Goal: Task Accomplishment & Management: Complete application form

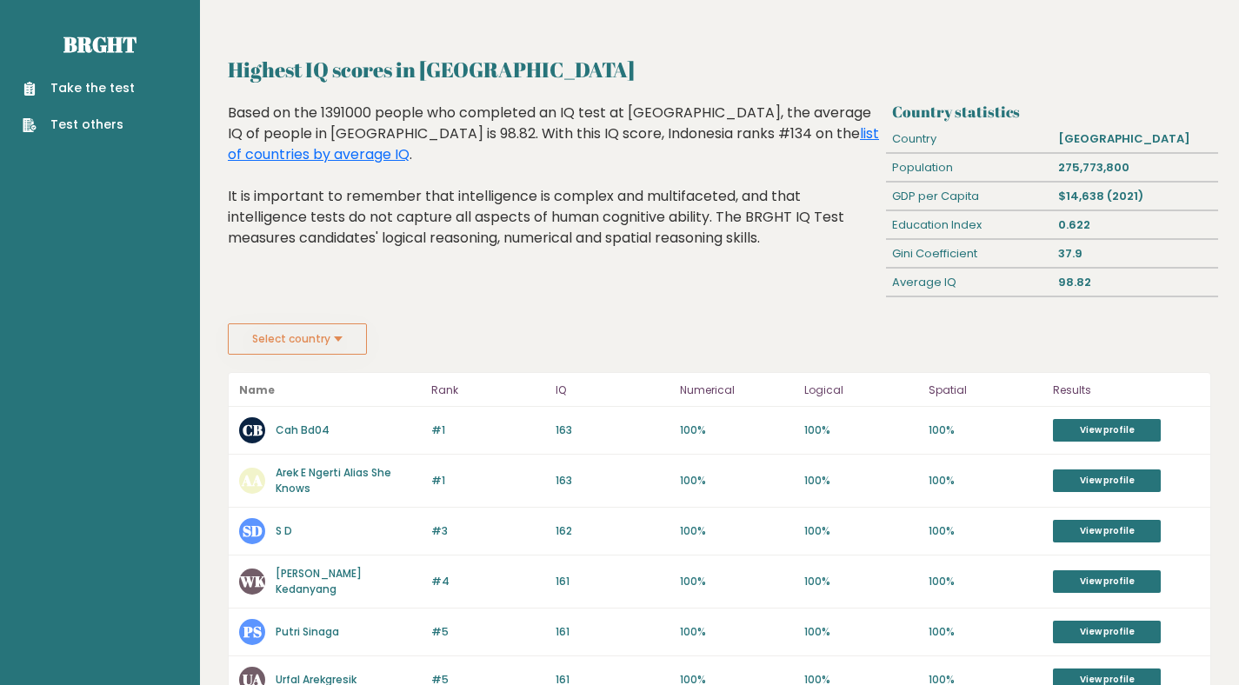
click at [113, 90] on link "Take the test" at bounding box center [79, 88] width 112 height 18
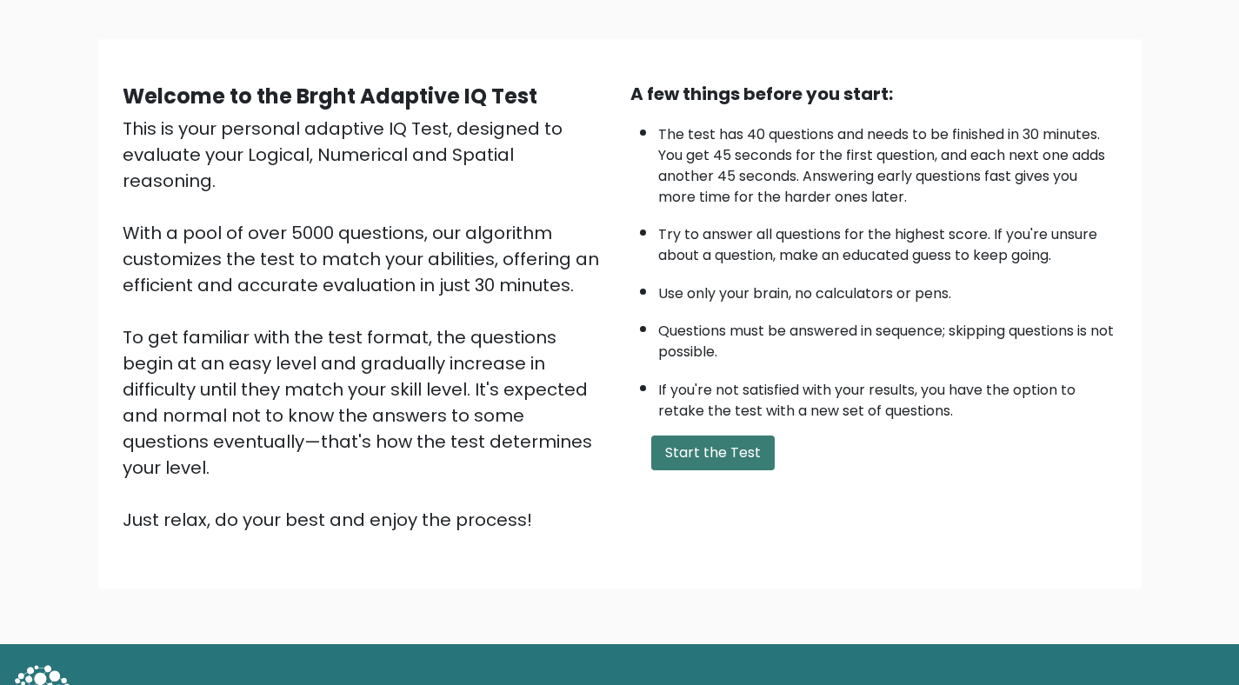
scroll to position [111, 0]
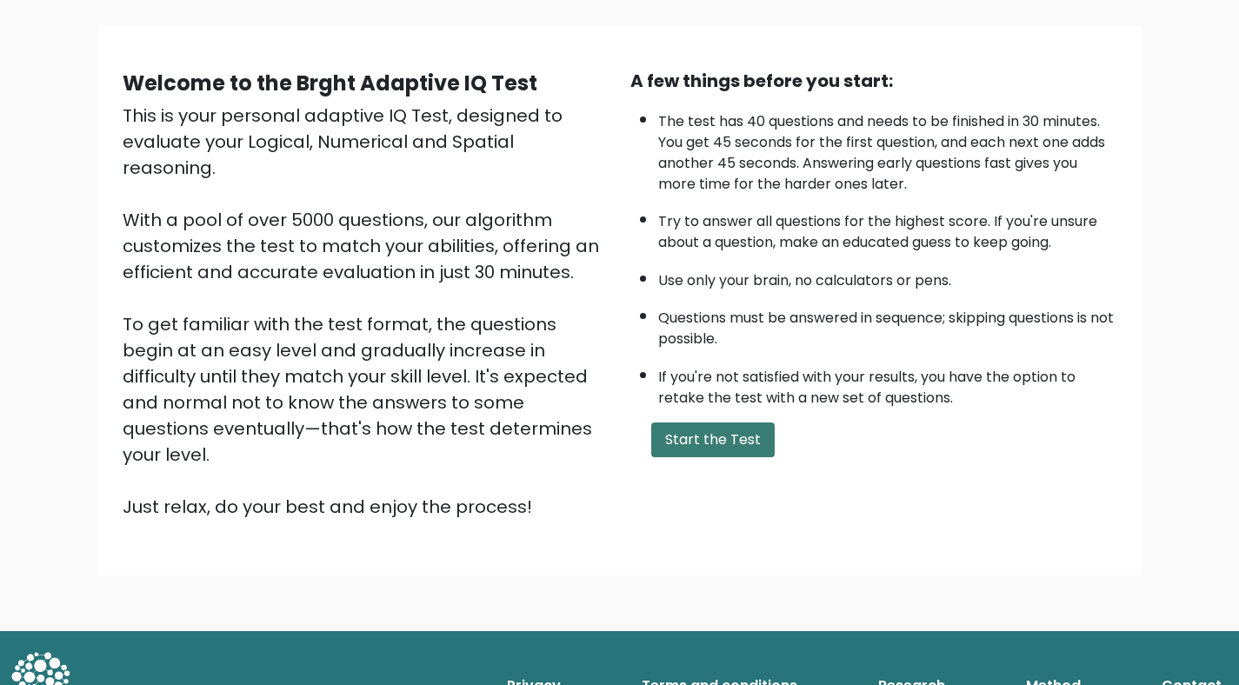
click at [708, 445] on button "Start the Test" at bounding box center [712, 439] width 123 height 35
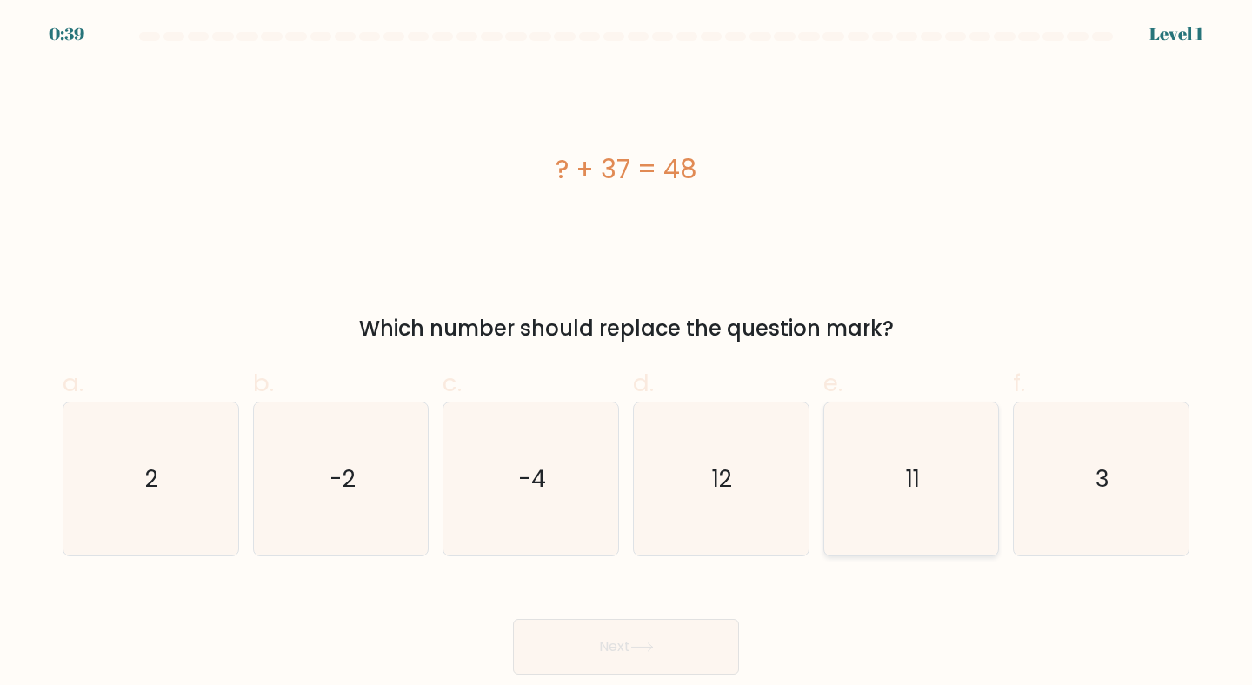
click at [968, 488] on icon "11" at bounding box center [912, 479] width 154 height 154
click at [627, 354] on input "e. 11" at bounding box center [626, 348] width 1 height 11
radio input "true"
click at [682, 644] on button "Next" at bounding box center [626, 647] width 226 height 56
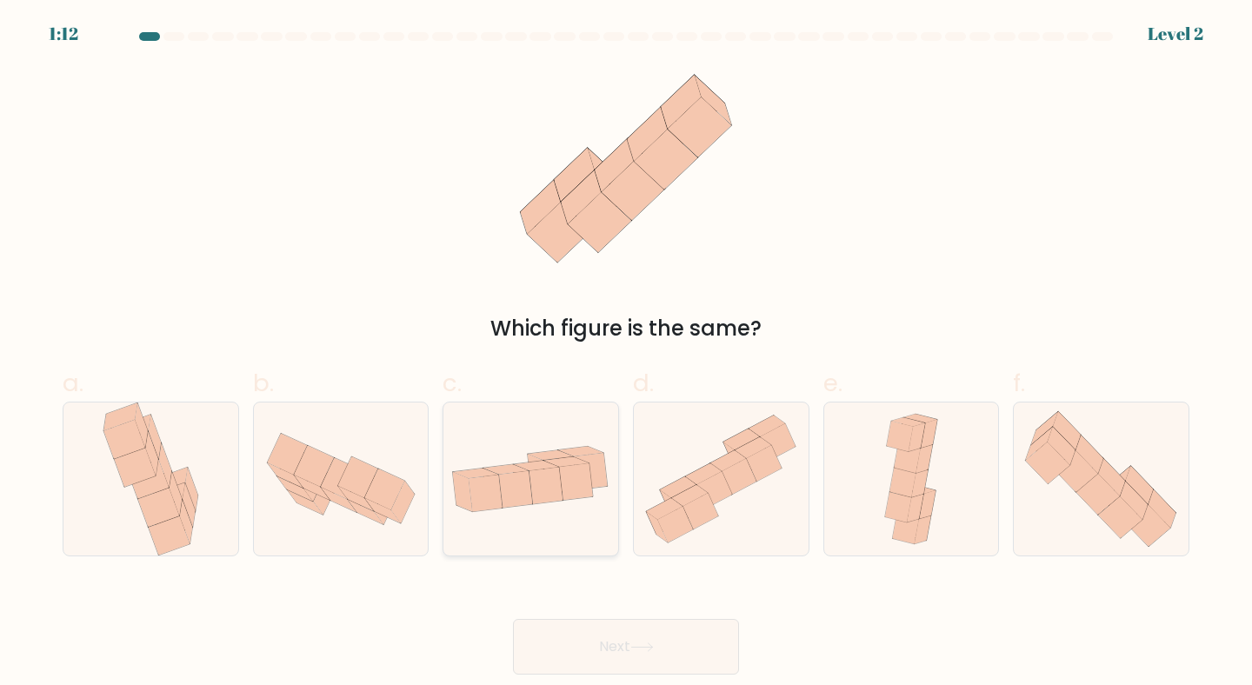
click at [566, 502] on icon at bounding box center [530, 480] width 175 height 90
click at [626, 354] on input "c." at bounding box center [626, 348] width 1 height 11
radio input "true"
click at [601, 621] on button "Next" at bounding box center [626, 647] width 226 height 56
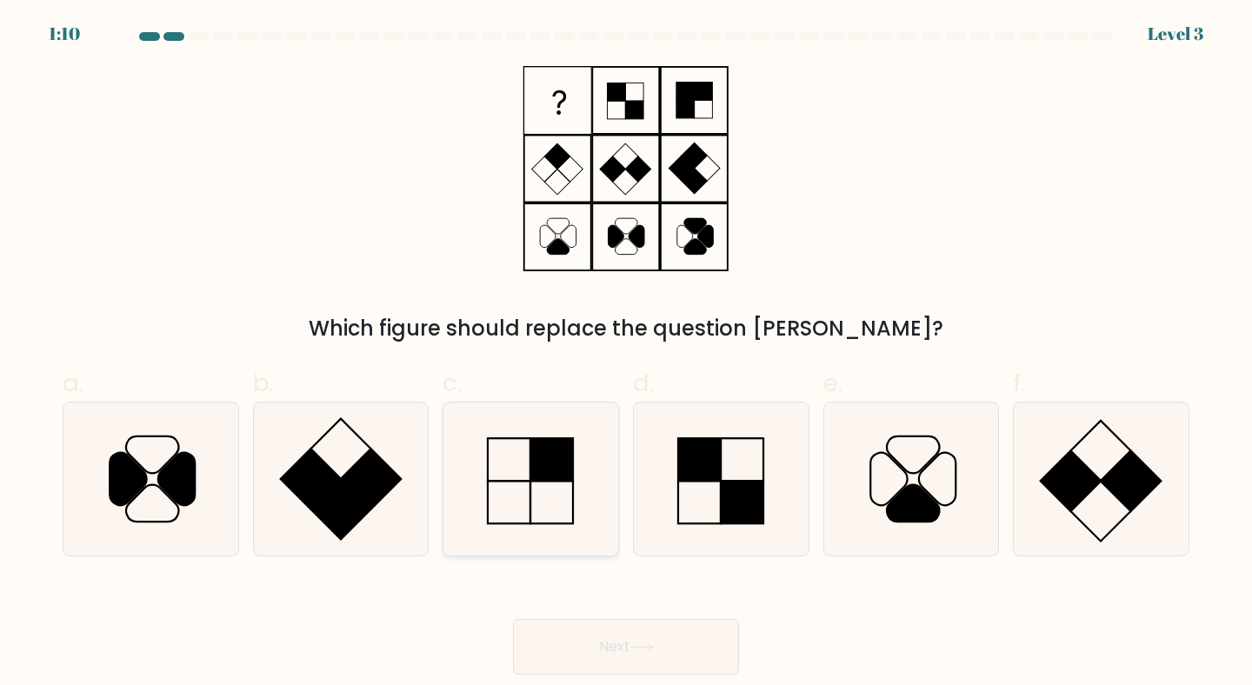
click at [537, 472] on rect at bounding box center [552, 459] width 43 height 43
click at [626, 354] on input "c." at bounding box center [626, 348] width 1 height 11
radio input "true"
click at [678, 634] on button "Next" at bounding box center [626, 647] width 226 height 56
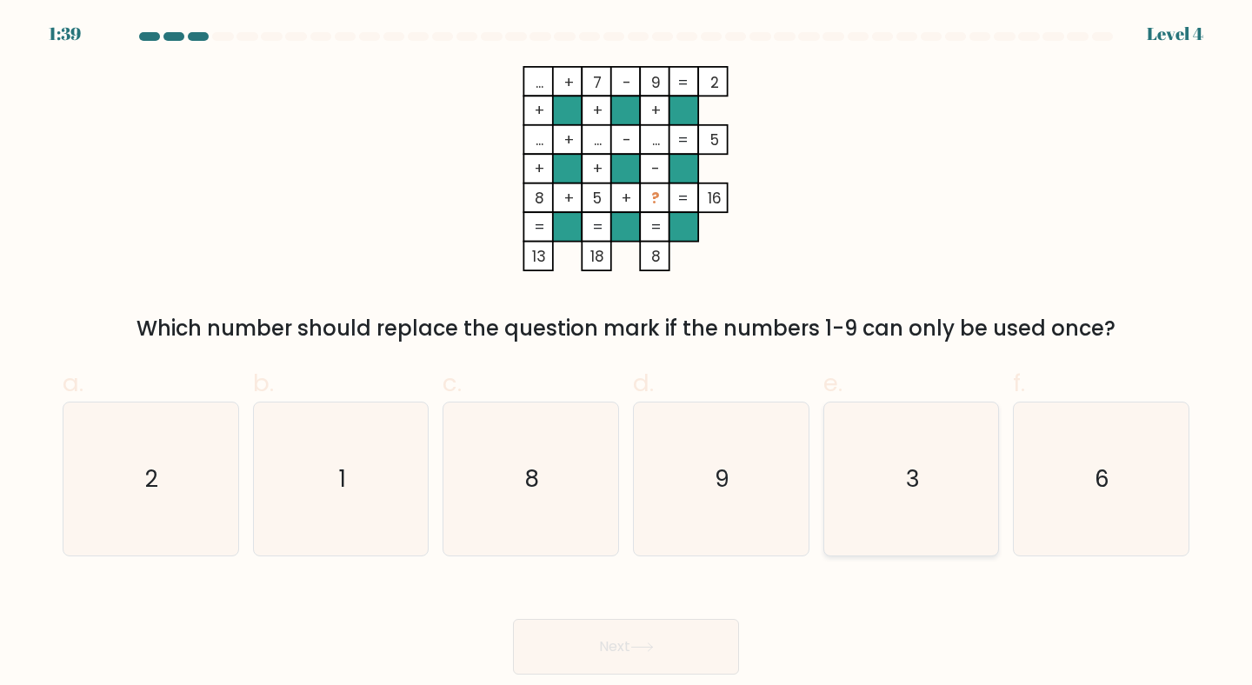
click at [963, 495] on icon "3" at bounding box center [912, 479] width 154 height 154
click at [627, 354] on input "e. 3" at bounding box center [626, 348] width 1 height 11
radio input "true"
click at [718, 635] on button "Next" at bounding box center [626, 647] width 226 height 56
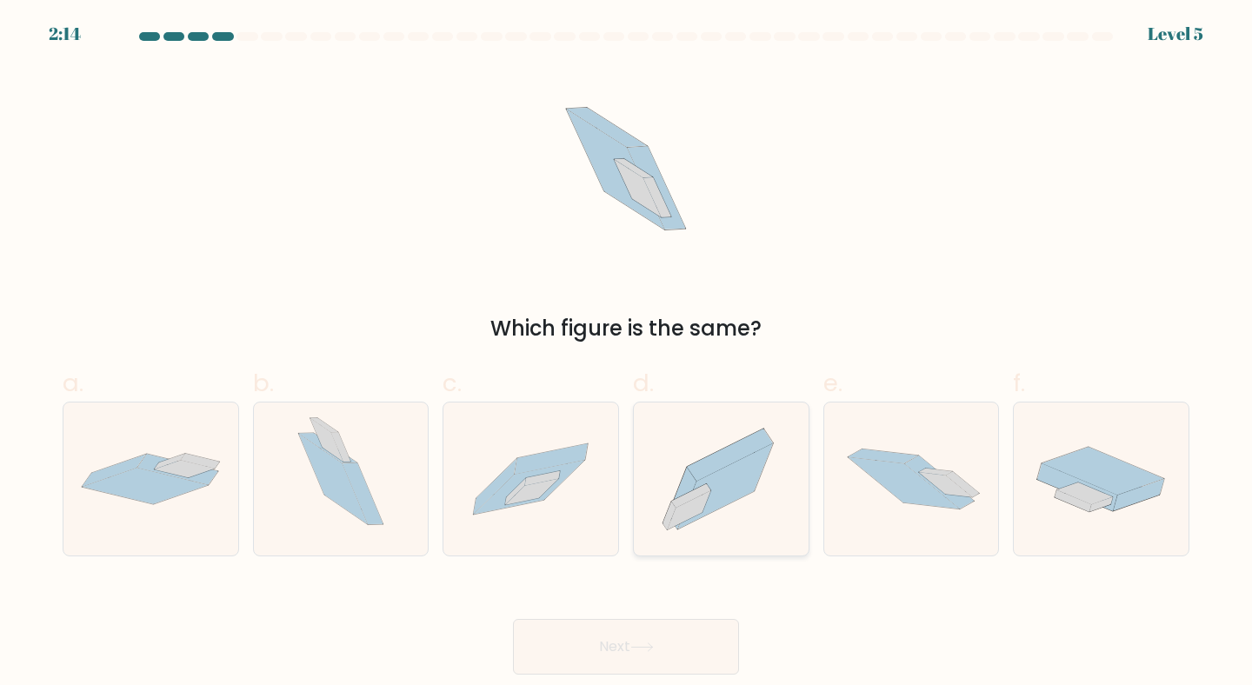
click at [731, 480] on icon at bounding box center [725, 486] width 95 height 86
click at [627, 354] on input "d." at bounding box center [626, 348] width 1 height 11
radio input "true"
click at [677, 640] on button "Next" at bounding box center [626, 647] width 226 height 56
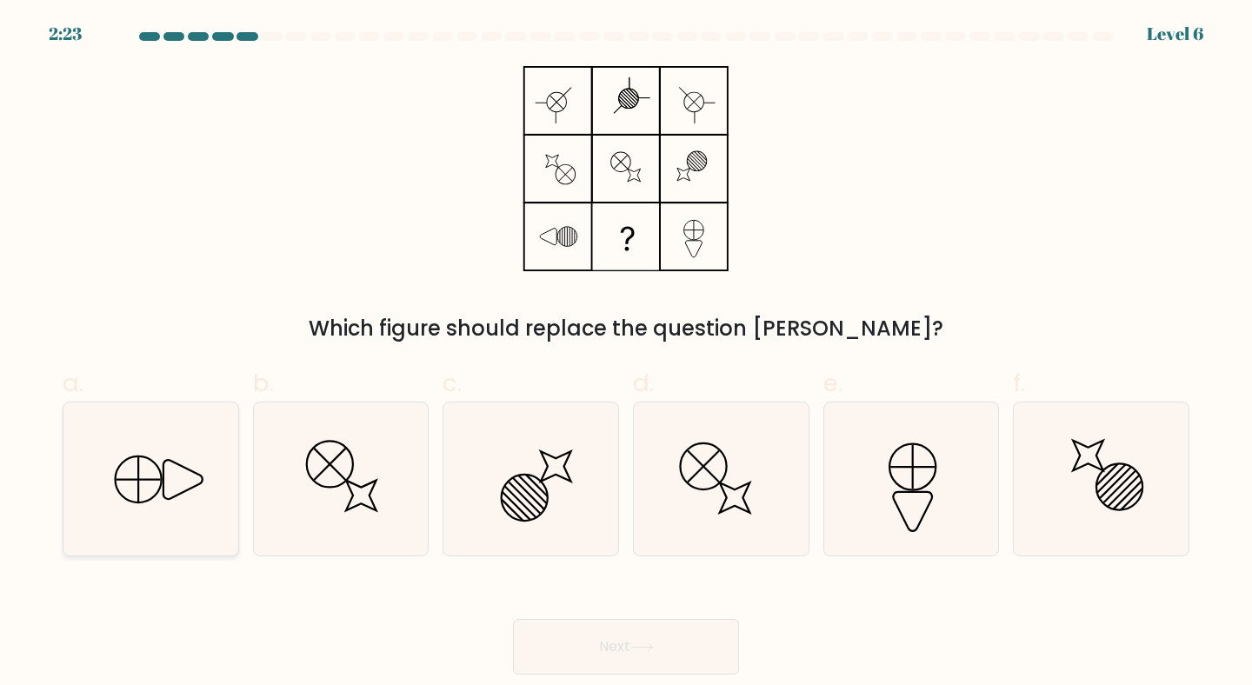
click at [138, 490] on line at bounding box center [138, 479] width 0 height 44
click at [626, 354] on input "a." at bounding box center [626, 348] width 1 height 11
radio input "true"
click at [583, 659] on button "Next" at bounding box center [626, 647] width 226 height 56
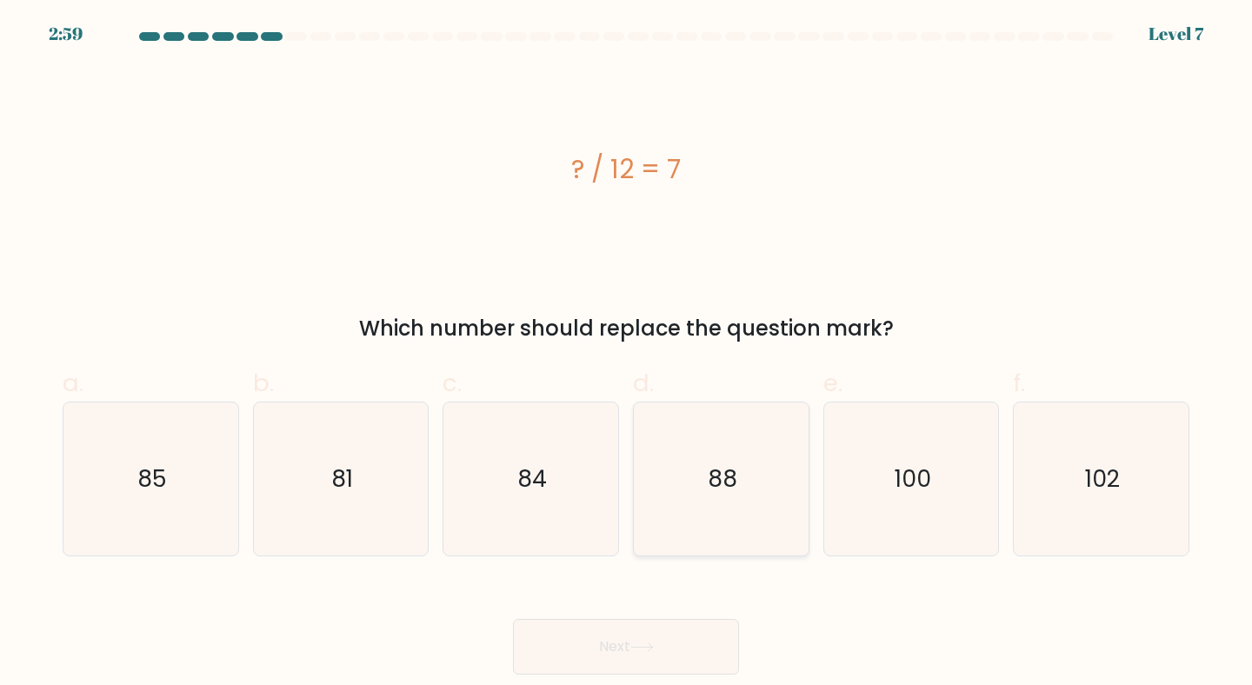
click at [656, 506] on icon "88" at bounding box center [721, 479] width 154 height 154
click at [627, 354] on input "d. 88" at bounding box center [626, 348] width 1 height 11
radio input "true"
click at [597, 506] on icon "84" at bounding box center [531, 479] width 154 height 154
click at [626, 354] on input "c. 84" at bounding box center [626, 348] width 1 height 11
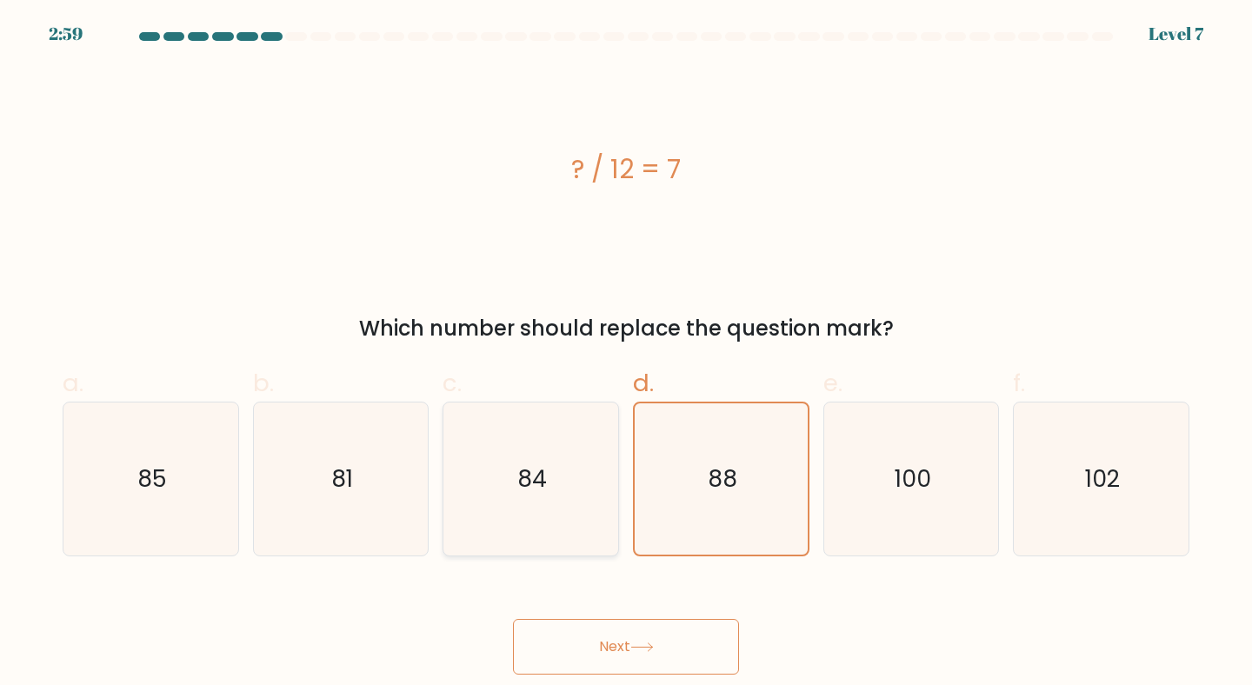
radio input "true"
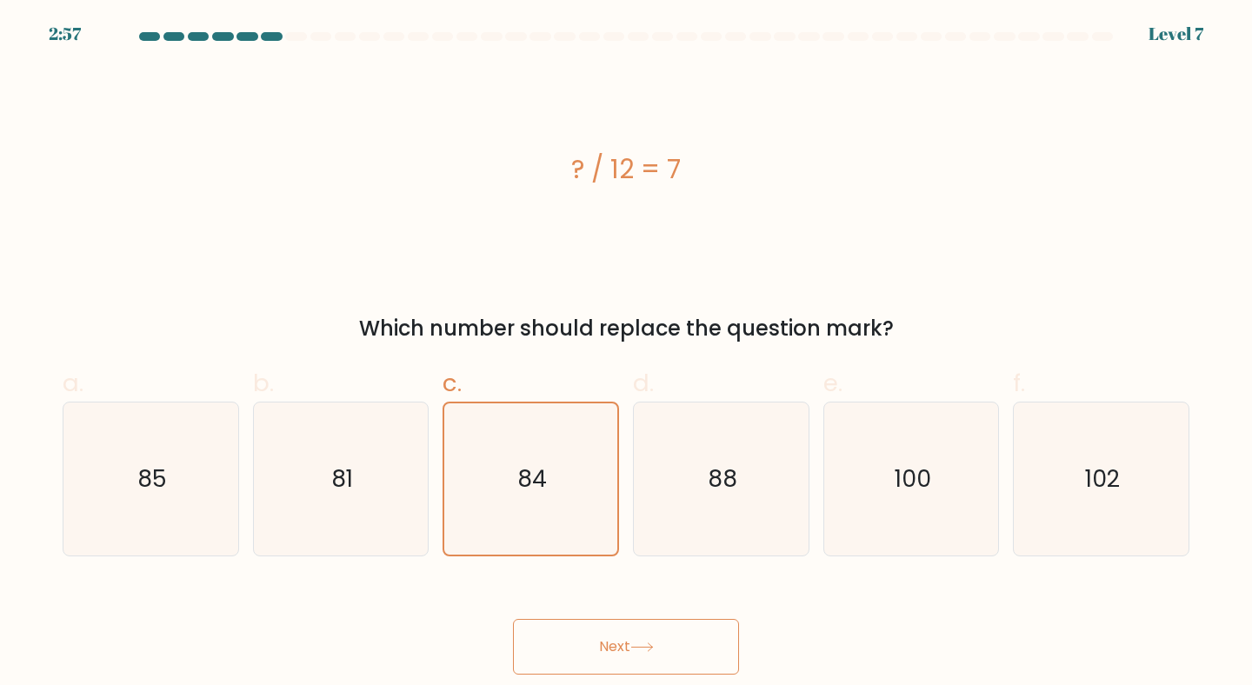
click at [659, 633] on button "Next" at bounding box center [626, 647] width 226 height 56
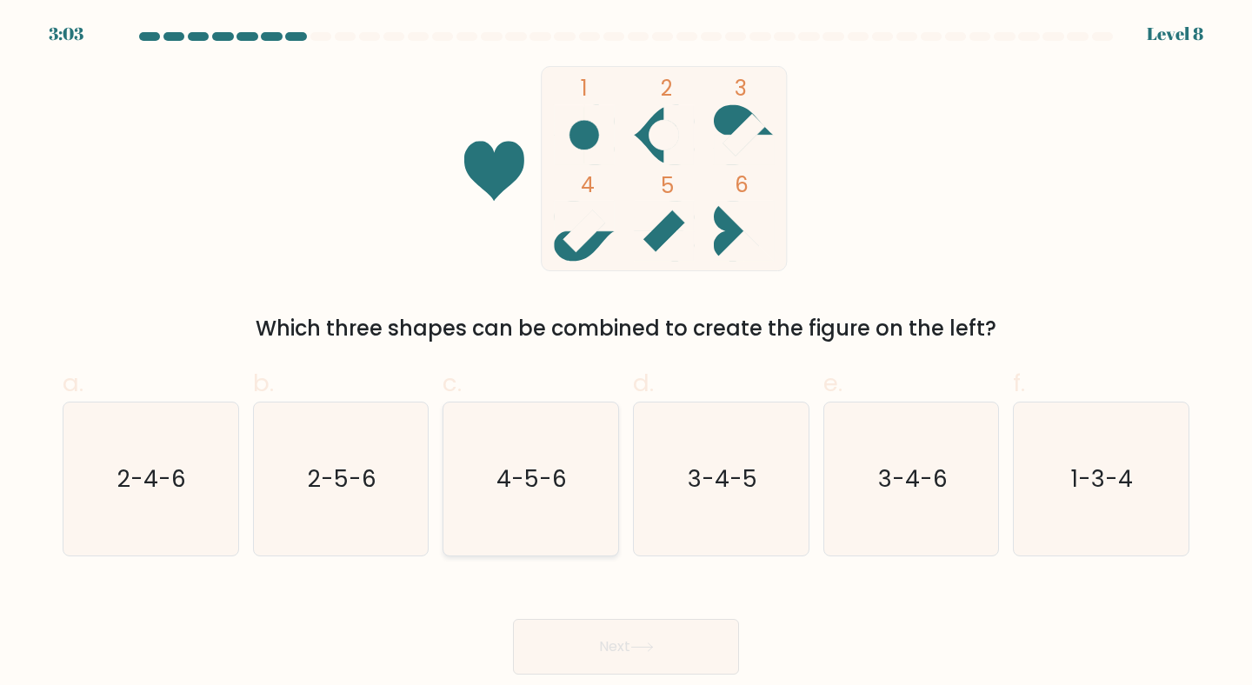
click at [538, 470] on text "4-5-6" at bounding box center [532, 478] width 70 height 32
click at [626, 354] on input "c. 4-5-6" at bounding box center [626, 348] width 1 height 11
radio input "true"
click at [609, 632] on button "Next" at bounding box center [626, 647] width 226 height 56
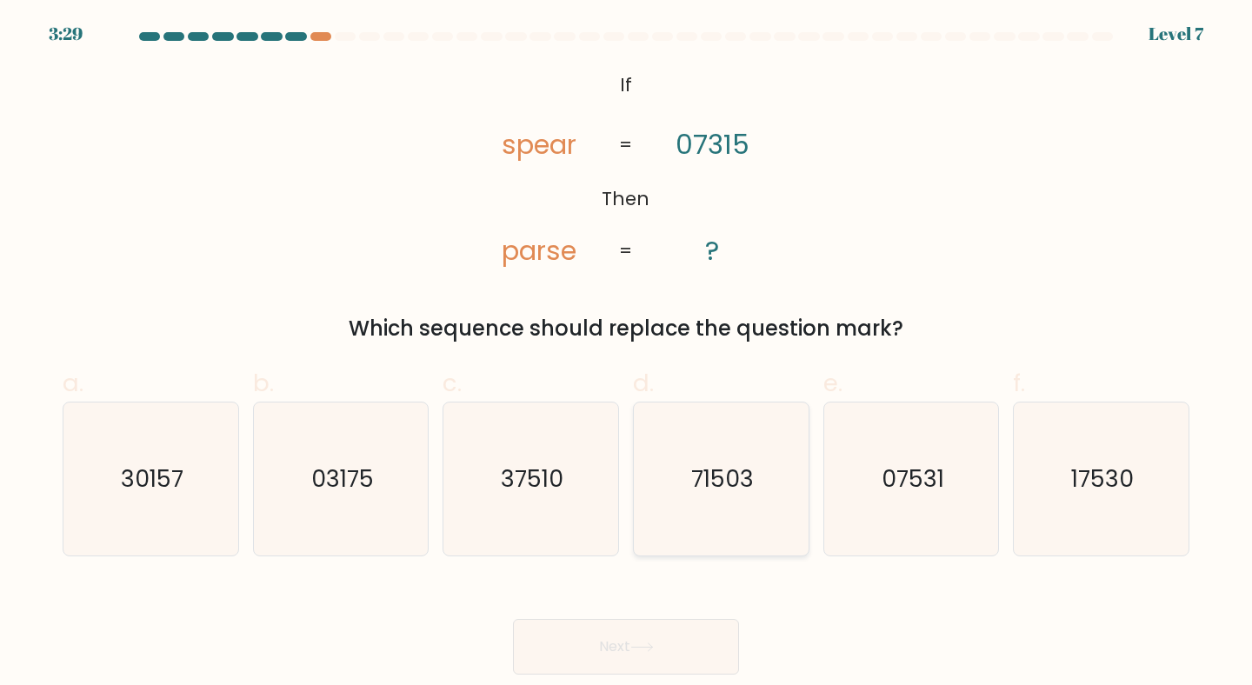
click at [751, 482] on text "71503" at bounding box center [722, 478] width 63 height 32
click at [627, 354] on input "d. 71503" at bounding box center [626, 348] width 1 height 11
radio input "true"
click at [629, 648] on button "Next" at bounding box center [626, 647] width 226 height 56
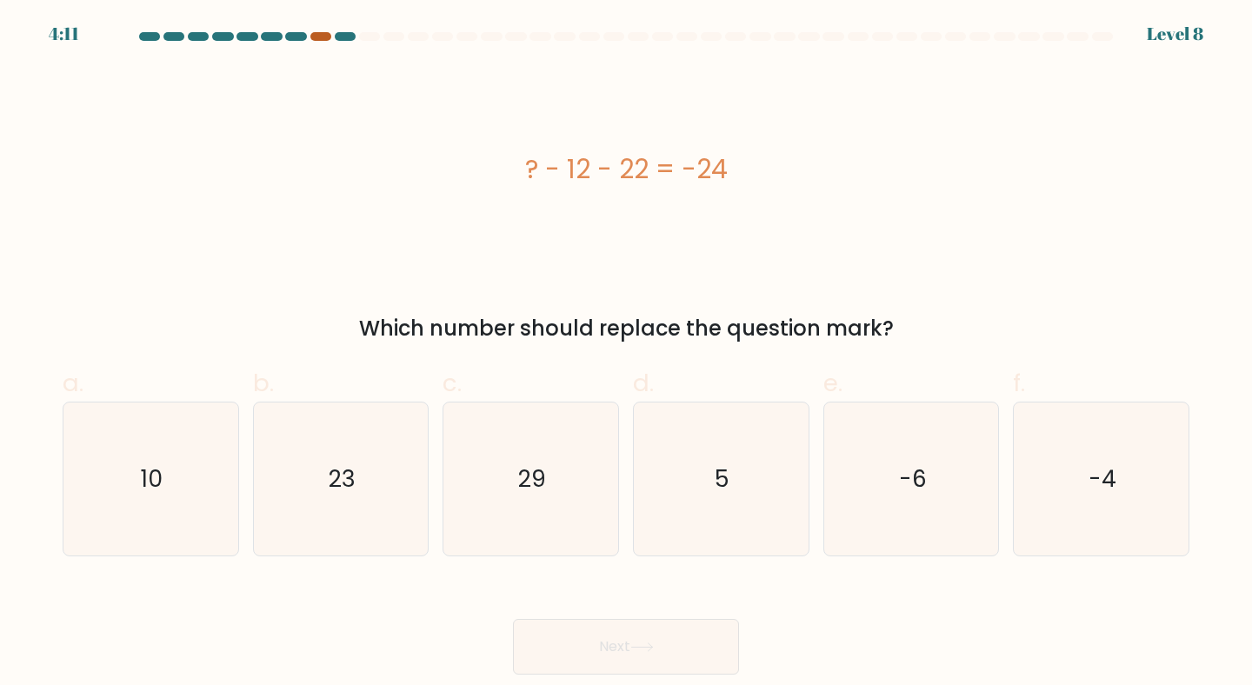
click at [324, 34] on div at bounding box center [320, 36] width 21 height 9
click at [168, 527] on icon "10" at bounding box center [151, 479] width 154 height 154
click at [626, 354] on input "a. 10" at bounding box center [626, 348] width 1 height 11
radio input "true"
click at [686, 617] on div "Next" at bounding box center [625, 625] width 1147 height 97
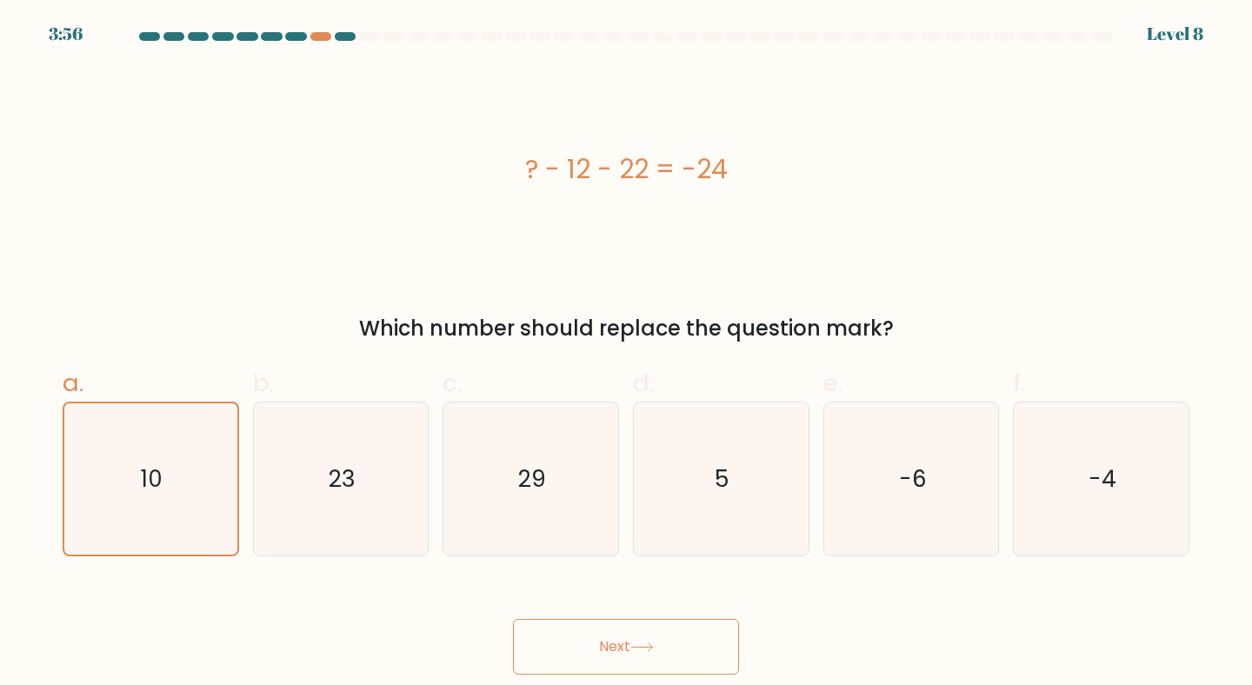
click at [686, 625] on button "Next" at bounding box center [626, 647] width 226 height 56
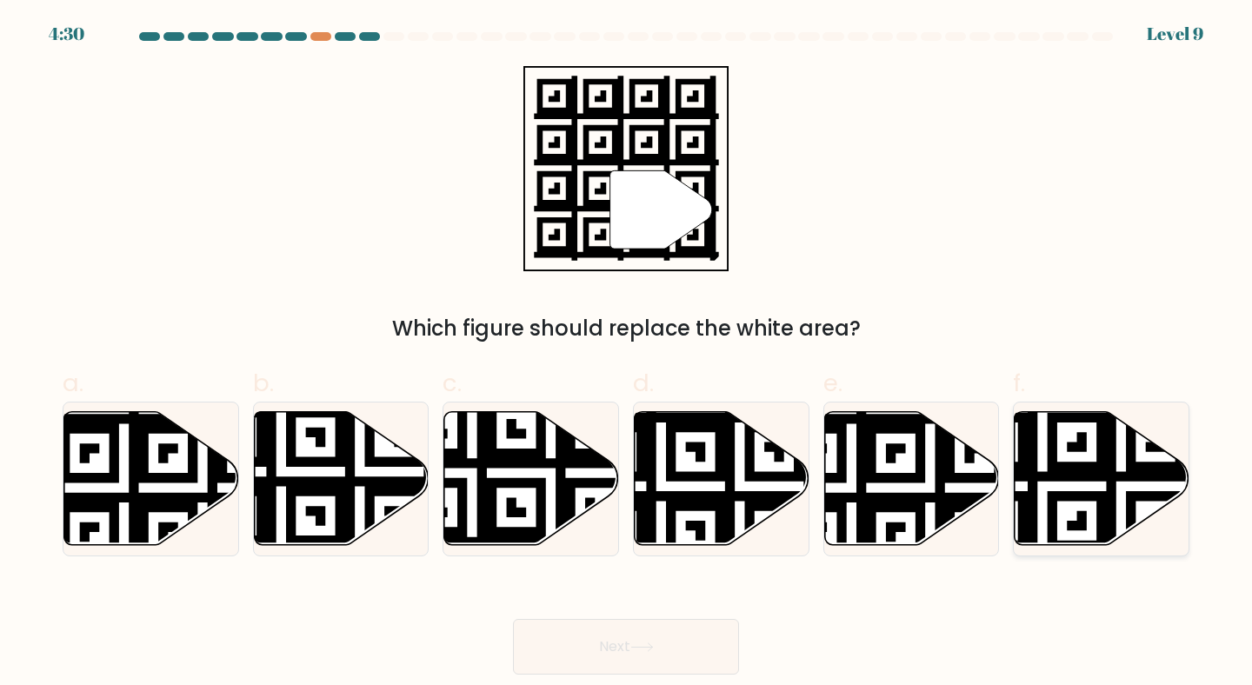
click at [1158, 497] on icon at bounding box center [1042, 407] width 316 height 316
click at [627, 354] on input "f." at bounding box center [626, 348] width 1 height 11
radio input "true"
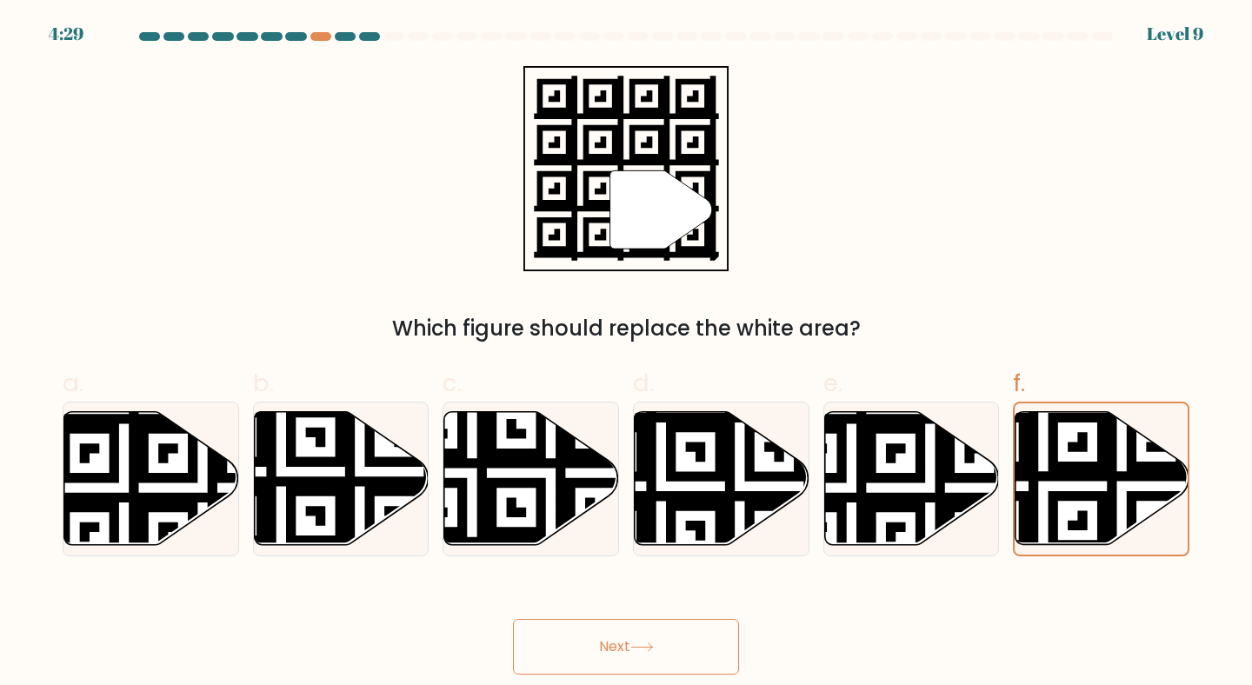
click at [676, 649] on button "Next" at bounding box center [626, 647] width 226 height 56
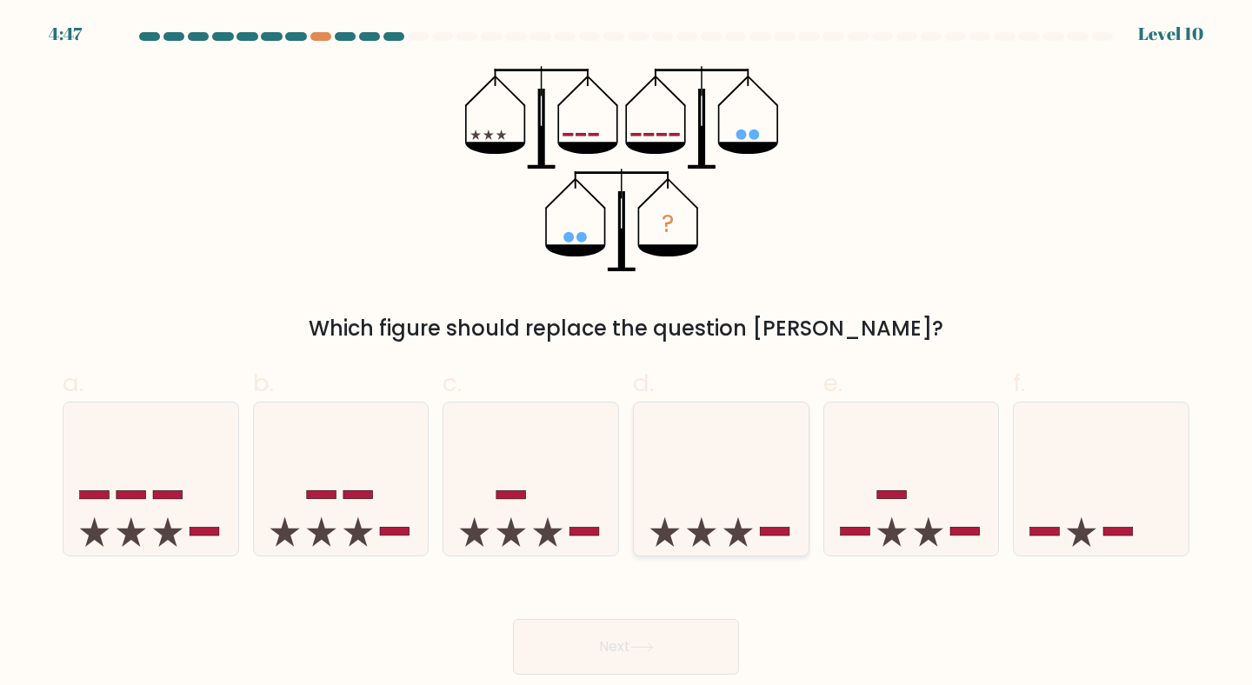
click at [716, 422] on icon at bounding box center [721, 479] width 175 height 144
click at [627, 354] on input "d." at bounding box center [626, 348] width 1 height 11
radio input "true"
click at [692, 635] on button "Next" at bounding box center [626, 647] width 226 height 56
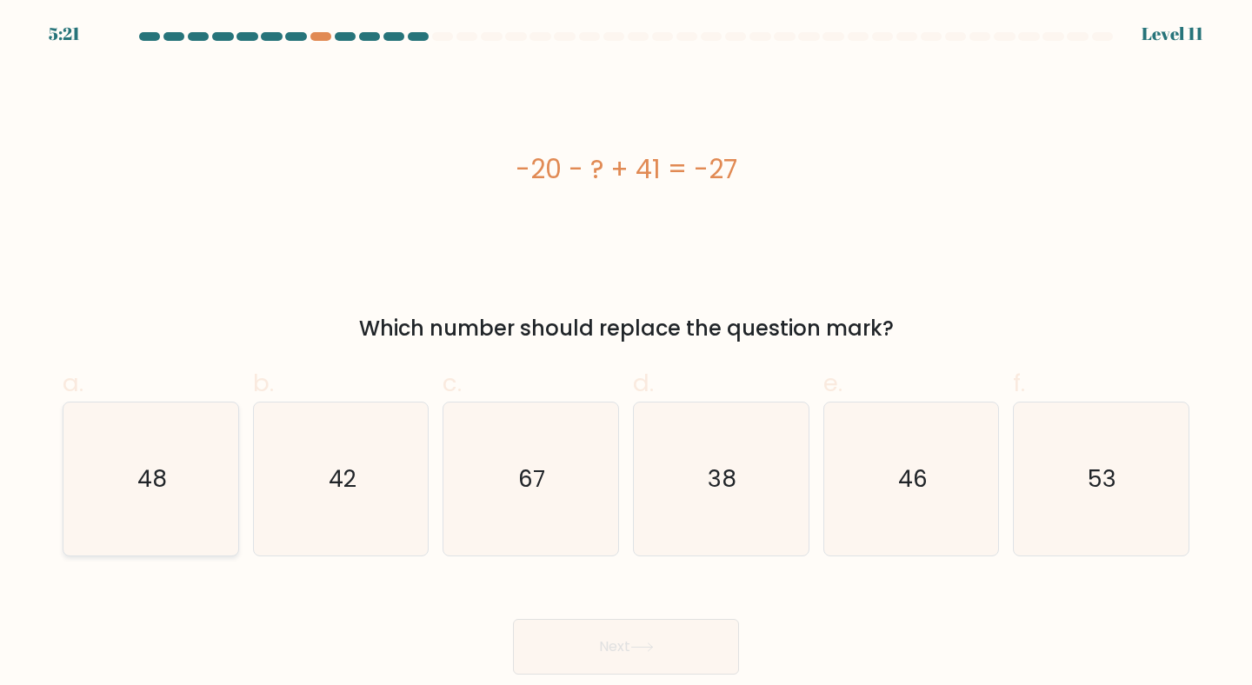
click at [110, 486] on icon "48" at bounding box center [151, 479] width 154 height 154
click at [626, 354] on input "a. 48" at bounding box center [626, 348] width 1 height 11
radio input "true"
click at [544, 638] on button "Next" at bounding box center [626, 647] width 226 height 56
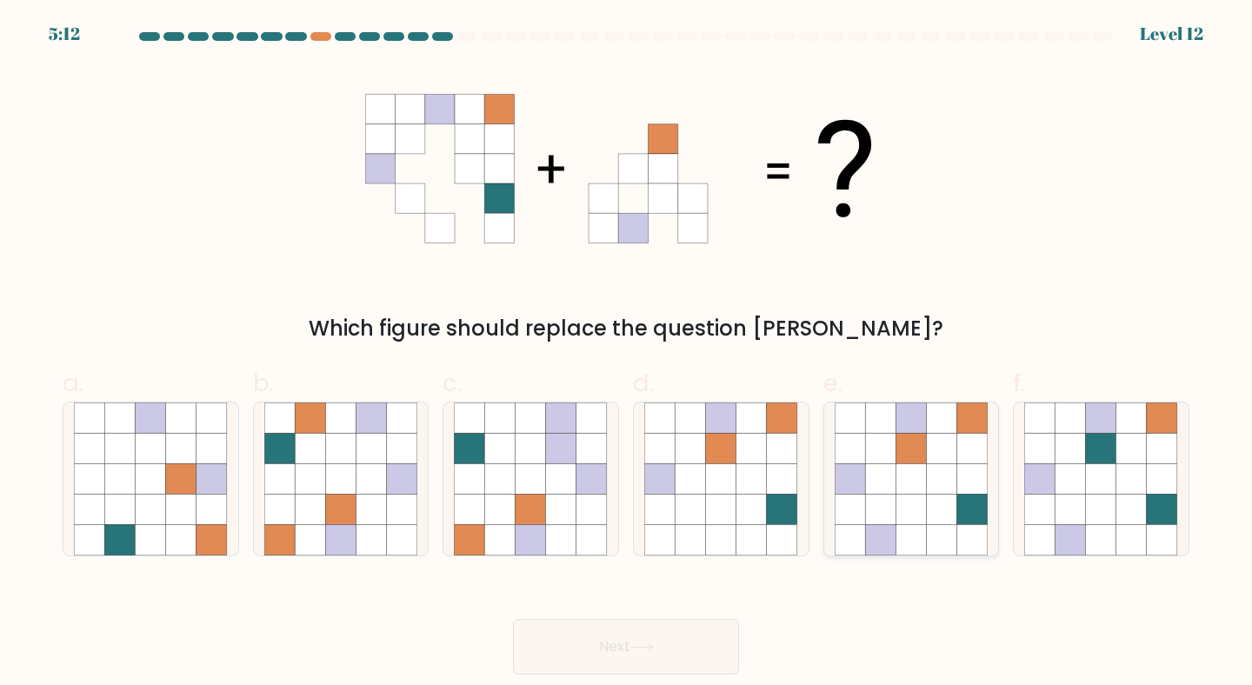
click at [934, 503] on icon at bounding box center [942, 510] width 30 height 30
click at [627, 354] on input "e." at bounding box center [626, 348] width 1 height 11
radio input "true"
click at [633, 642] on button "Next" at bounding box center [626, 647] width 226 height 56
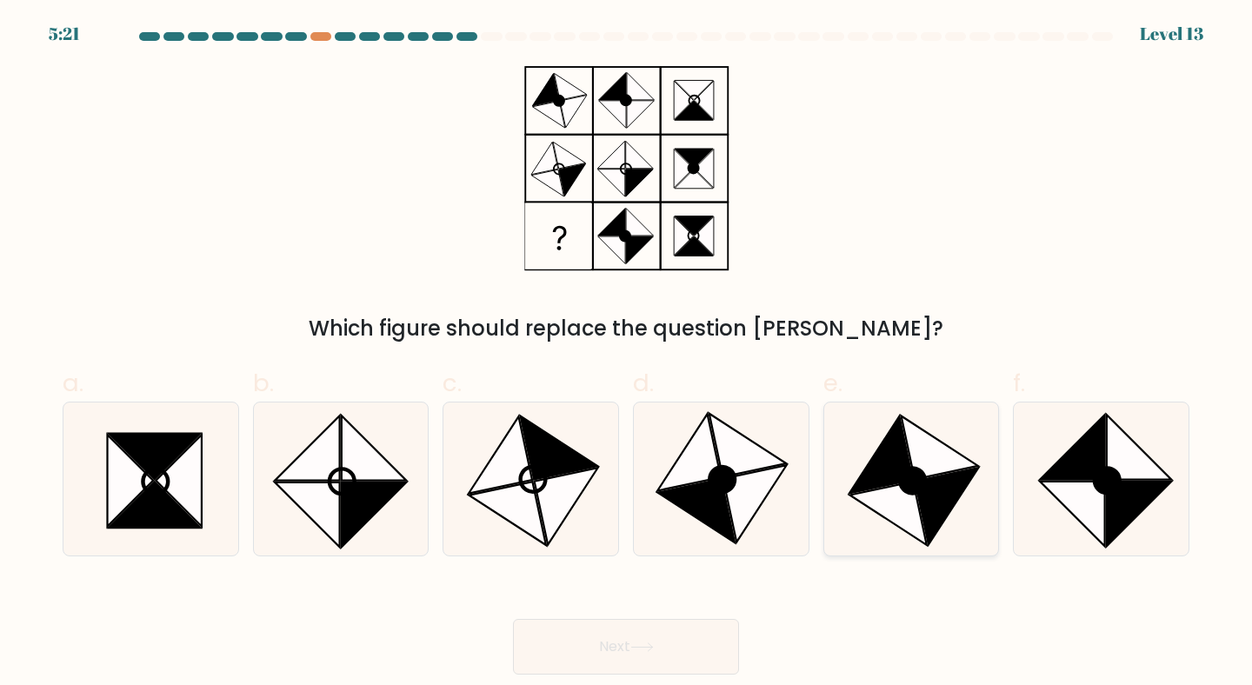
click at [926, 489] on icon at bounding box center [945, 506] width 63 height 77
click at [627, 354] on input "e." at bounding box center [626, 348] width 1 height 11
radio input "true"
click at [1091, 503] on icon at bounding box center [1073, 514] width 65 height 65
click at [627, 354] on input "f." at bounding box center [626, 348] width 1 height 11
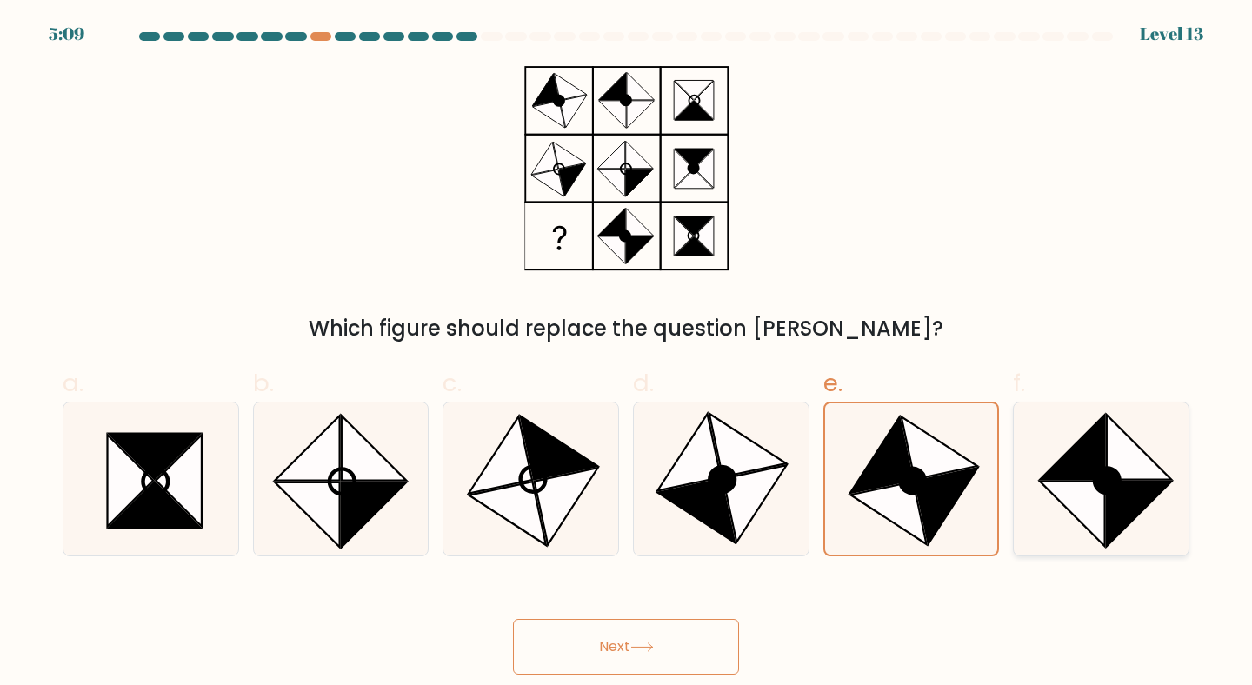
radio input "true"
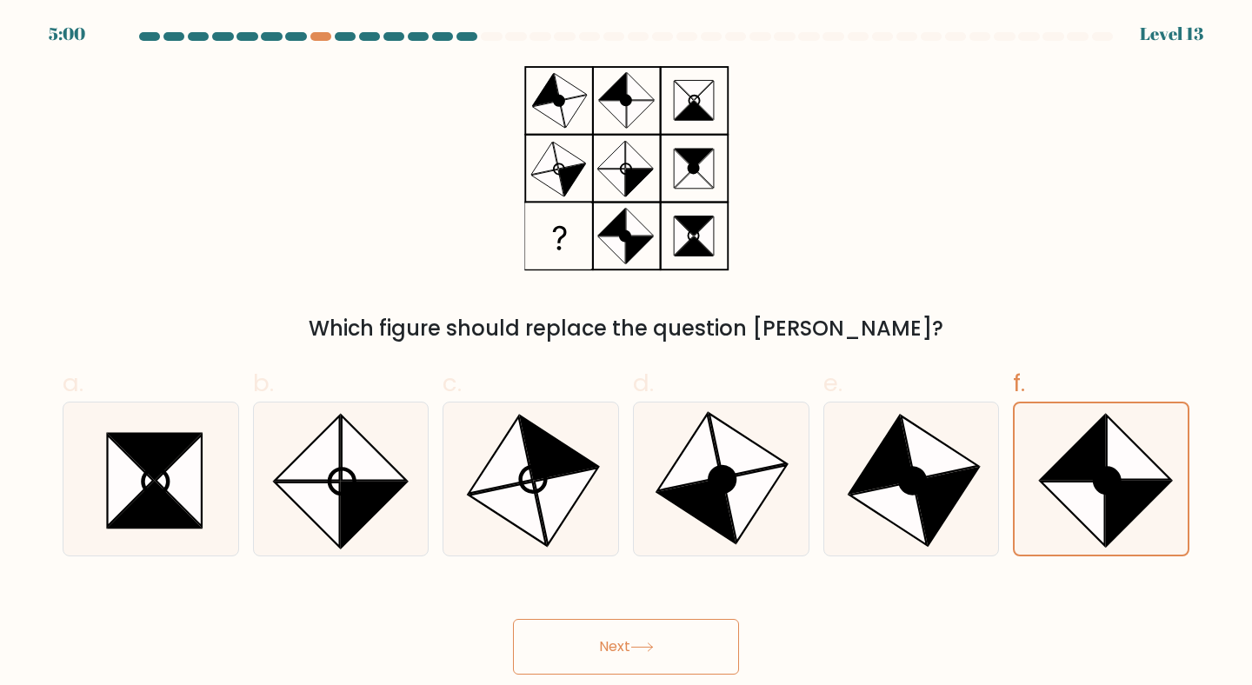
click at [649, 642] on button "Next" at bounding box center [626, 647] width 226 height 56
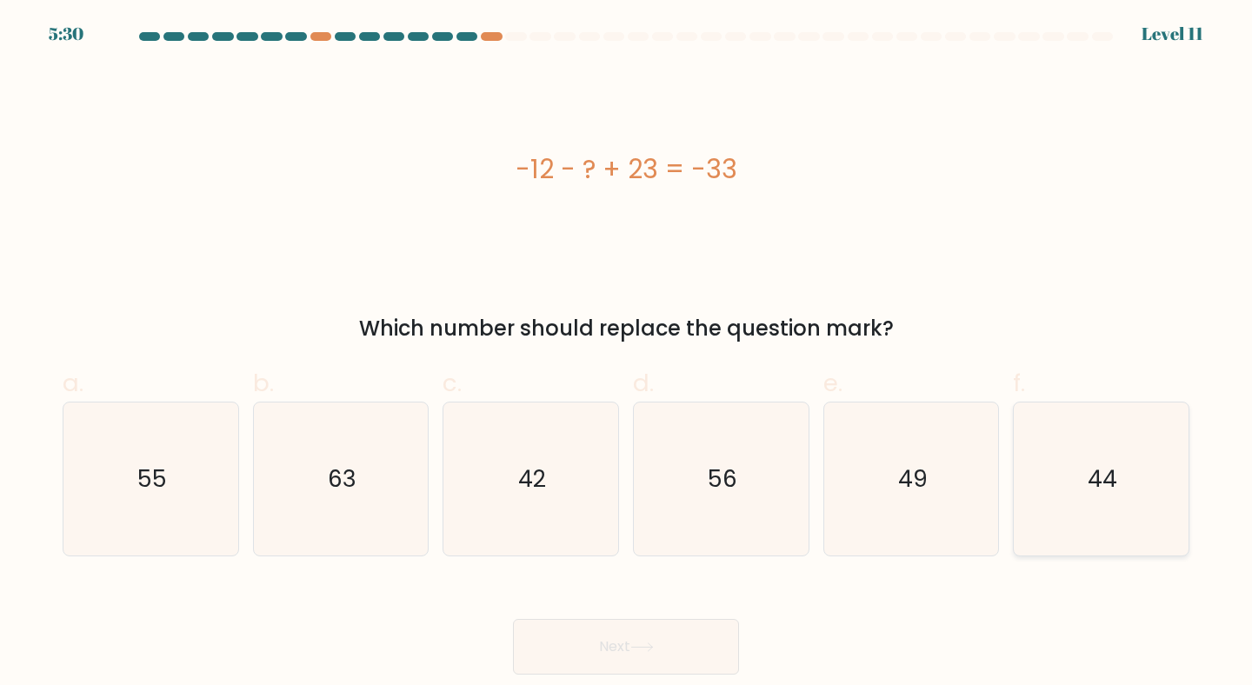
click at [1107, 522] on icon "44" at bounding box center [1101, 479] width 154 height 154
click at [627, 354] on input "f. 44" at bounding box center [626, 348] width 1 height 11
radio input "true"
click at [541, 655] on button "Next" at bounding box center [626, 647] width 226 height 56
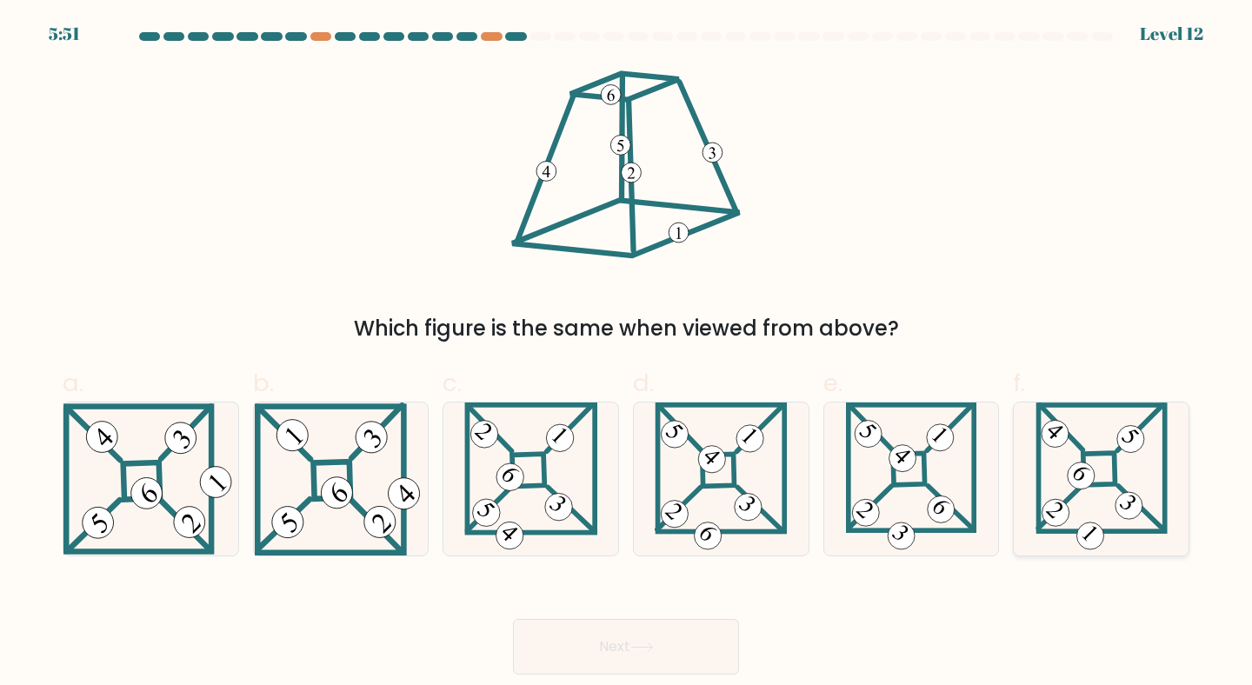
click at [1150, 487] on icon at bounding box center [1101, 479] width 132 height 154
click at [627, 354] on input "f." at bounding box center [626, 348] width 1 height 11
radio input "true"
click at [649, 642] on icon at bounding box center [641, 647] width 23 height 10
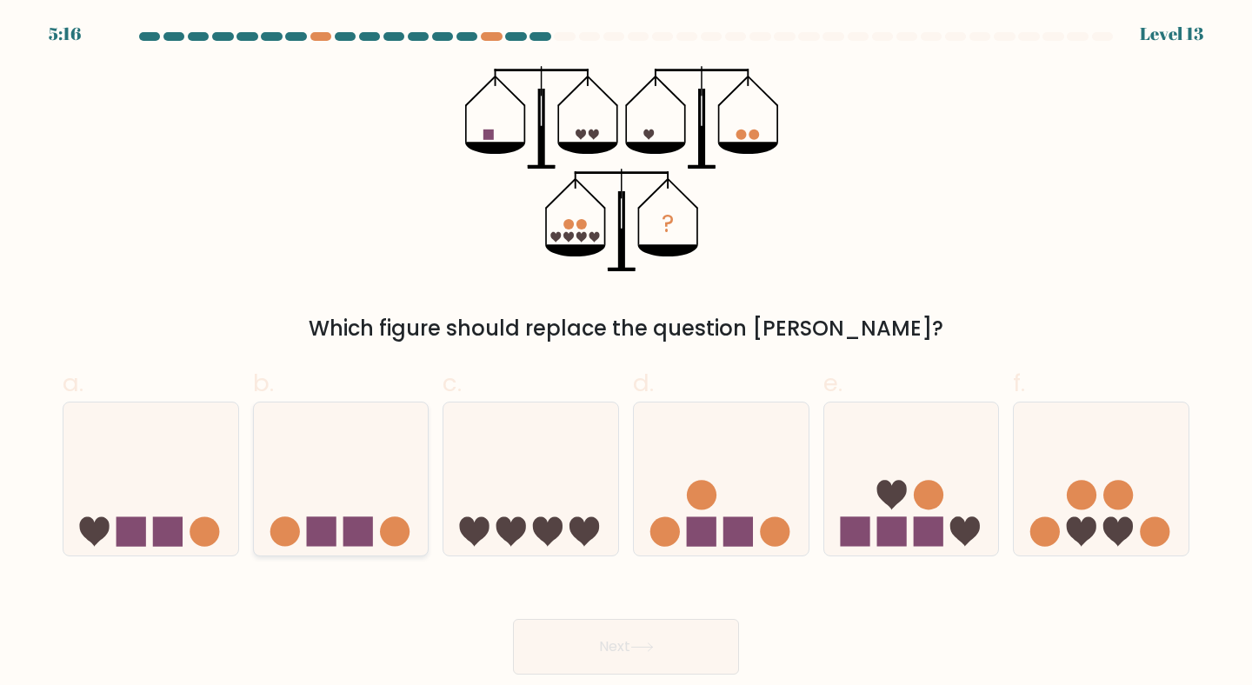
click at [373, 483] on icon at bounding box center [341, 479] width 175 height 144
click at [626, 354] on input "b." at bounding box center [626, 348] width 1 height 11
radio input "true"
click at [540, 639] on button "Next" at bounding box center [626, 647] width 226 height 56
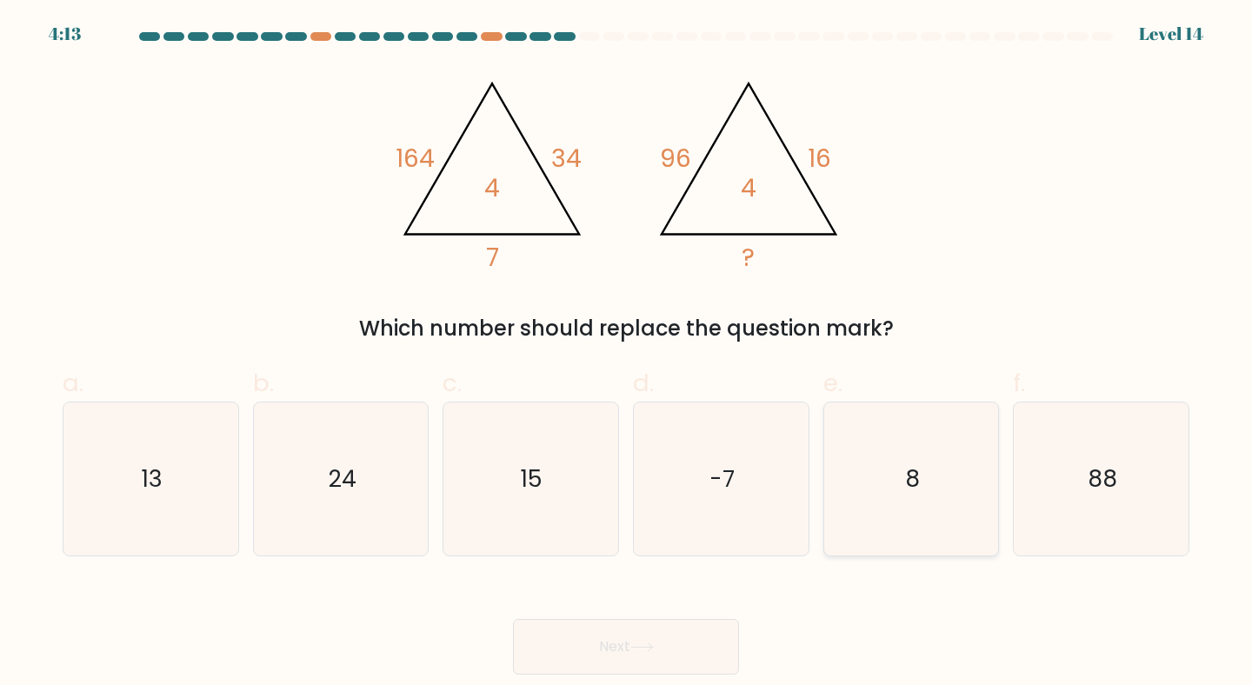
click at [909, 472] on text "8" at bounding box center [912, 478] width 15 height 32
click at [627, 354] on input "e. 8" at bounding box center [626, 348] width 1 height 11
radio input "true"
click at [659, 642] on button "Next" at bounding box center [626, 647] width 226 height 56
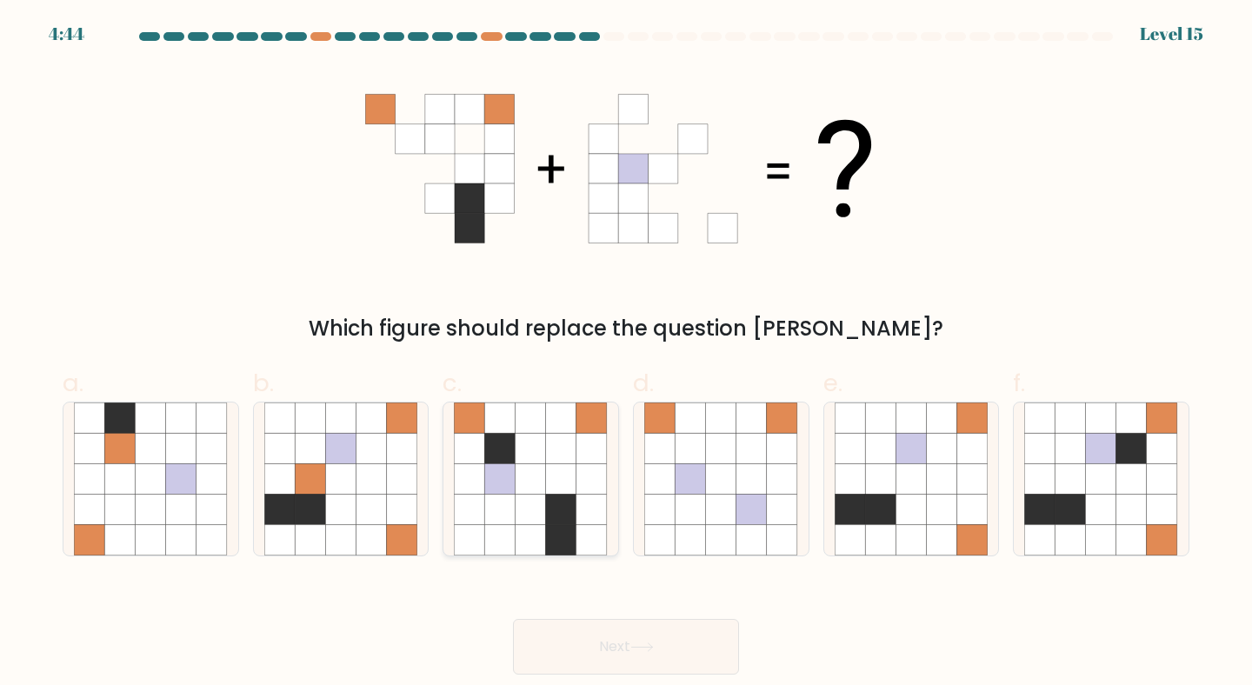
click at [489, 482] on icon at bounding box center [500, 478] width 30 height 30
click at [626, 354] on input "c." at bounding box center [626, 348] width 1 height 11
radio input "true"
click at [610, 656] on button "Next" at bounding box center [626, 647] width 226 height 56
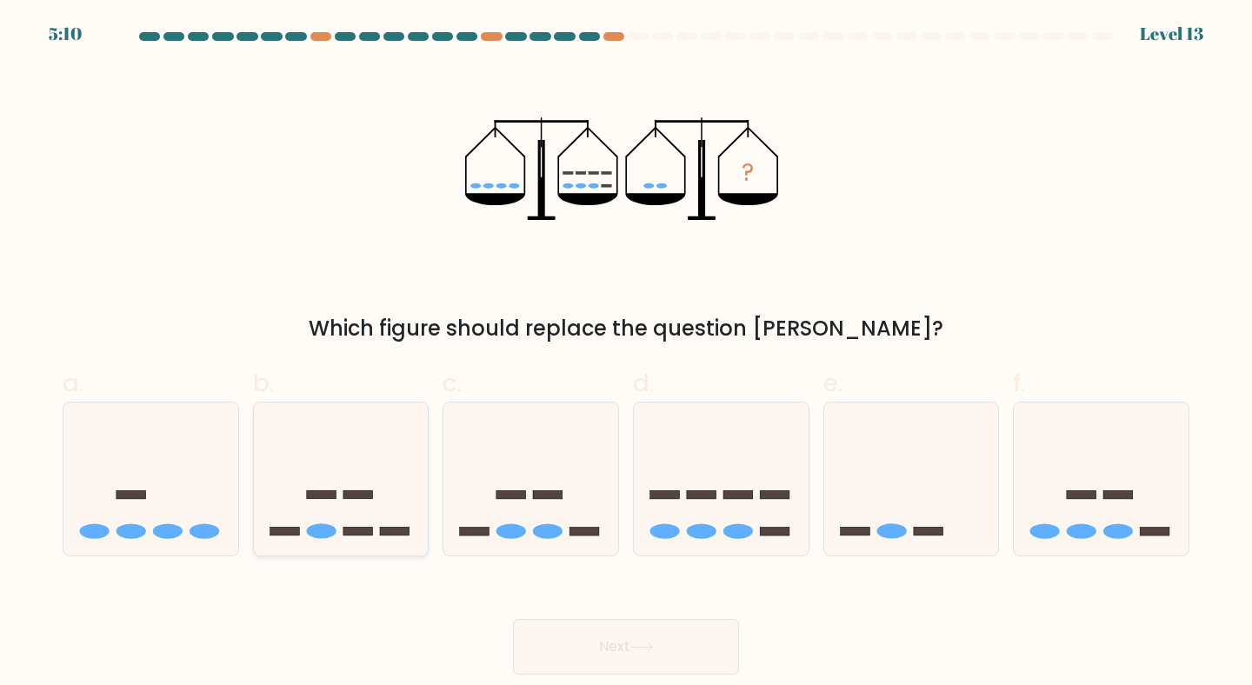
click at [345, 487] on icon at bounding box center [341, 479] width 175 height 144
click at [626, 354] on input "b." at bounding box center [626, 348] width 1 height 11
radio input "true"
click at [585, 658] on button "Next" at bounding box center [626, 647] width 226 height 56
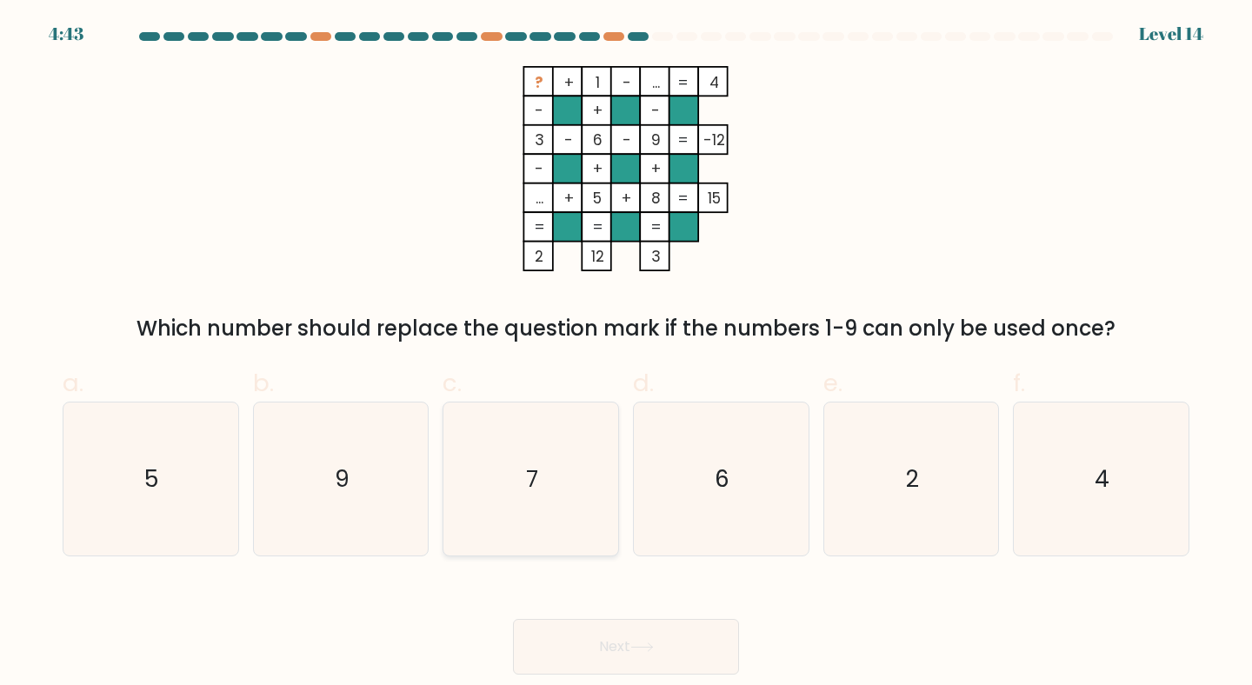
click at [513, 472] on icon "7" at bounding box center [531, 479] width 154 height 154
click at [626, 354] on input "c. 7" at bounding box center [626, 348] width 1 height 11
radio input "true"
click at [621, 640] on button "Next" at bounding box center [626, 647] width 226 height 56
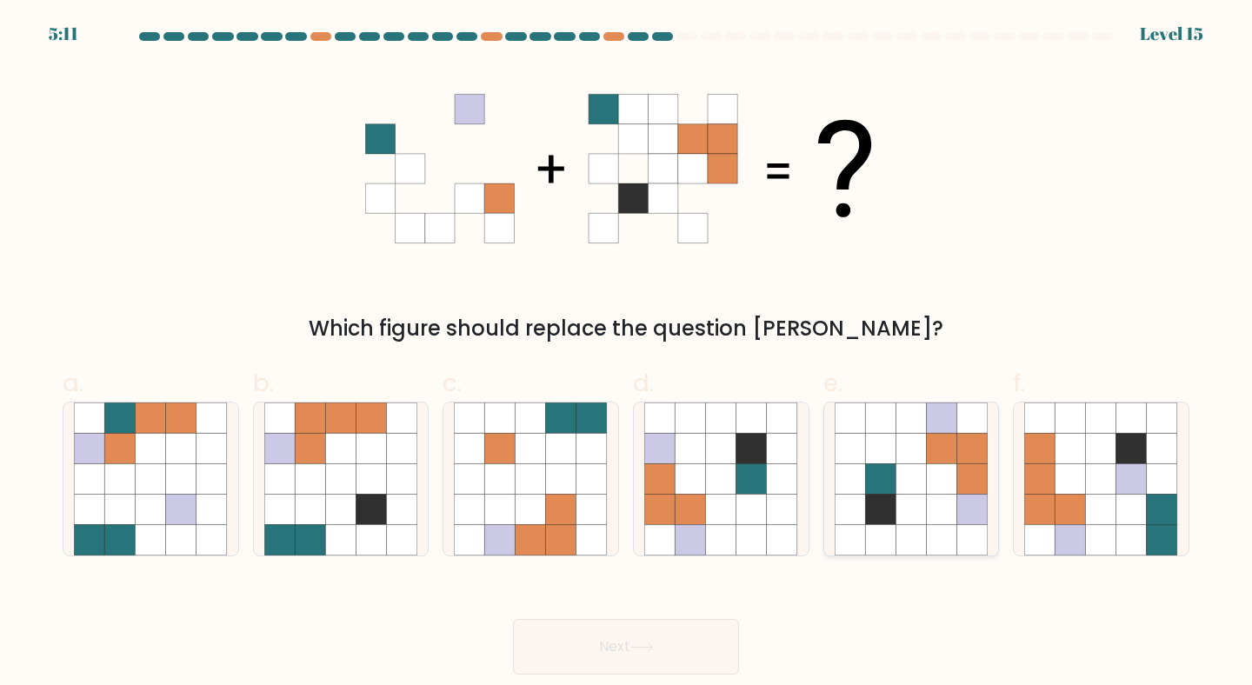
click at [897, 482] on icon at bounding box center [910, 478] width 30 height 30
click at [627, 354] on input "e." at bounding box center [626, 348] width 1 height 11
radio input "true"
click at [1063, 522] on icon at bounding box center [1070, 510] width 30 height 30
click at [627, 354] on input "f." at bounding box center [626, 348] width 1 height 11
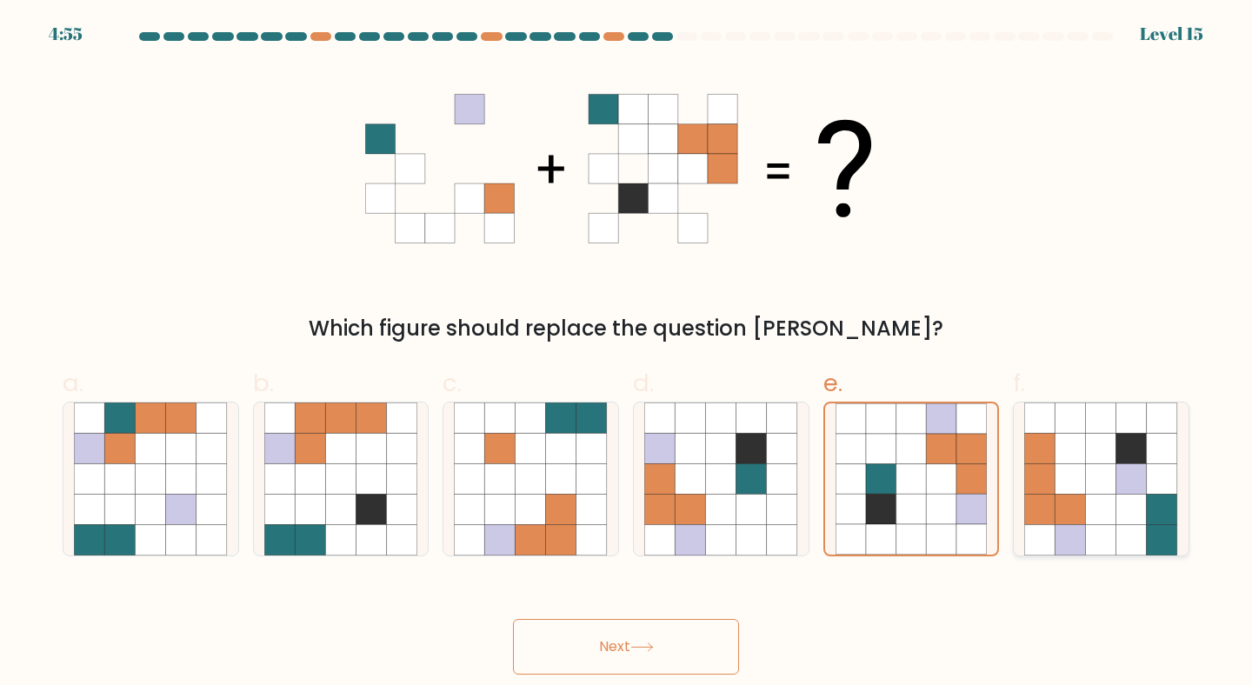
radio input "true"
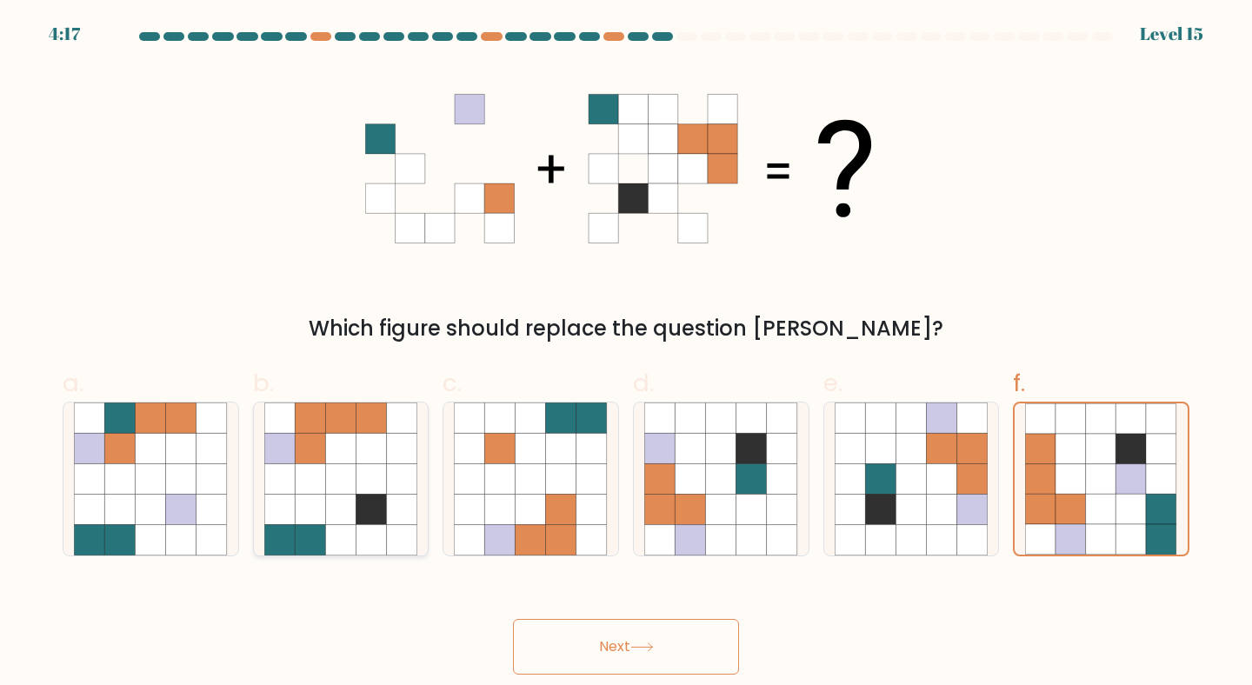
click at [333, 502] on icon at bounding box center [340, 510] width 30 height 30
click at [626, 354] on input "b." at bounding box center [626, 348] width 1 height 11
radio input "true"
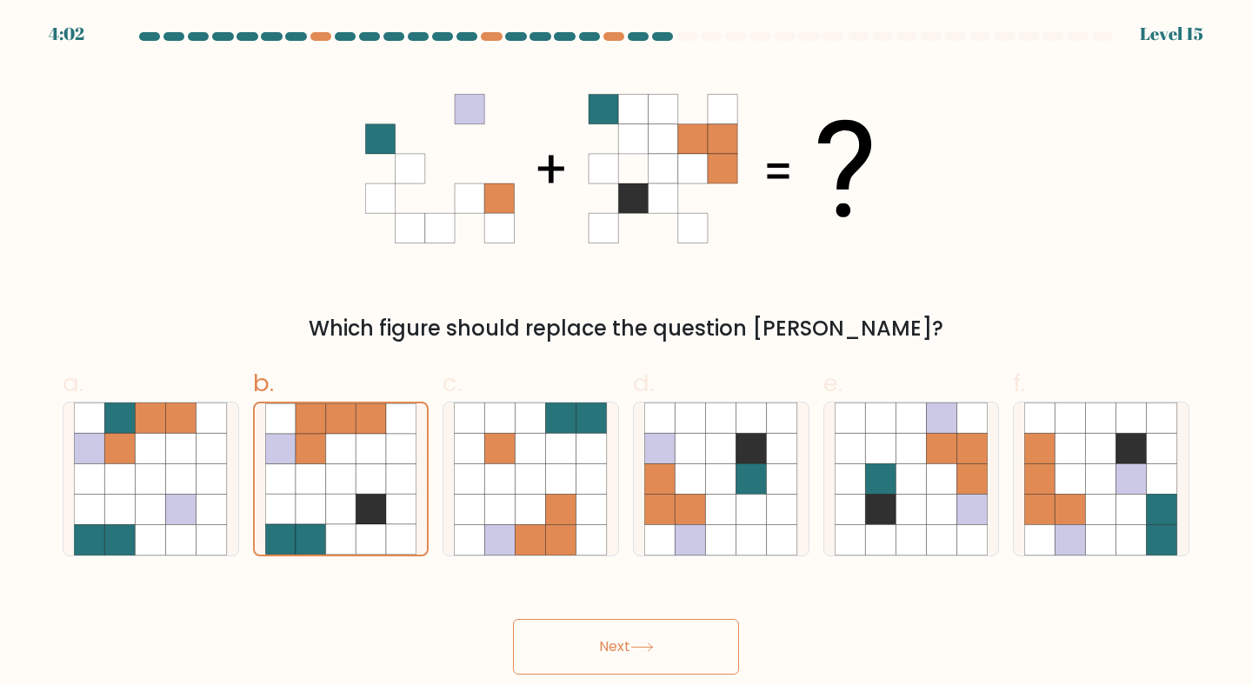
click at [687, 636] on button "Next" at bounding box center [626, 647] width 226 height 56
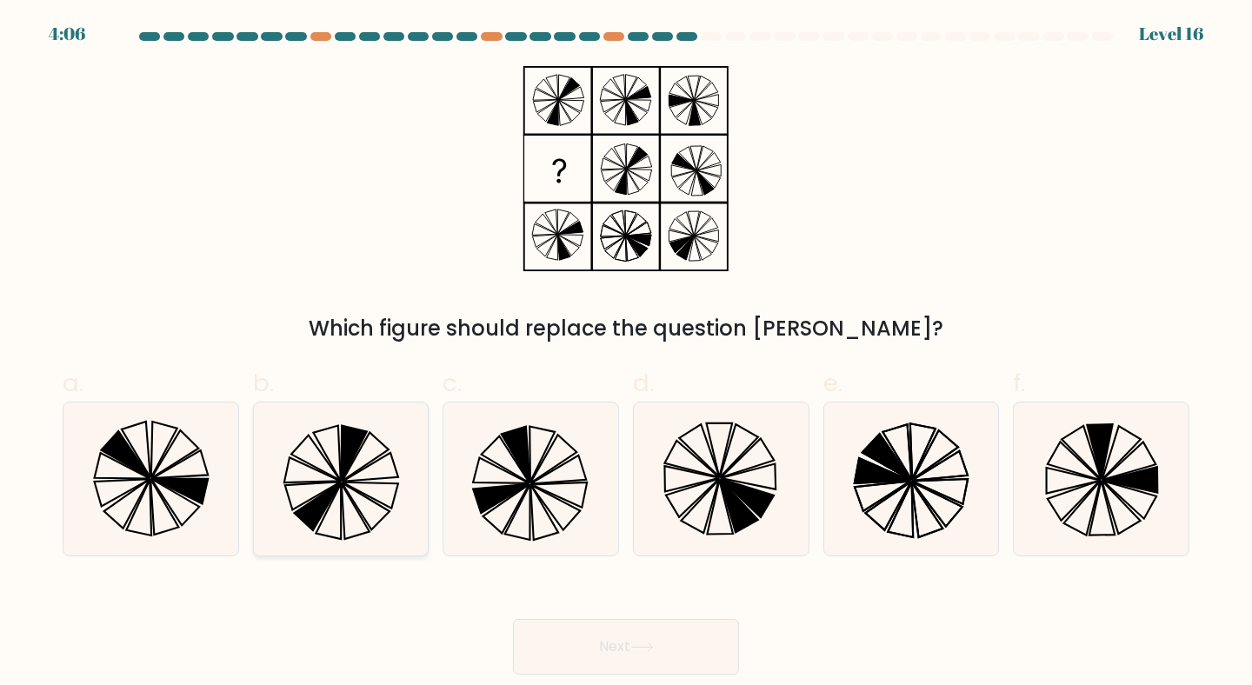
click at [331, 431] on icon at bounding box center [341, 479] width 154 height 154
click at [626, 354] on input "b." at bounding box center [626, 348] width 1 height 11
radio input "true"
click at [582, 647] on button "Next" at bounding box center [626, 647] width 226 height 56
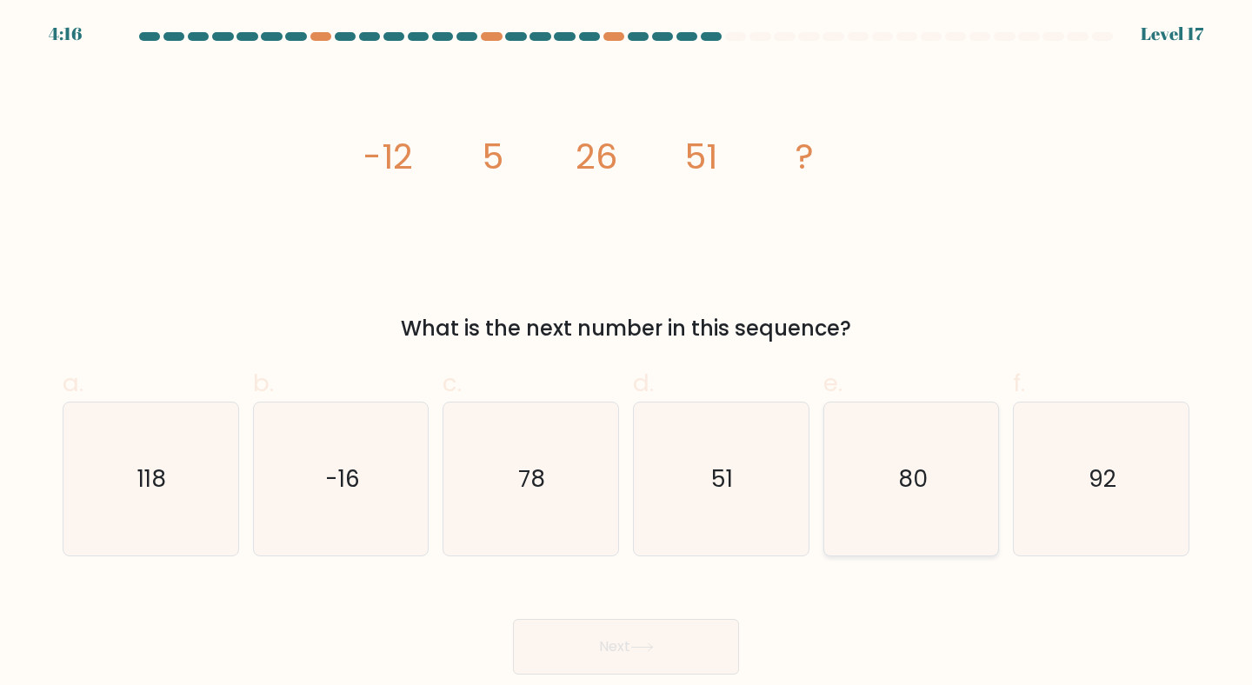
click at [961, 482] on icon "80" at bounding box center [912, 479] width 154 height 154
click at [627, 354] on input "e. 80" at bounding box center [626, 348] width 1 height 11
radio input "true"
click at [644, 644] on icon at bounding box center [641, 647] width 23 height 10
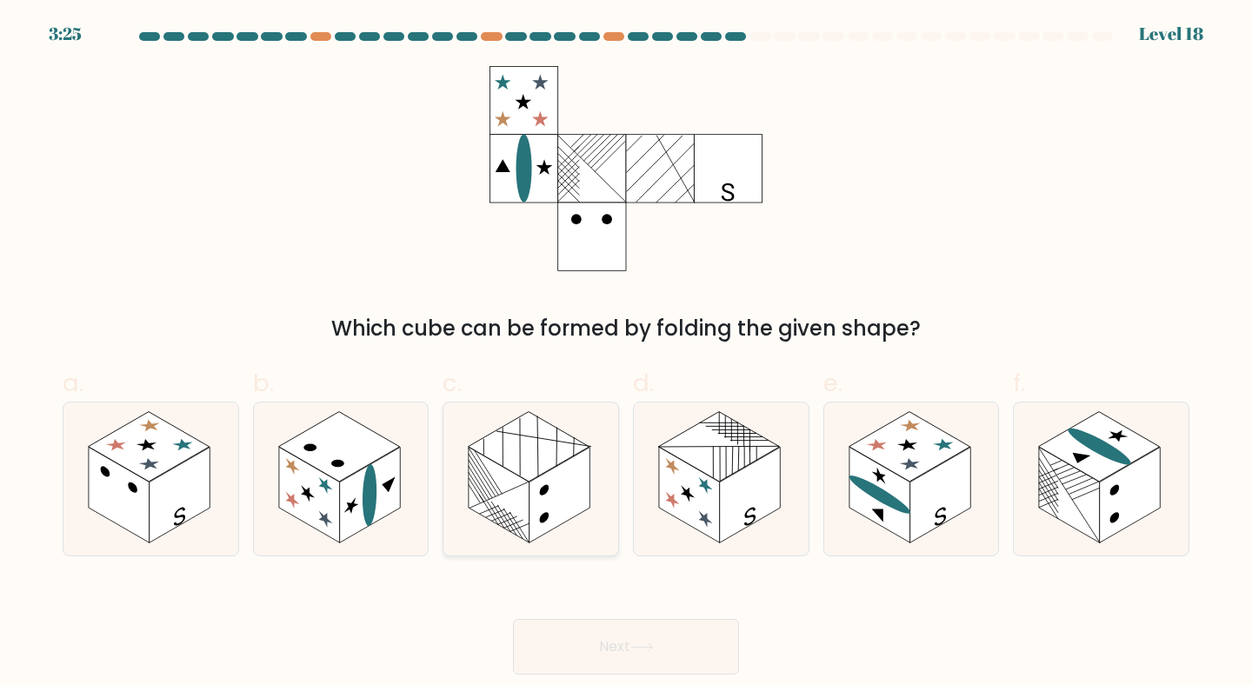
click at [545, 475] on rect at bounding box center [559, 495] width 61 height 96
click at [626, 354] on input "c." at bounding box center [626, 348] width 1 height 11
radio input "true"
click at [648, 660] on button "Next" at bounding box center [626, 647] width 226 height 56
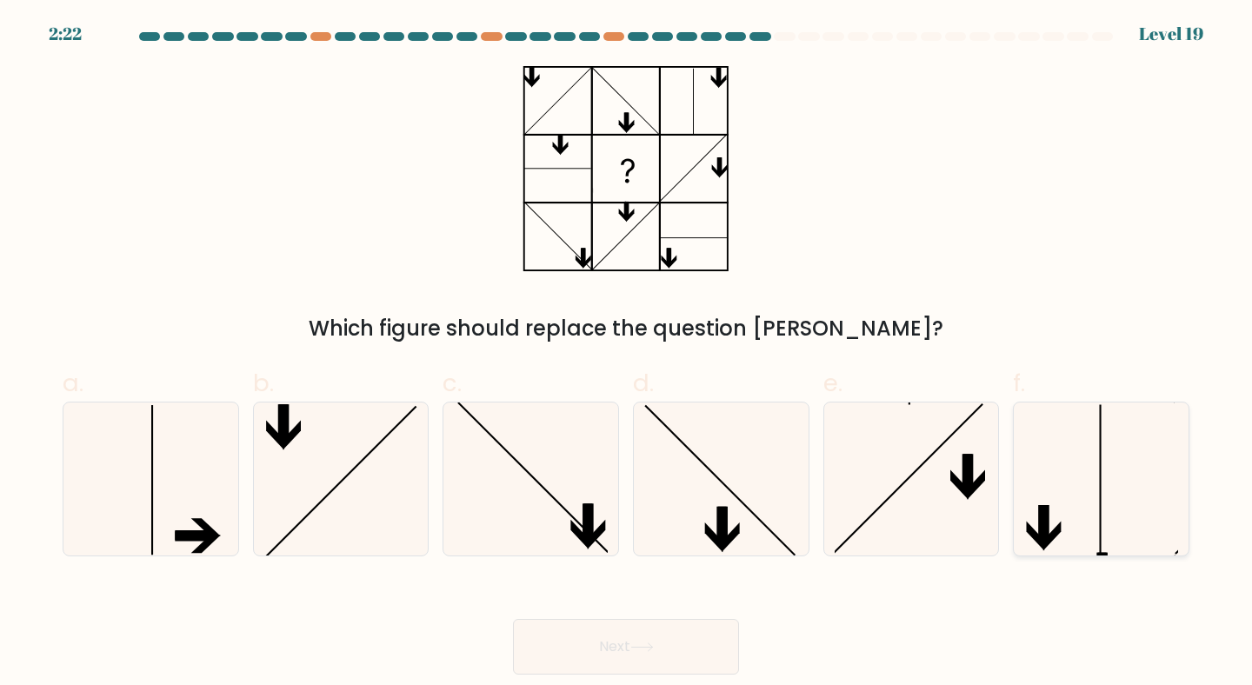
click at [1098, 489] on icon at bounding box center [1101, 479] width 154 height 154
click at [627, 354] on input "f." at bounding box center [626, 348] width 1 height 11
radio input "true"
click at [589, 648] on button "Next" at bounding box center [626, 647] width 226 height 56
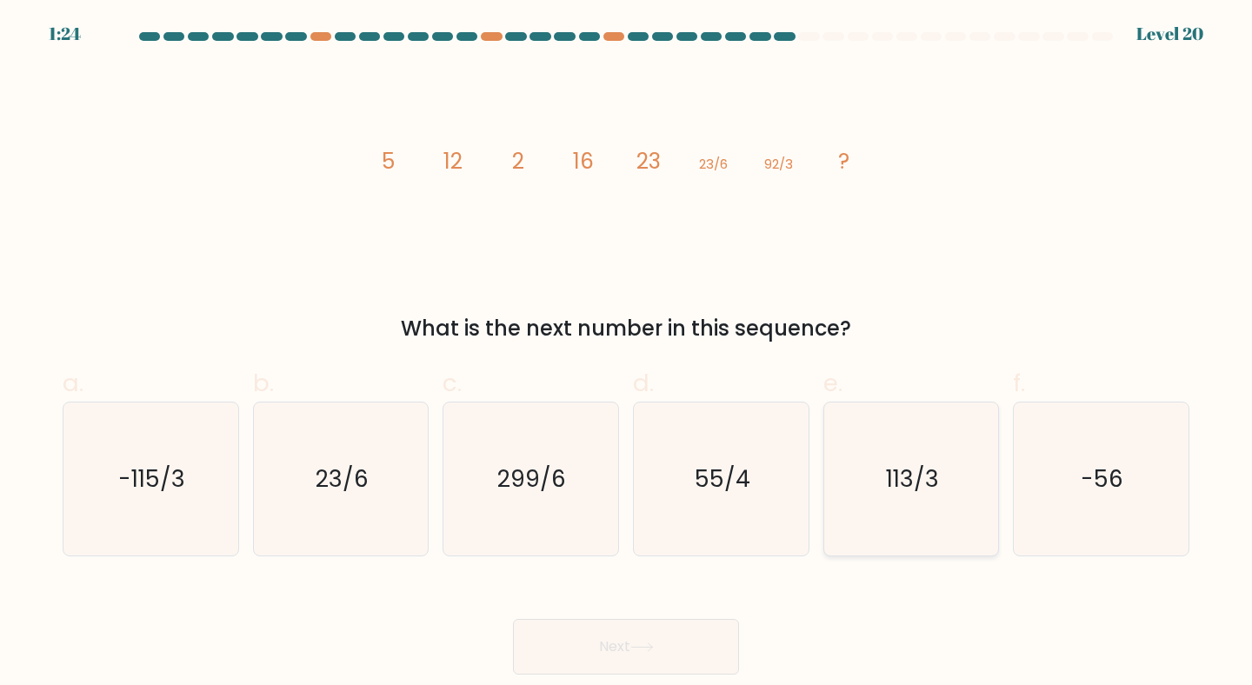
click at [980, 489] on icon "113/3" at bounding box center [912, 479] width 154 height 154
click at [627, 354] on input "e. 113/3" at bounding box center [626, 348] width 1 height 11
radio input "true"
click at [667, 645] on button "Next" at bounding box center [626, 647] width 226 height 56
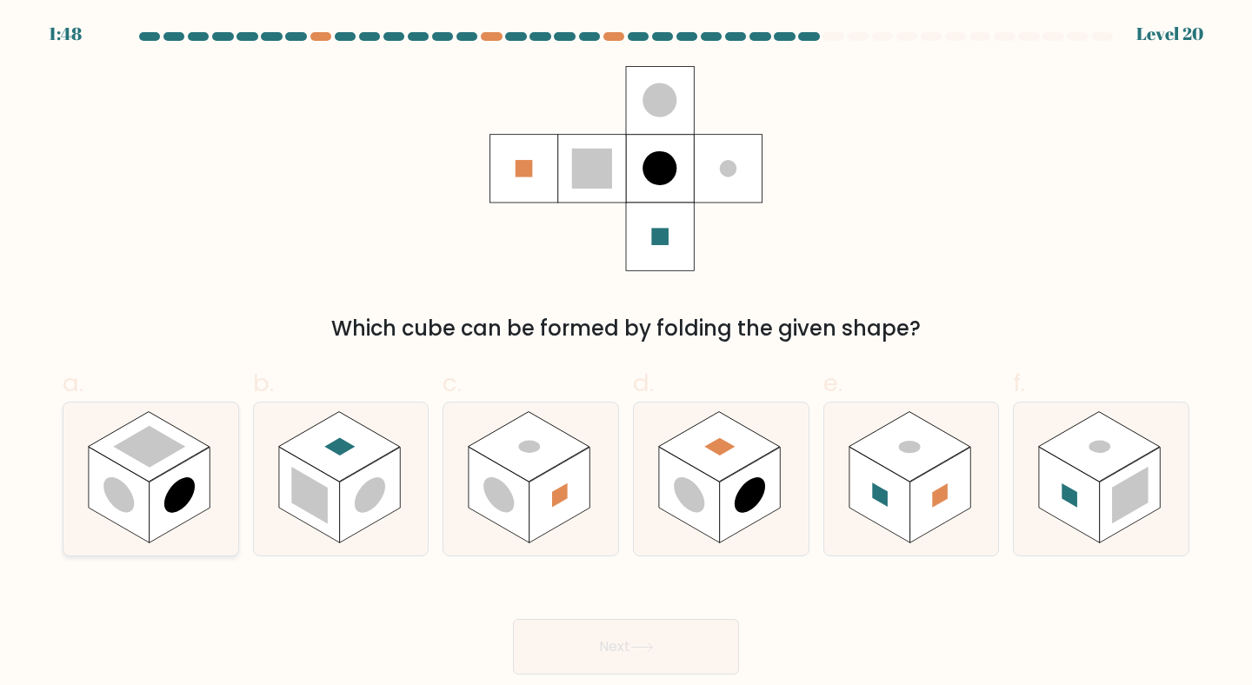
click at [117, 486] on circle at bounding box center [118, 494] width 30 height 49
click at [626, 354] on input "a." at bounding box center [626, 348] width 1 height 11
radio input "true"
click at [643, 651] on icon at bounding box center [641, 647] width 23 height 10
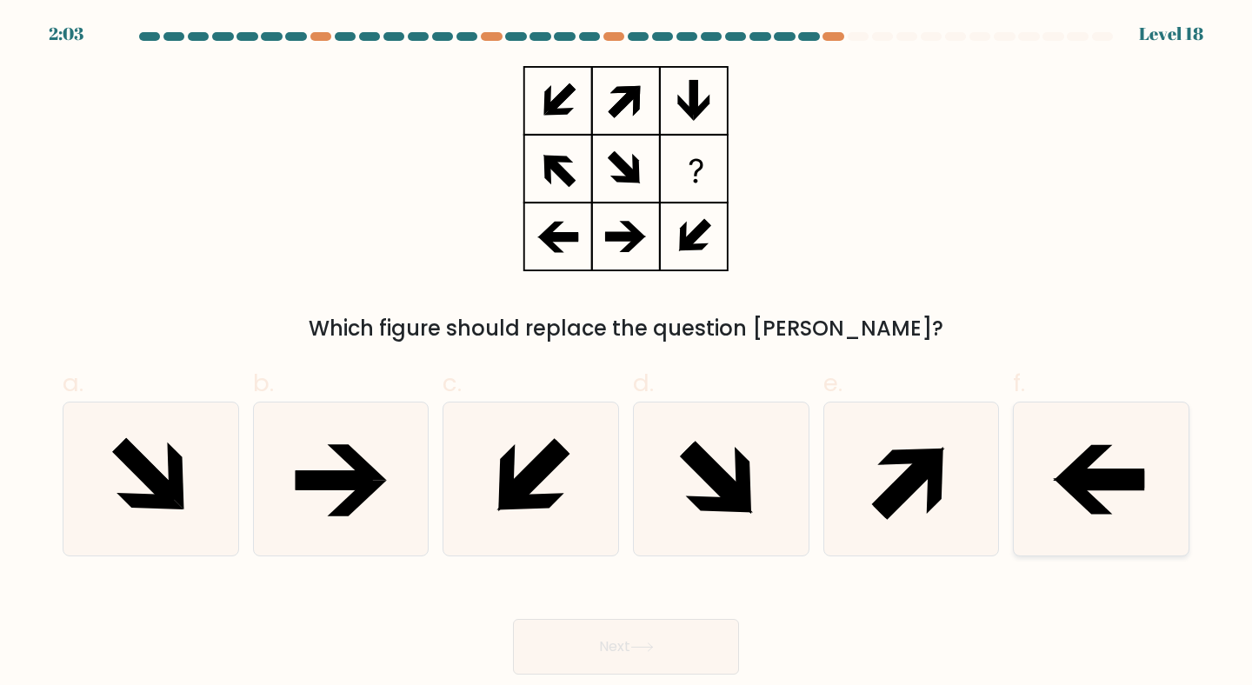
click at [1045, 492] on icon at bounding box center [1101, 479] width 154 height 154
click at [627, 354] on input "f." at bounding box center [626, 348] width 1 height 11
radio input "true"
click at [620, 641] on button "Next" at bounding box center [626, 647] width 226 height 56
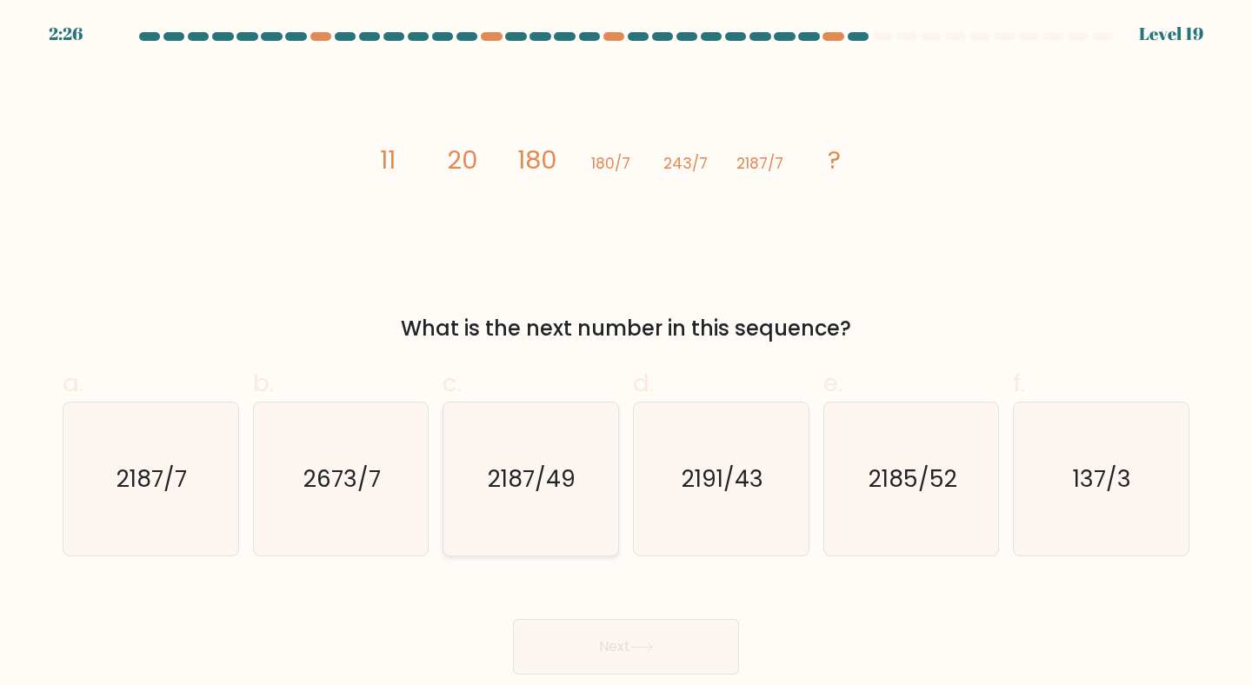
click at [582, 513] on icon "2187/49" at bounding box center [531, 479] width 154 height 154
click at [626, 354] on input "c. 2187/49" at bounding box center [626, 348] width 1 height 11
radio input "true"
click at [598, 648] on button "Next" at bounding box center [626, 647] width 226 height 56
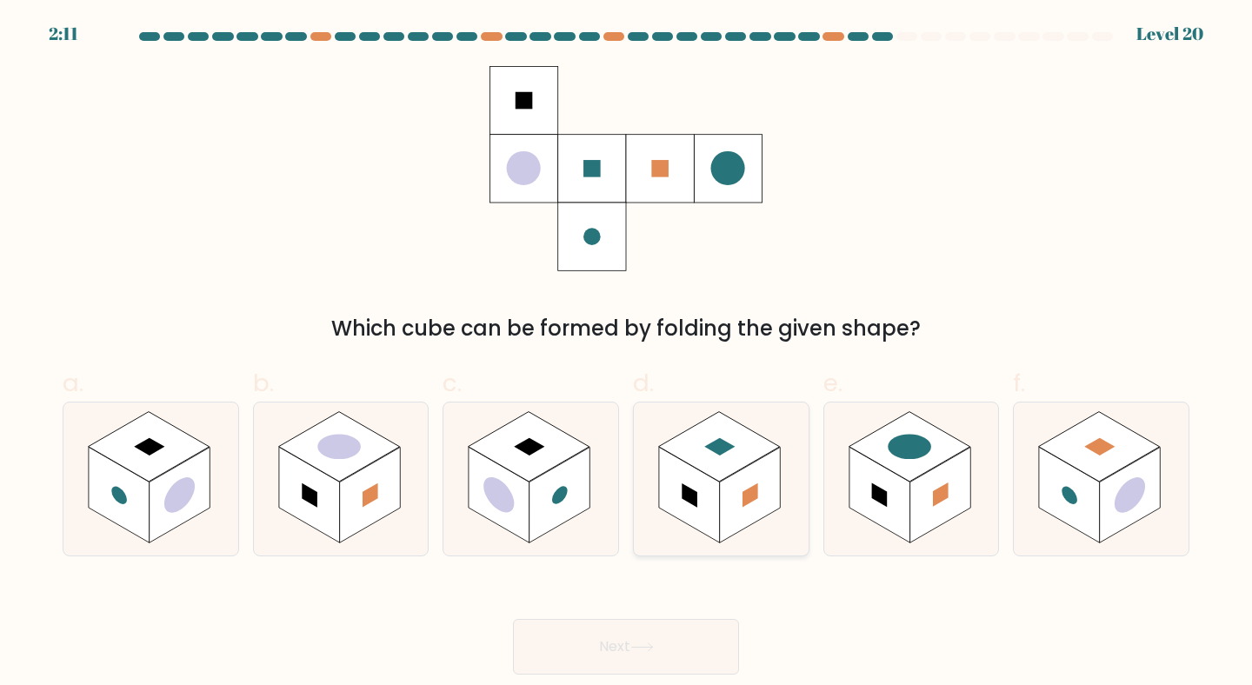
click at [699, 480] on rect at bounding box center [689, 495] width 61 height 96
click at [627, 354] on input "d." at bounding box center [626, 348] width 1 height 11
radio input "true"
click at [637, 629] on button "Next" at bounding box center [626, 647] width 226 height 56
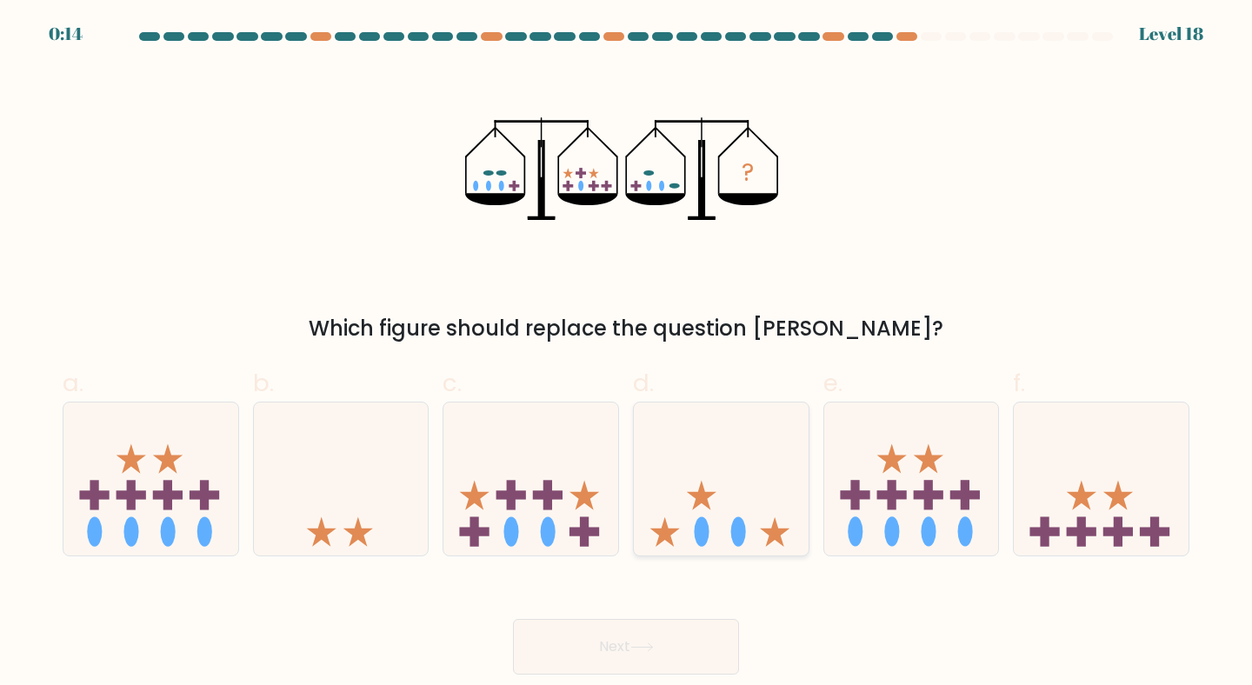
click at [744, 477] on icon at bounding box center [721, 479] width 175 height 144
click at [627, 354] on input "d." at bounding box center [626, 348] width 1 height 11
radio input "true"
click at [676, 645] on button "Next" at bounding box center [626, 647] width 226 height 56
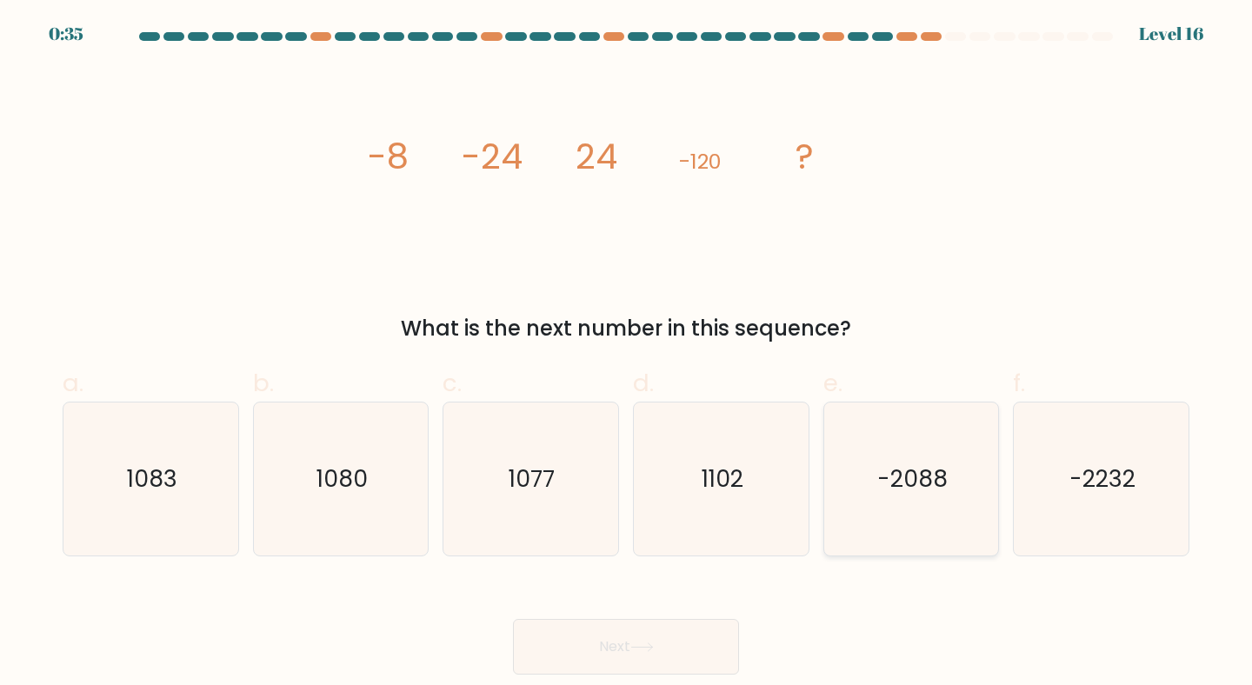
click at [899, 482] on text "-2088" at bounding box center [912, 478] width 70 height 32
click at [627, 354] on input "e. -2088" at bounding box center [626, 348] width 1 height 11
radio input "true"
click at [684, 648] on button "Next" at bounding box center [626, 647] width 226 height 56
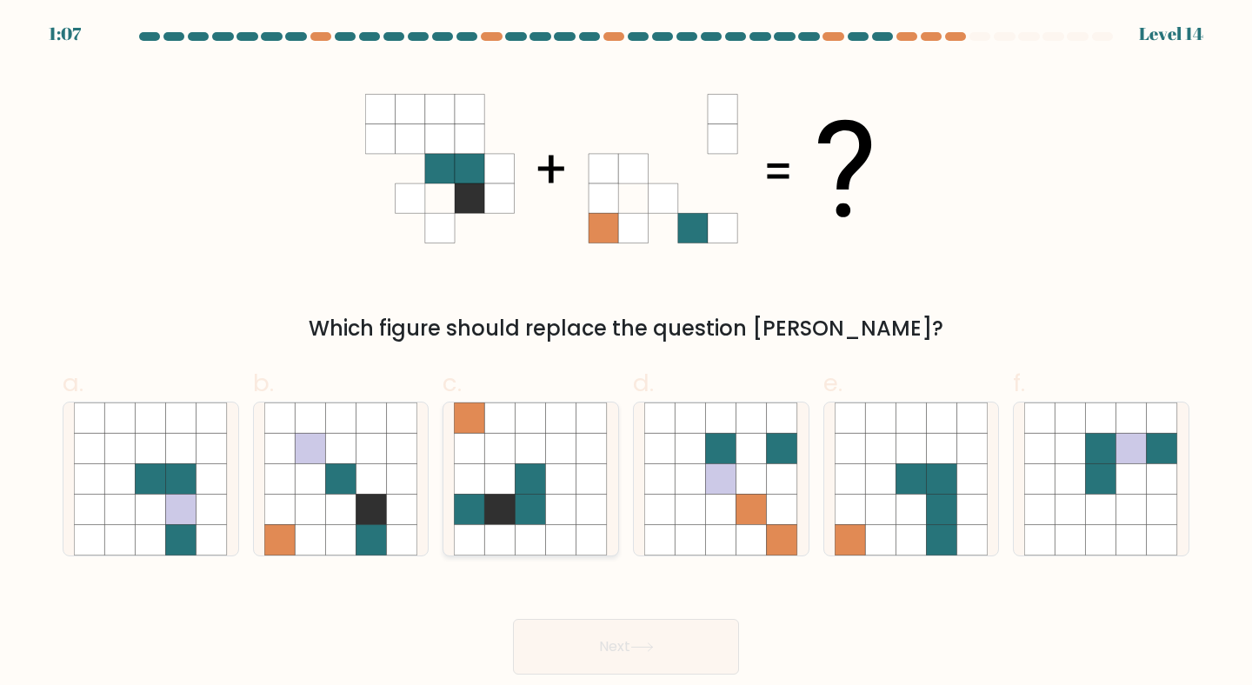
click at [490, 460] on icon at bounding box center [500, 448] width 30 height 30
click at [626, 354] on input "c." at bounding box center [626, 348] width 1 height 11
radio input "true"
click at [614, 652] on button "Next" at bounding box center [626, 647] width 226 height 56
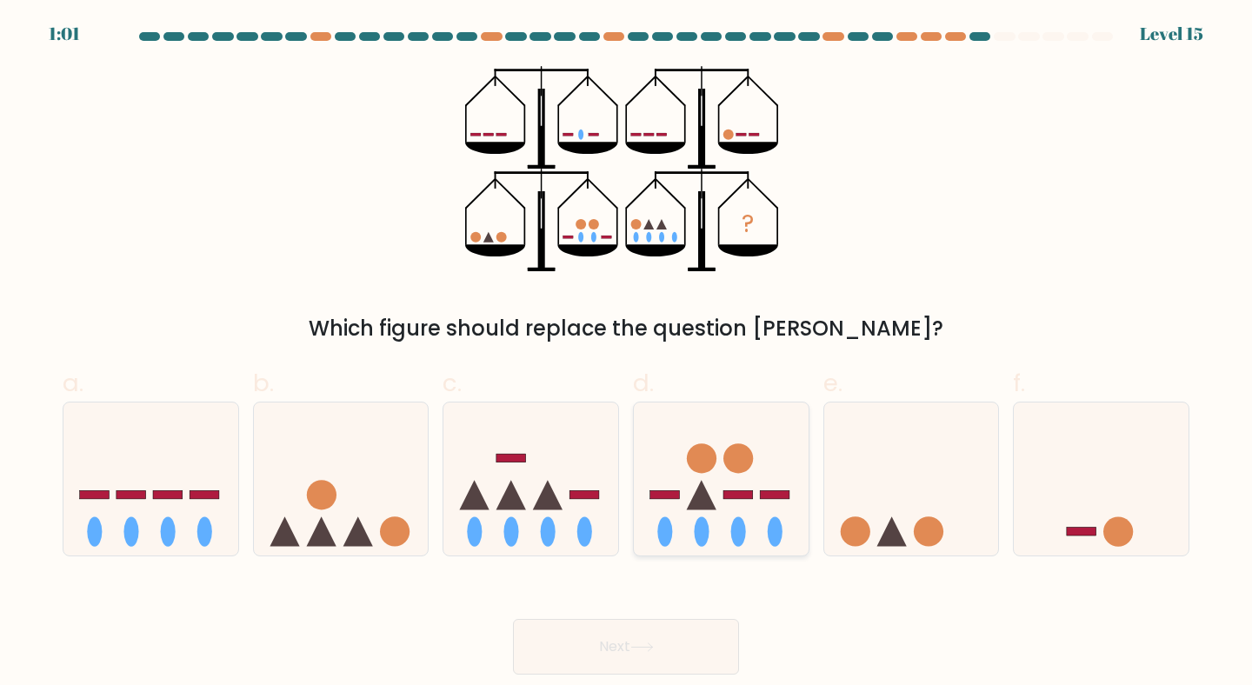
click at [731, 449] on circle at bounding box center [738, 458] width 30 height 30
click at [627, 354] on input "d." at bounding box center [626, 348] width 1 height 11
radio input "true"
click at [623, 648] on button "Next" at bounding box center [626, 647] width 226 height 56
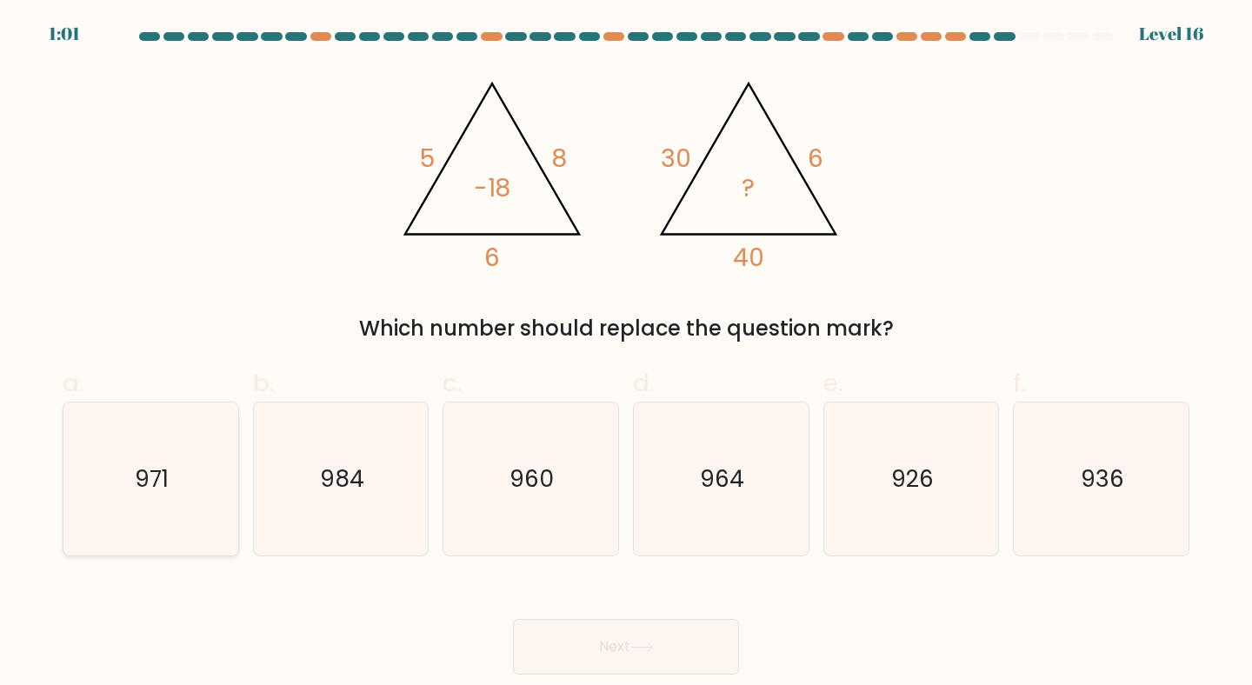
click at [136, 525] on icon "971" at bounding box center [151, 479] width 154 height 154
click at [626, 354] on input "a. 971" at bounding box center [626, 348] width 1 height 11
radio input "true"
click at [553, 626] on button "Next" at bounding box center [626, 647] width 226 height 56
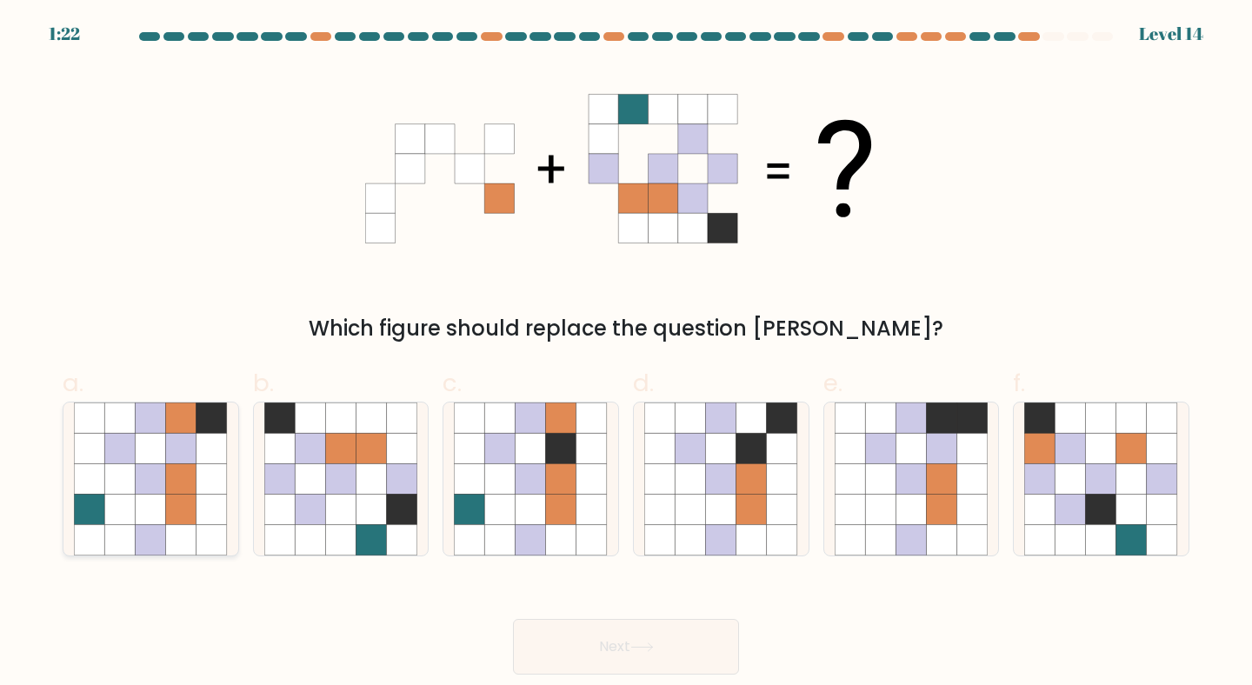
click at [159, 535] on icon at bounding box center [151, 540] width 30 height 30
click at [626, 354] on input "a." at bounding box center [626, 348] width 1 height 11
radio input "true"
click at [665, 645] on button "Next" at bounding box center [626, 647] width 226 height 56
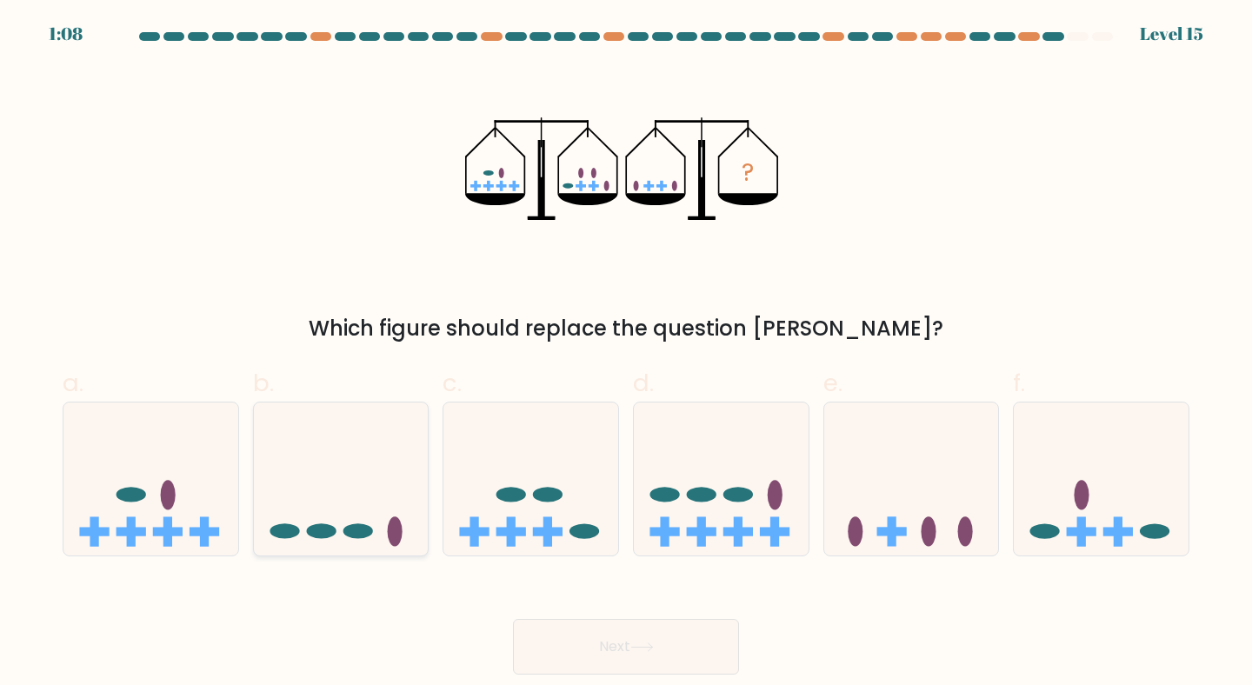
click at [345, 491] on icon at bounding box center [341, 479] width 175 height 144
click at [626, 354] on input "b." at bounding box center [626, 348] width 1 height 11
radio input "true"
click at [646, 653] on button "Next" at bounding box center [626, 647] width 226 height 56
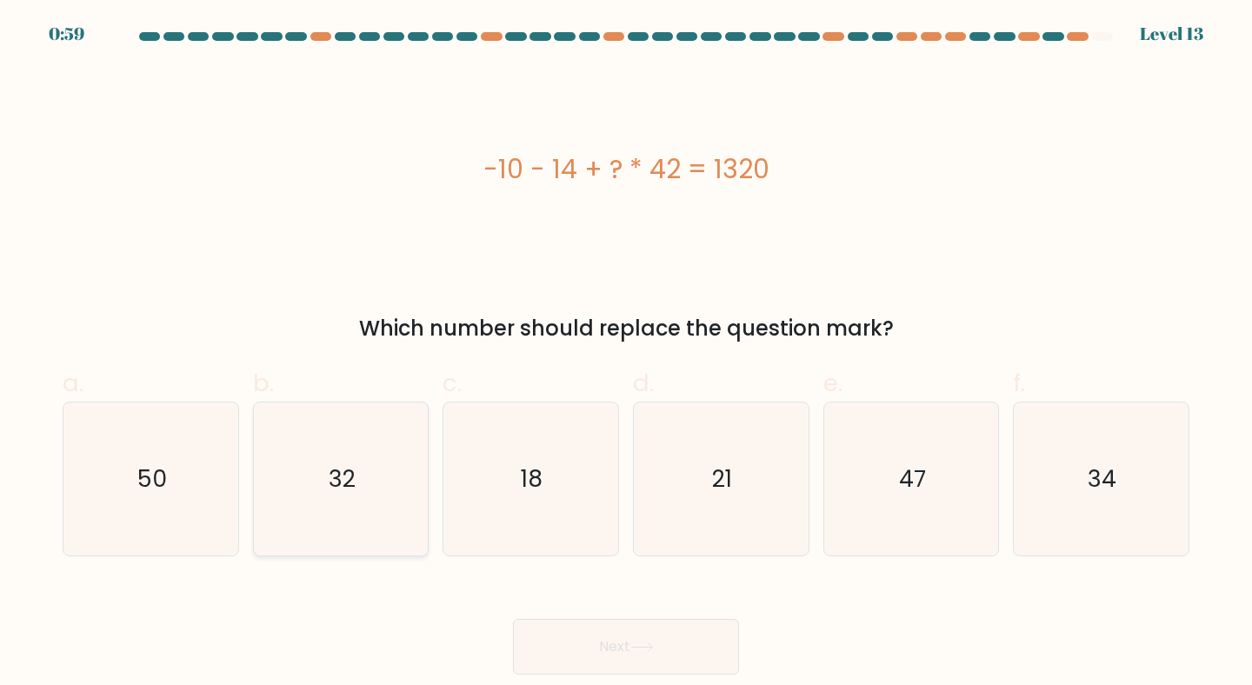
click at [305, 456] on icon "32" at bounding box center [341, 479] width 154 height 154
click at [626, 354] on input "b. 32" at bounding box center [626, 348] width 1 height 11
radio input "true"
click at [554, 632] on button "Next" at bounding box center [626, 647] width 226 height 56
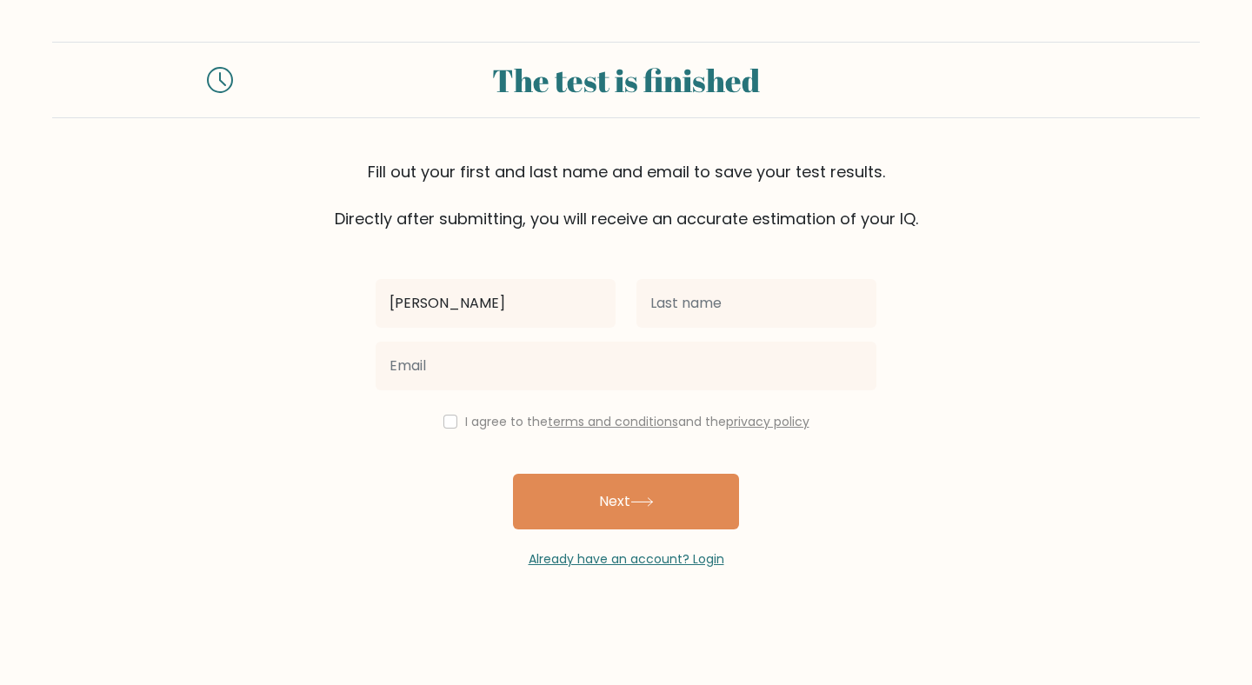
type input "[PERSON_NAME]"
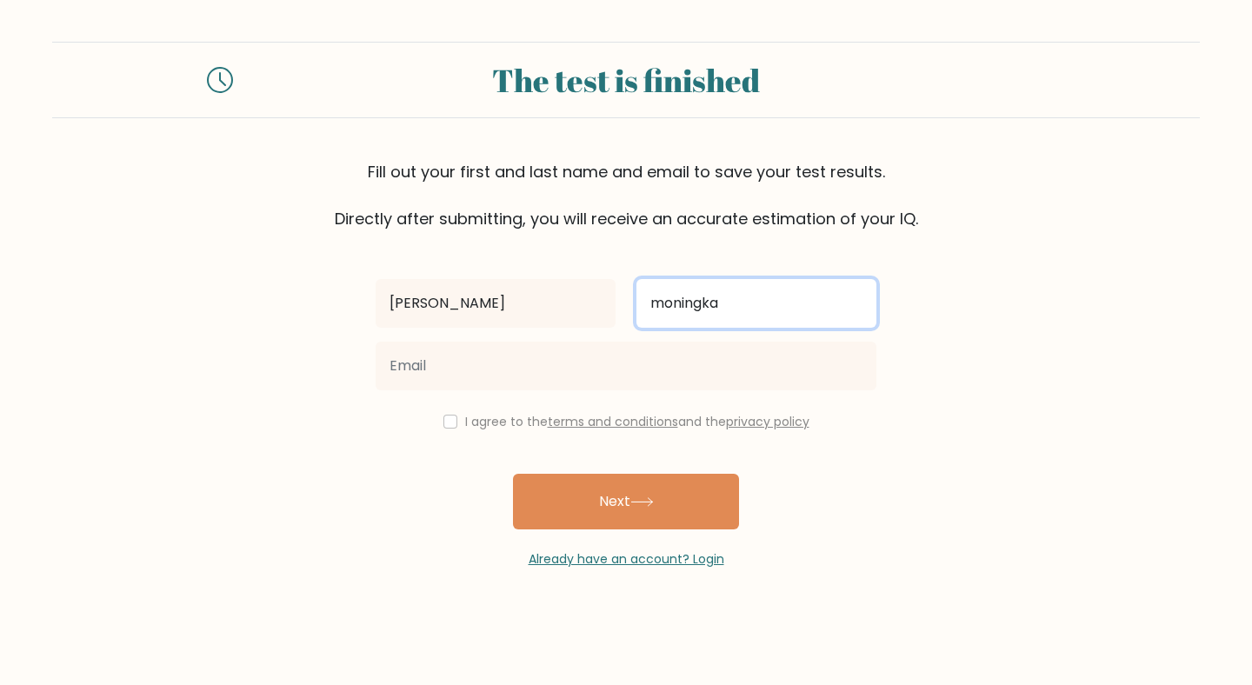
type input "moningka"
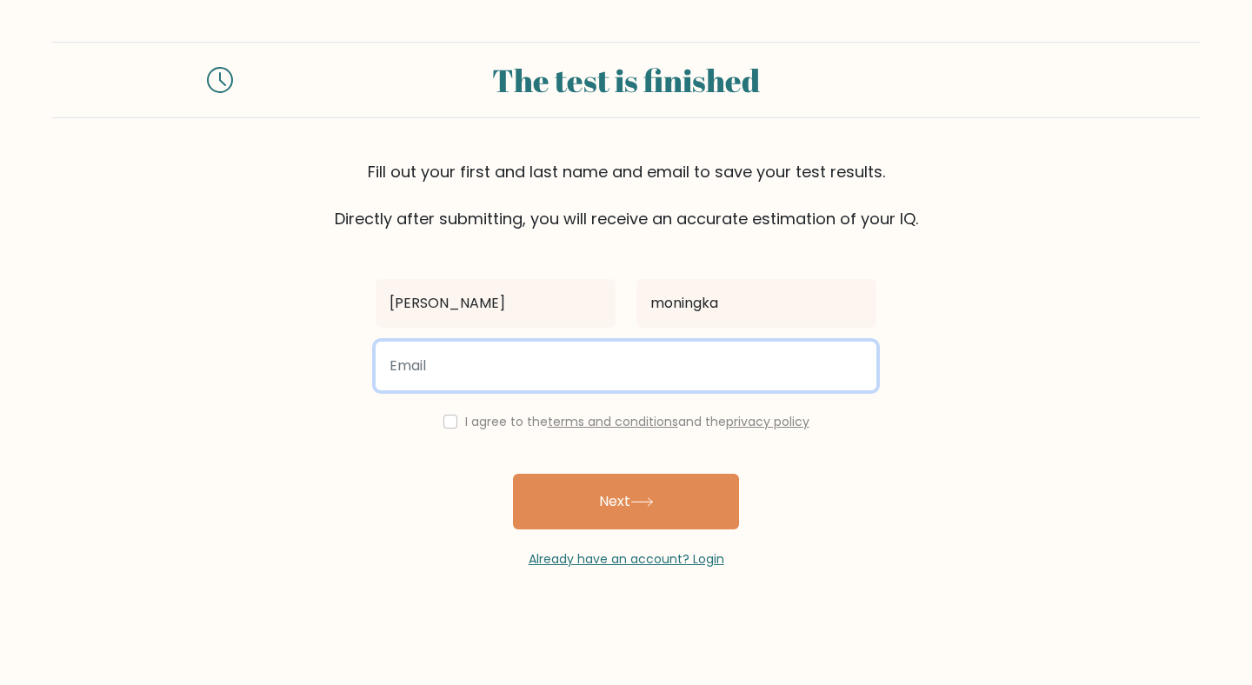
click at [582, 389] on input "email" at bounding box center [626, 366] width 501 height 49
type input "albertmonodon@gmail.com"
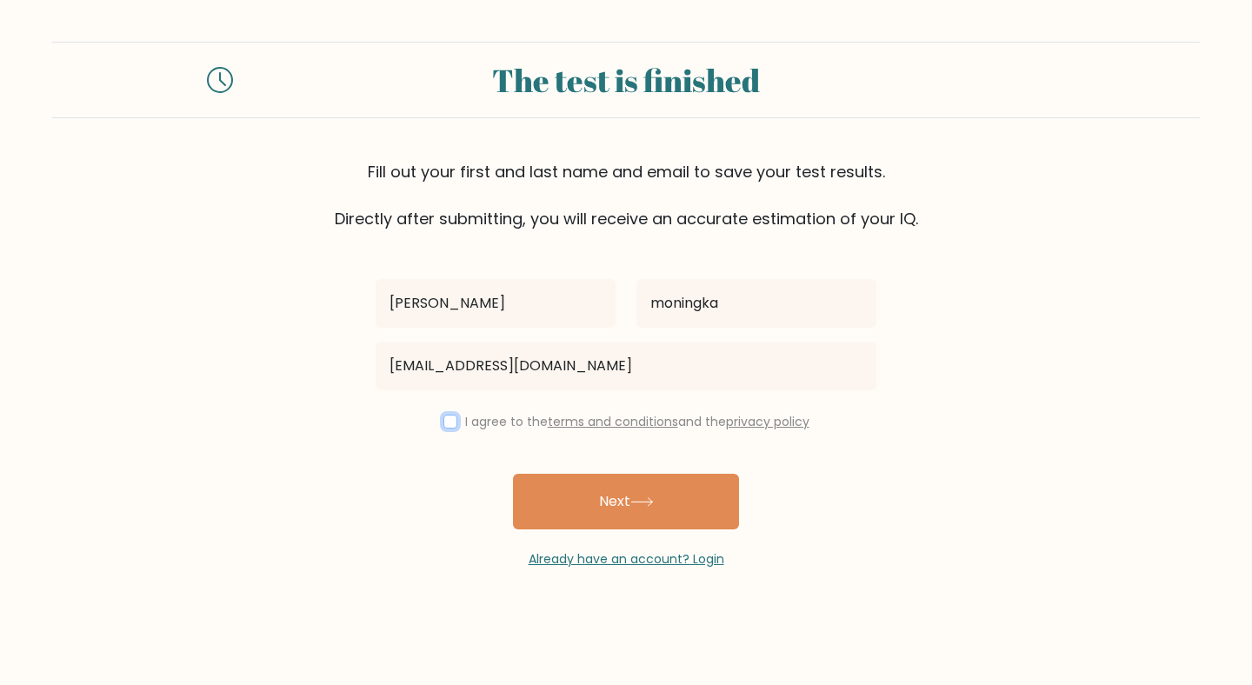
click at [443, 423] on input "checkbox" at bounding box center [450, 422] width 14 height 14
checkbox input "true"
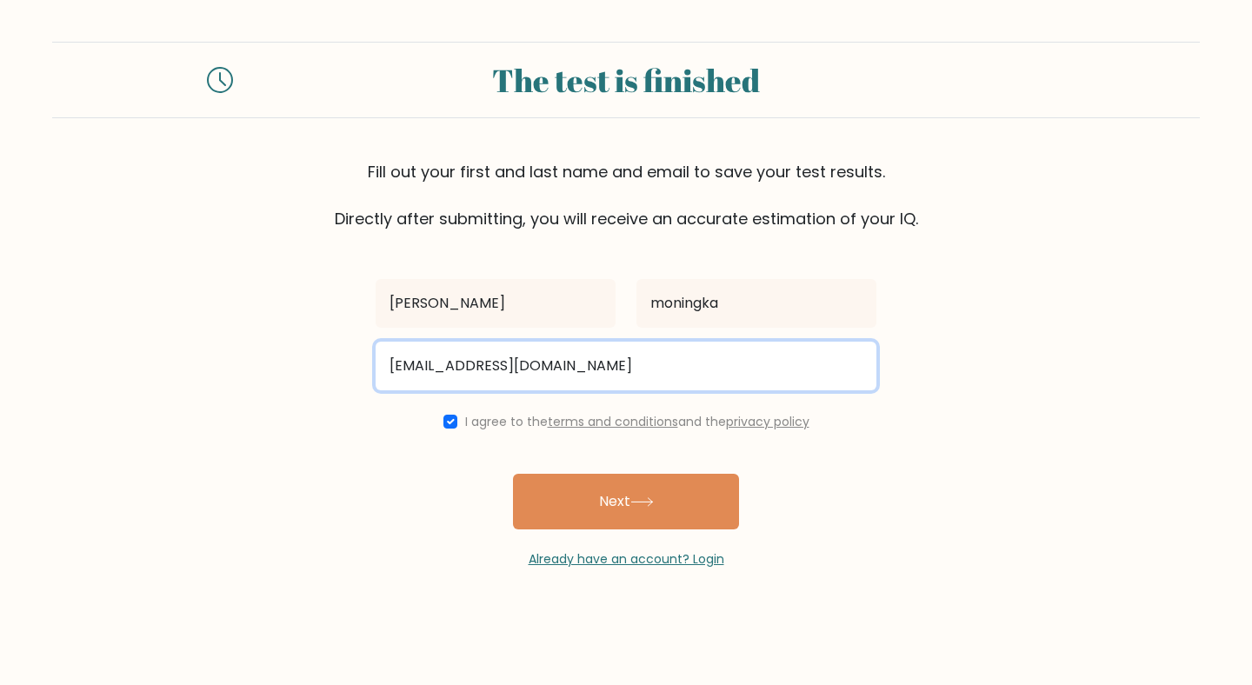
click at [524, 352] on input "albertmonodon@gmail.com" at bounding box center [626, 366] width 501 height 49
type input "abemoningka@hotmail.com"
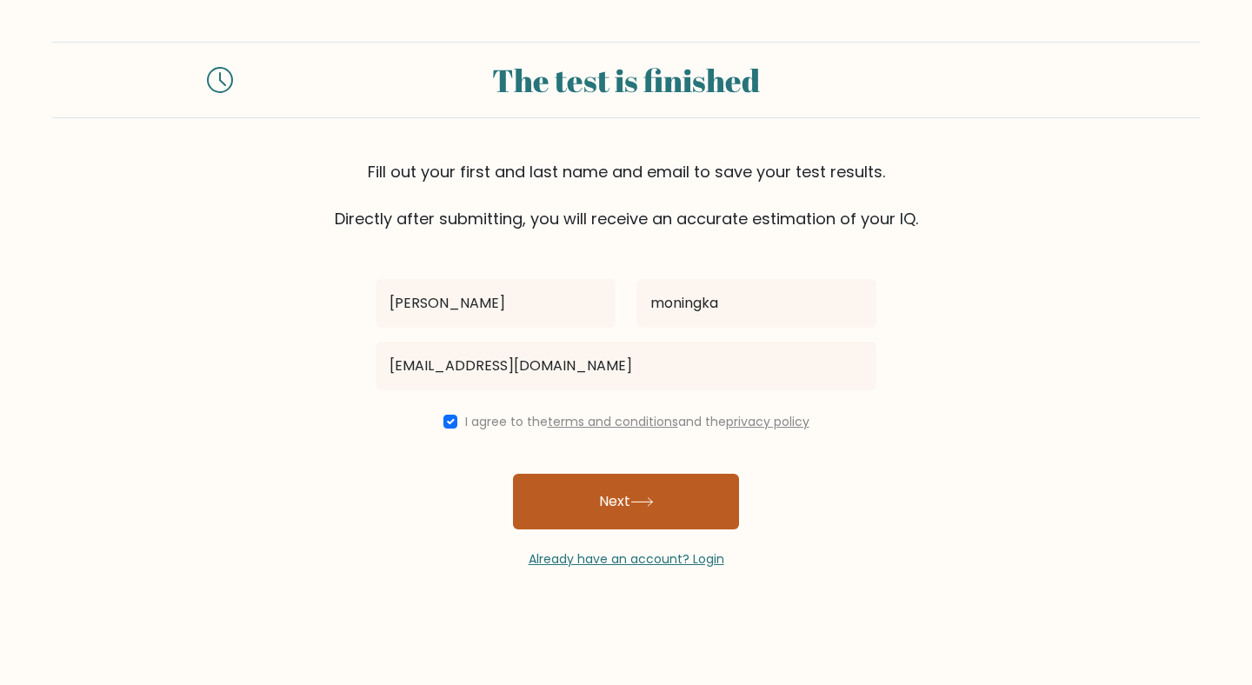
click at [569, 495] on button "Next" at bounding box center [626, 502] width 226 height 56
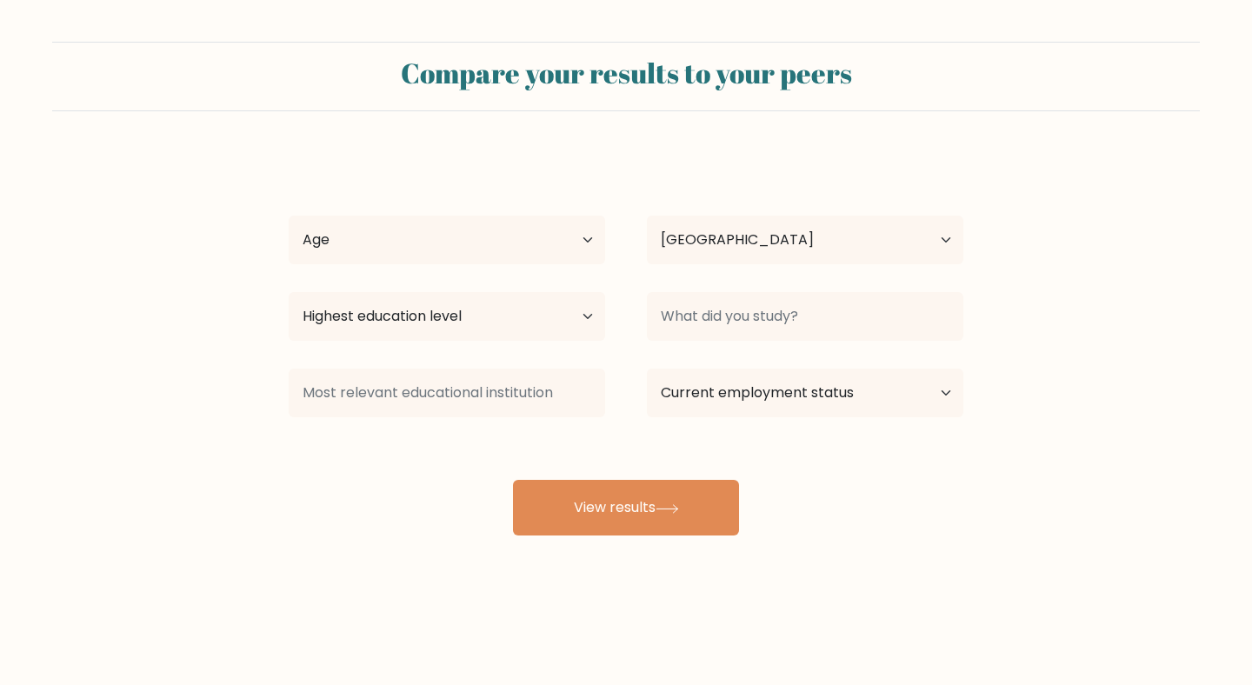
select select "ID"
click at [567, 236] on select "Age Under [DEMOGRAPHIC_DATA] [DEMOGRAPHIC_DATA] [DEMOGRAPHIC_DATA] [DEMOGRAPHIC…" at bounding box center [447, 240] width 316 height 49
select select "25_34"
click at [289, 216] on select "Age Under 18 years old 18-24 years old 25-34 years old 35-44 years old 45-54 ye…" at bounding box center [447, 240] width 316 height 49
click at [579, 313] on select "Highest education level No schooling Primary Lower Secondary Upper Secondary Oc…" at bounding box center [447, 316] width 316 height 49
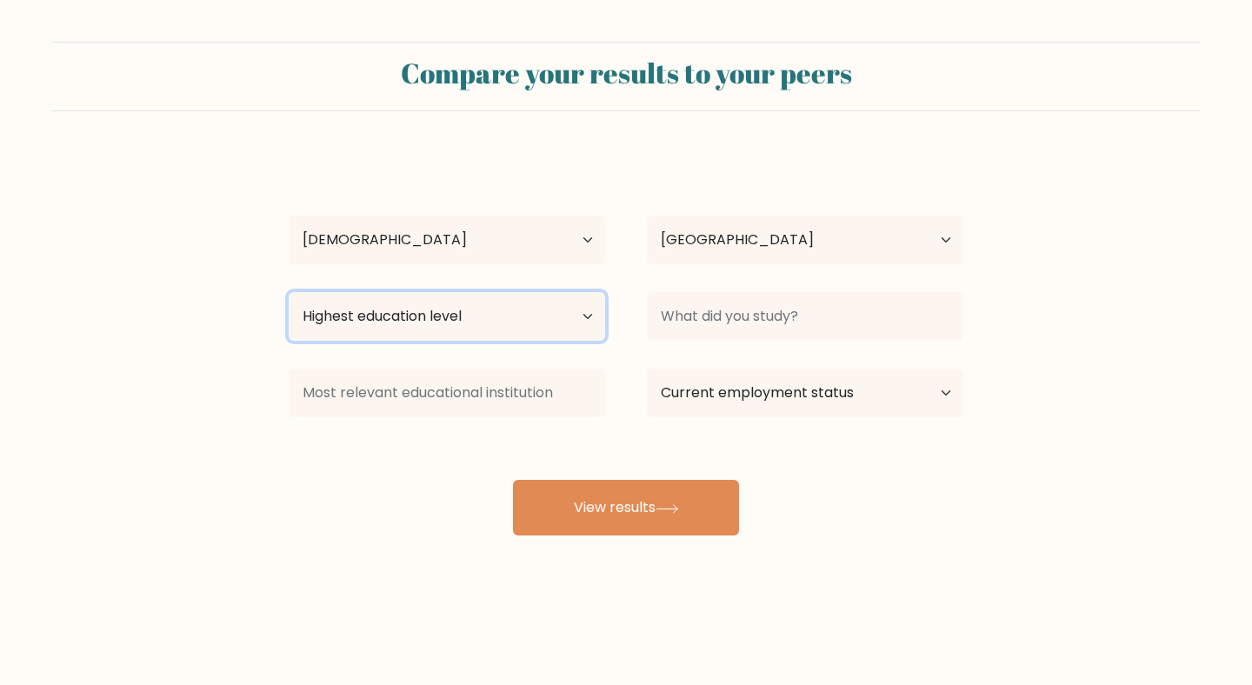
select select "upper_secondary"
click at [289, 292] on select "Highest education level No schooling Primary Lower Secondary Upper Secondary Oc…" at bounding box center [447, 316] width 316 height 49
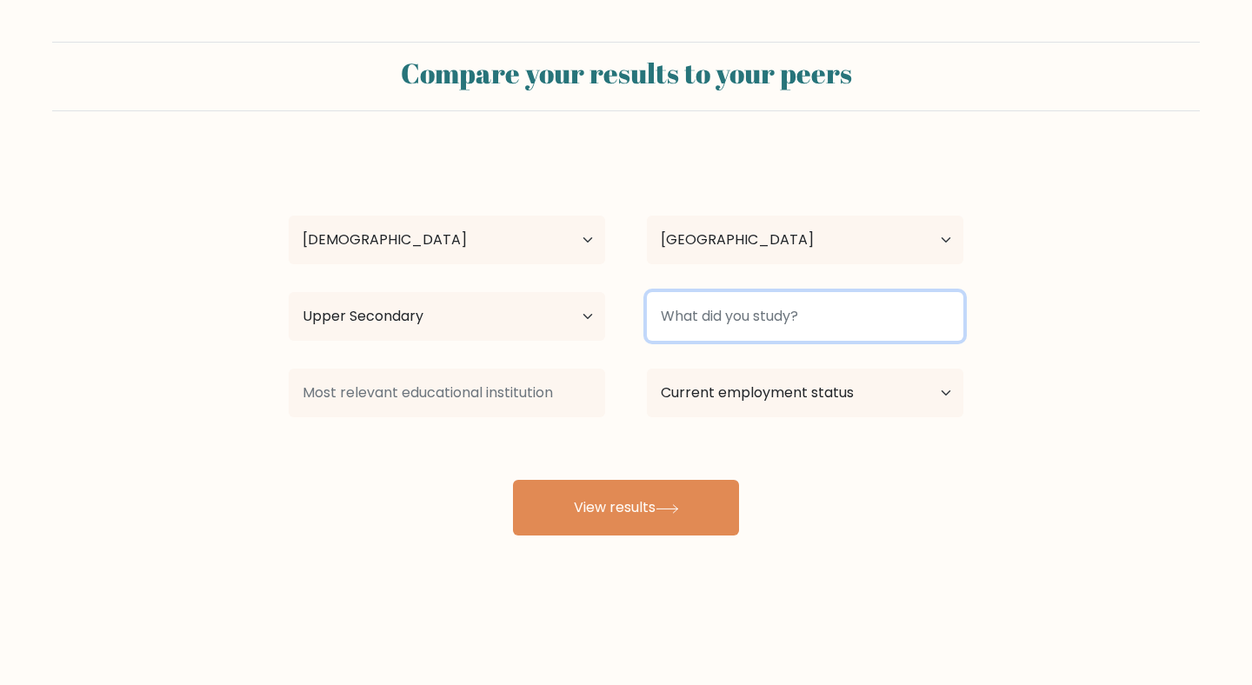
click at [712, 320] on input at bounding box center [805, 316] width 316 height 49
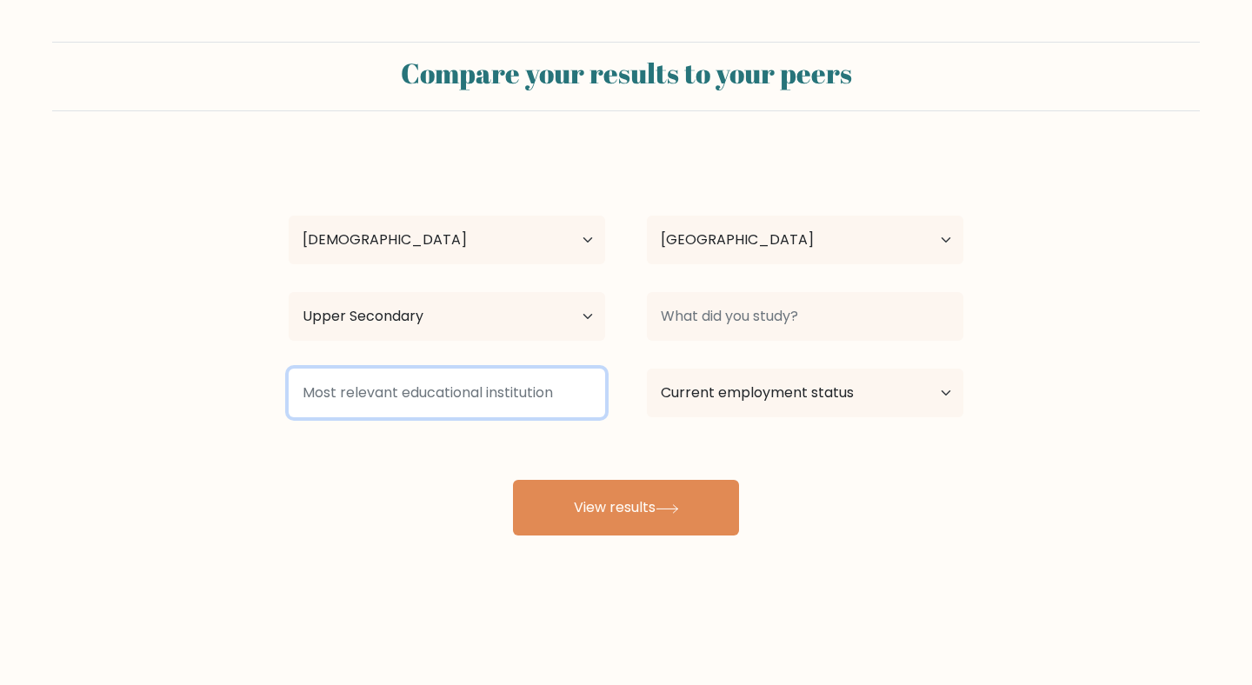
click at [555, 388] on input at bounding box center [447, 393] width 316 height 49
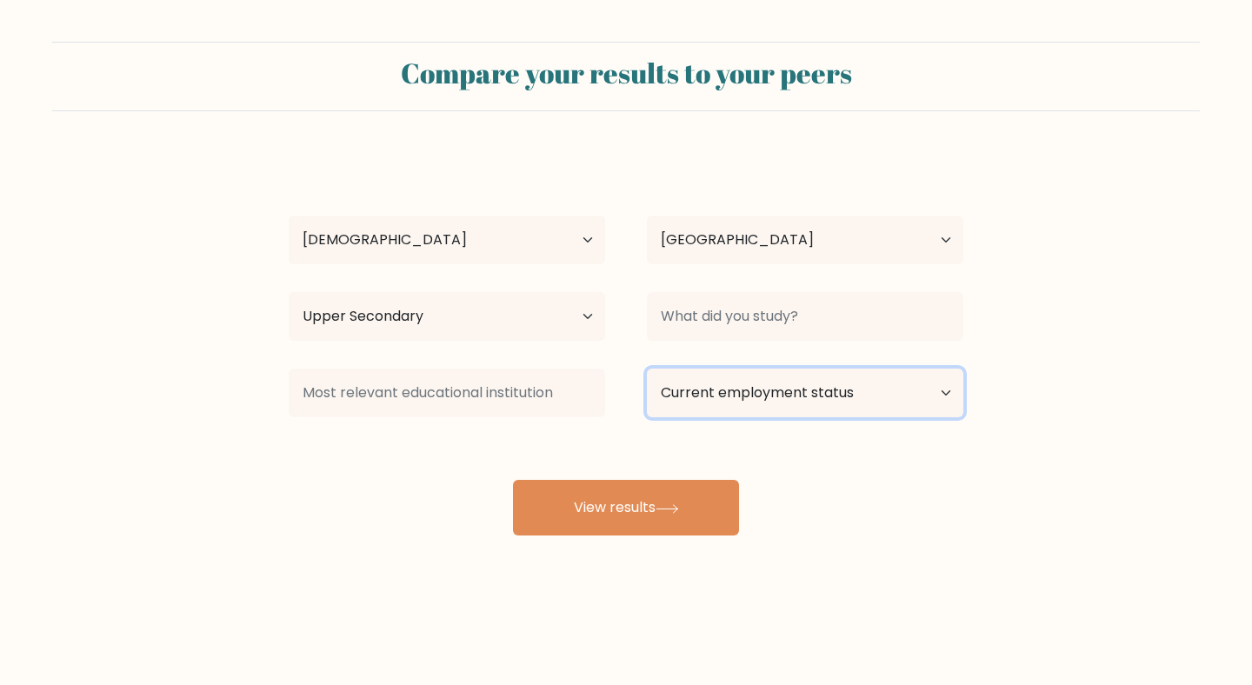
click at [734, 375] on select "Current employment status Employed Student Retired Other / prefer not to answer" at bounding box center [805, 393] width 316 height 49
click at [767, 422] on div "Current employment status Employed Student Retired Other / prefer not to answer" at bounding box center [805, 393] width 358 height 63
click at [767, 407] on select "Current employment status Employed Student Retired Other / prefer not to answer" at bounding box center [805, 393] width 316 height 49
click at [647, 369] on select "Current employment status Employed Student Retired Other / prefer not to answer" at bounding box center [805, 393] width 316 height 49
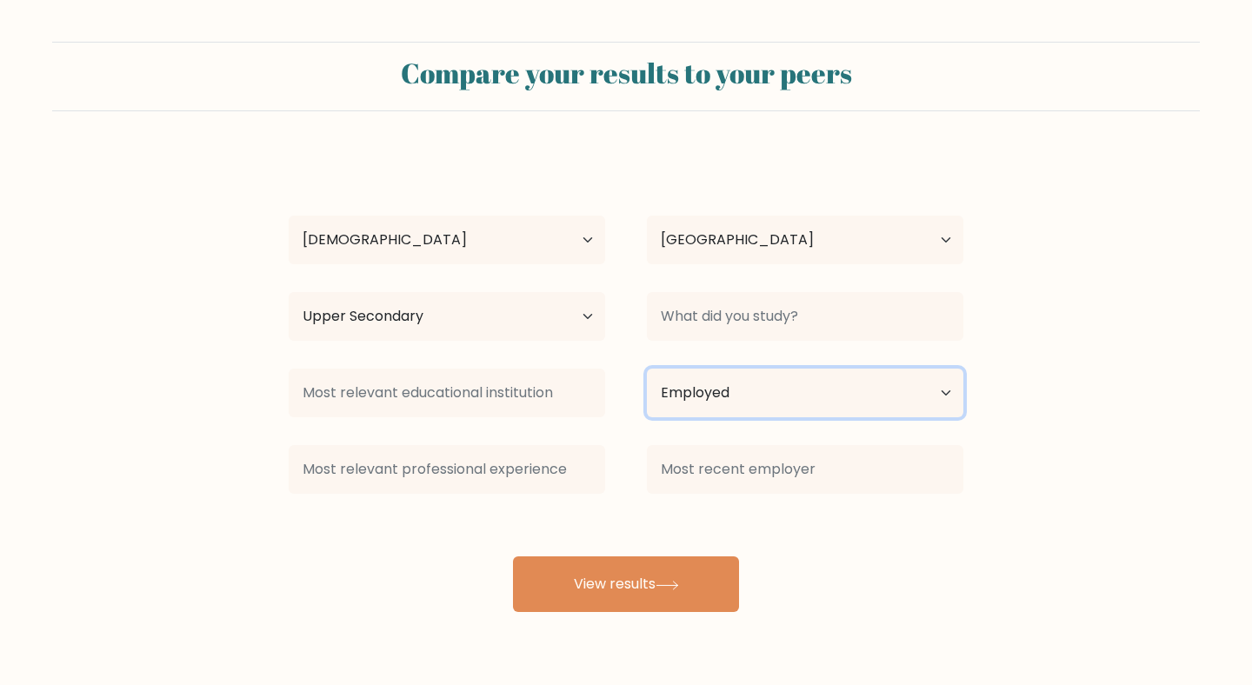
click at [732, 398] on select "Current employment status Employed Student Retired Other / prefer not to answer" at bounding box center [805, 393] width 316 height 49
select select "other"
click at [647, 369] on select "Current employment status Employed Student Retired Other / prefer not to answer" at bounding box center [805, 393] width 316 height 49
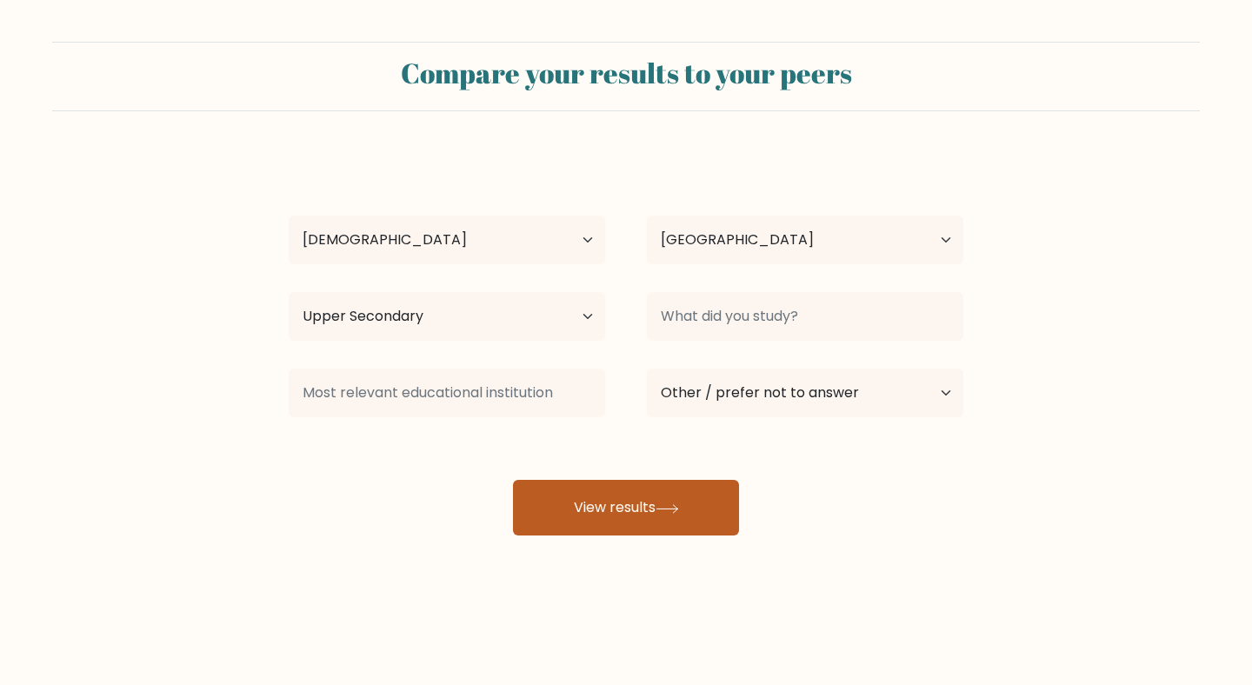
click at [673, 496] on button "View results" at bounding box center [626, 508] width 226 height 56
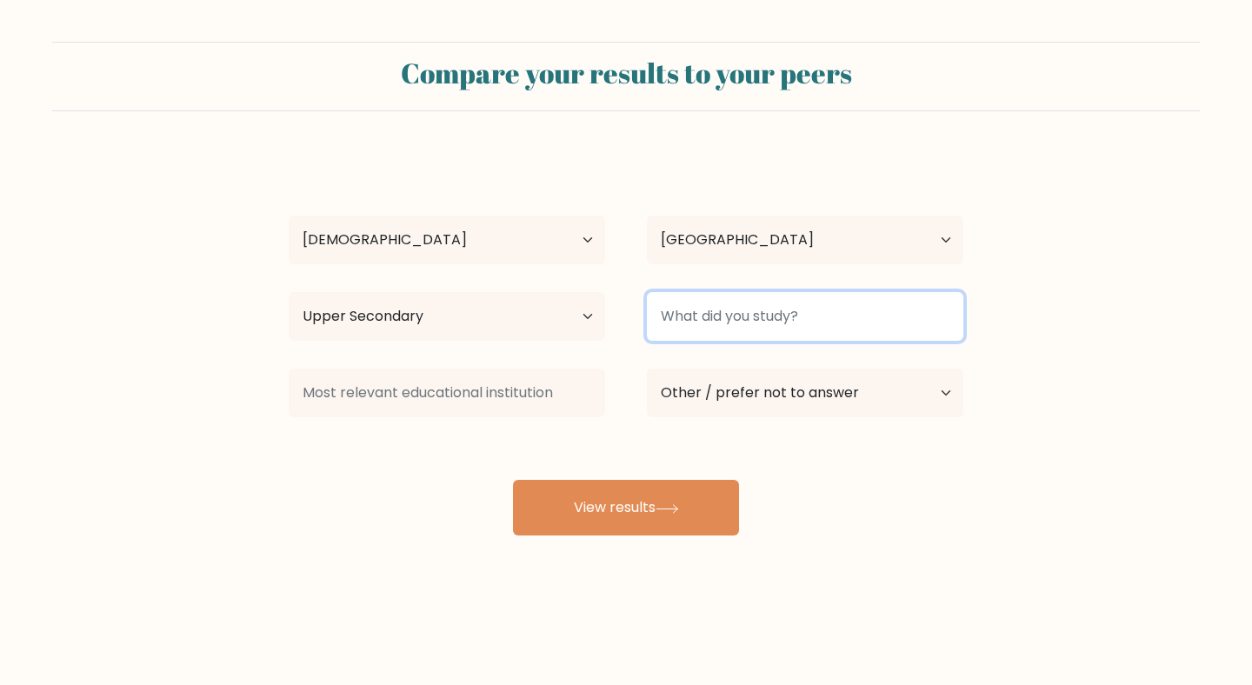
click at [863, 315] on input at bounding box center [805, 316] width 316 height 49
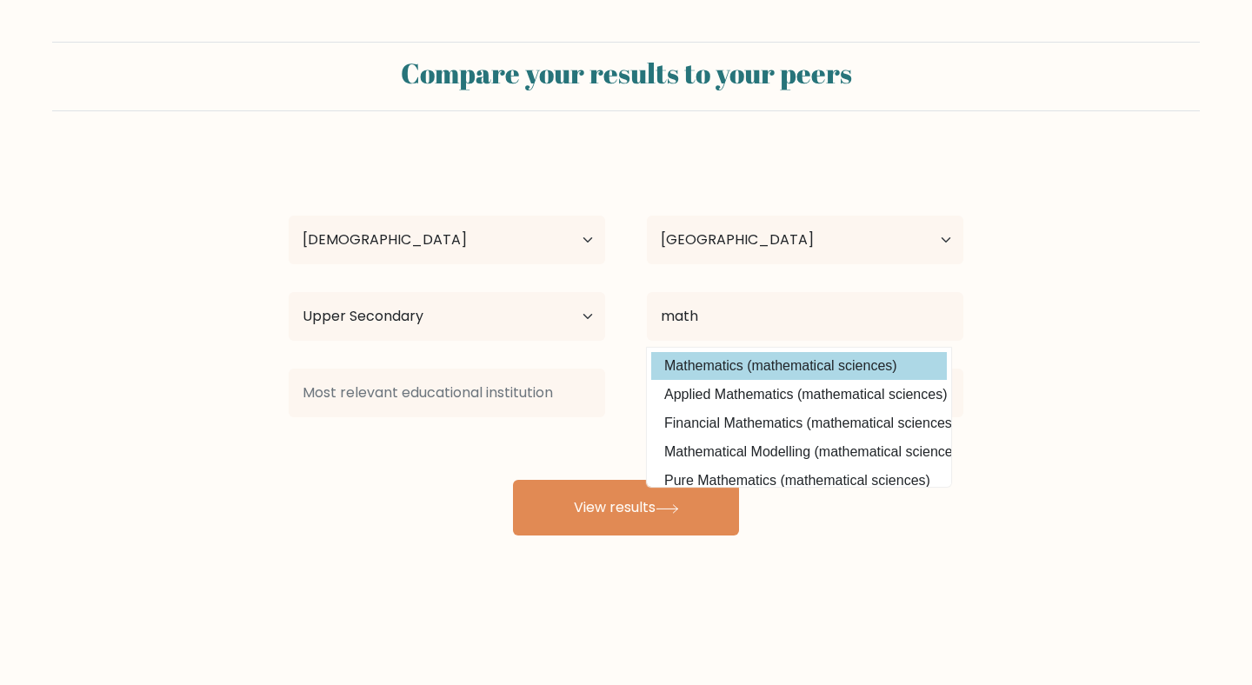
click at [760, 363] on option "Mathematics (mathematical sciences)" at bounding box center [799, 366] width 296 height 28
type input "Mathematics"
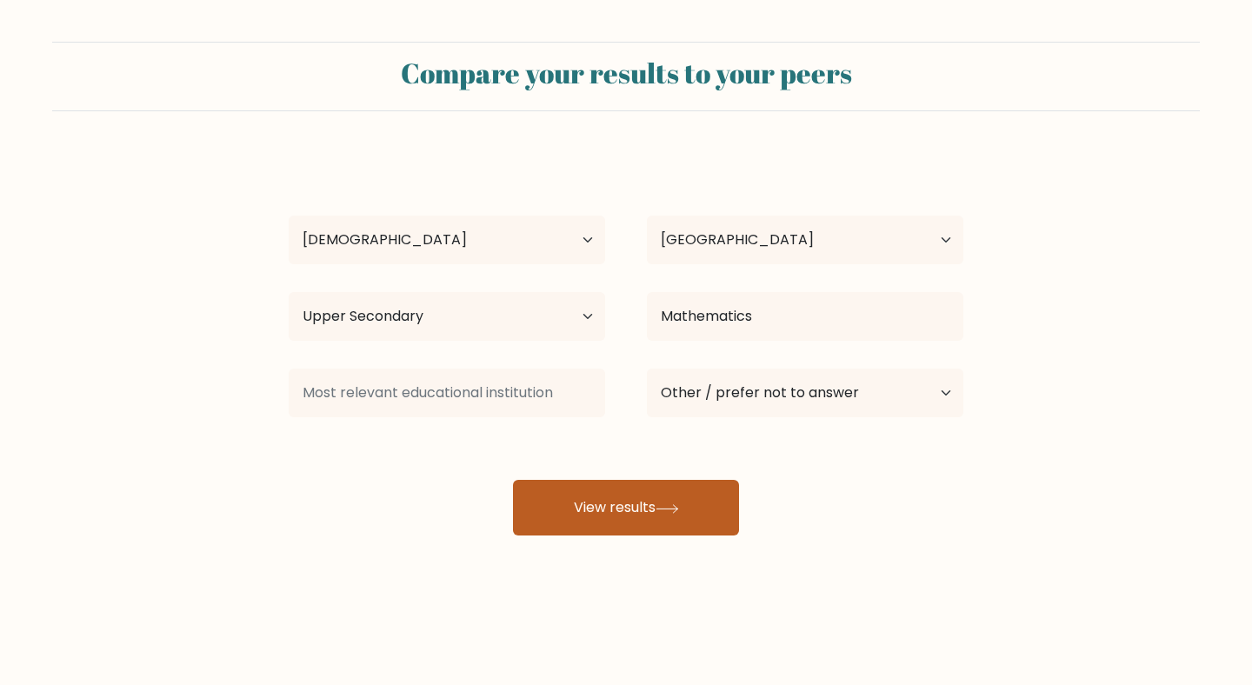
click at [647, 515] on button "View results" at bounding box center [626, 508] width 226 height 56
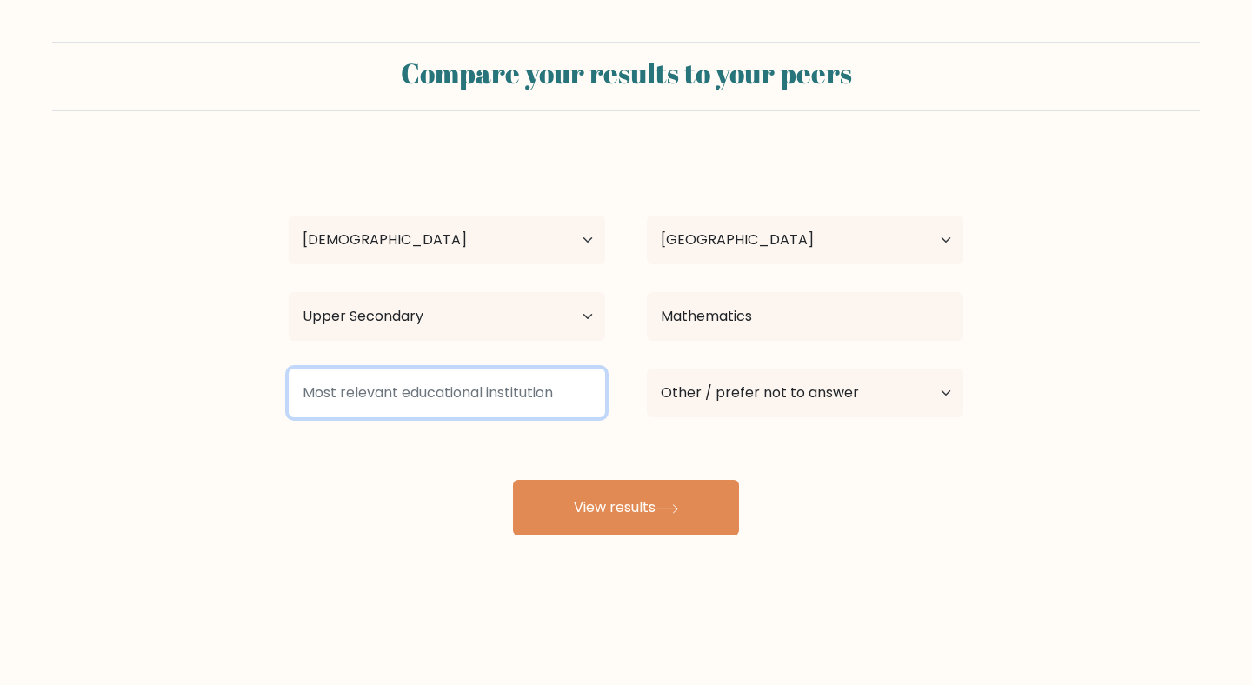
click at [511, 397] on input at bounding box center [447, 393] width 316 height 49
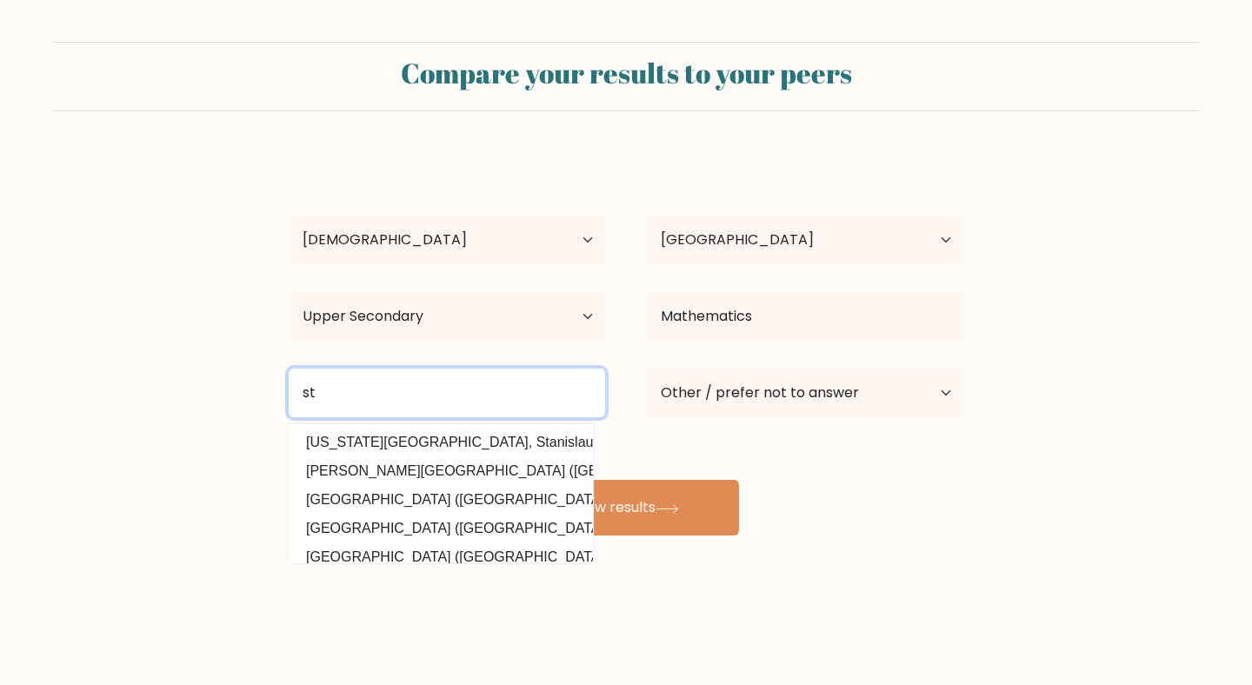
type input "s"
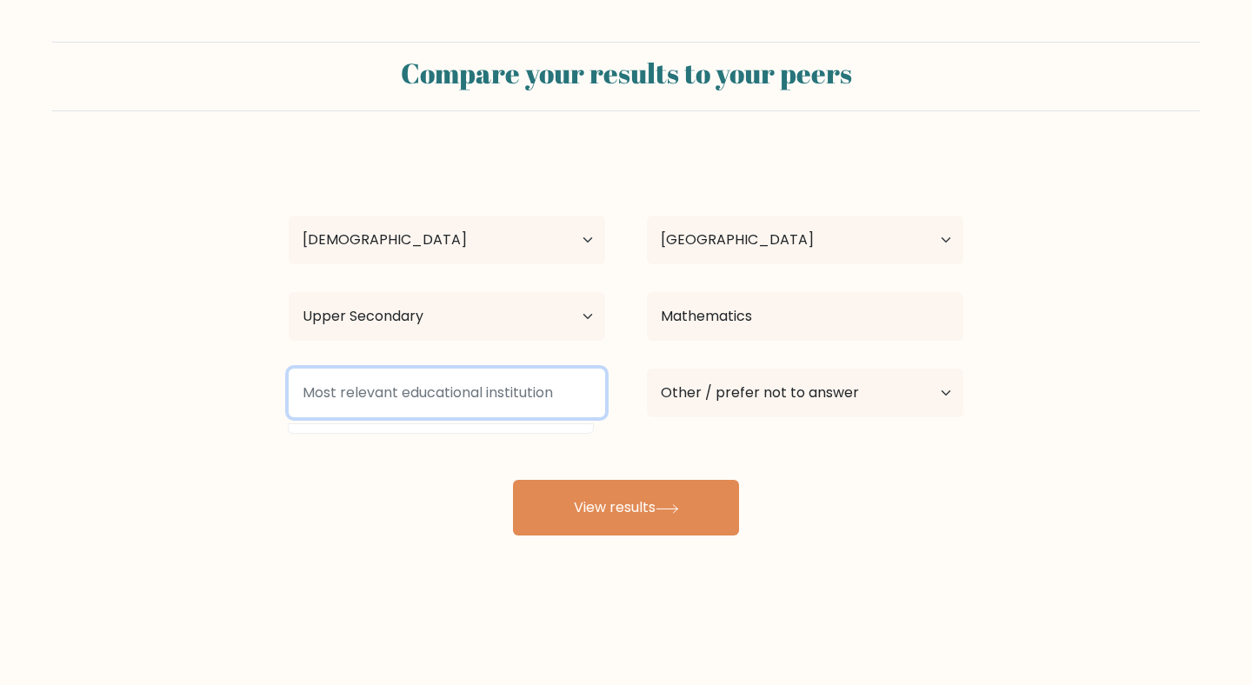
type input "s"
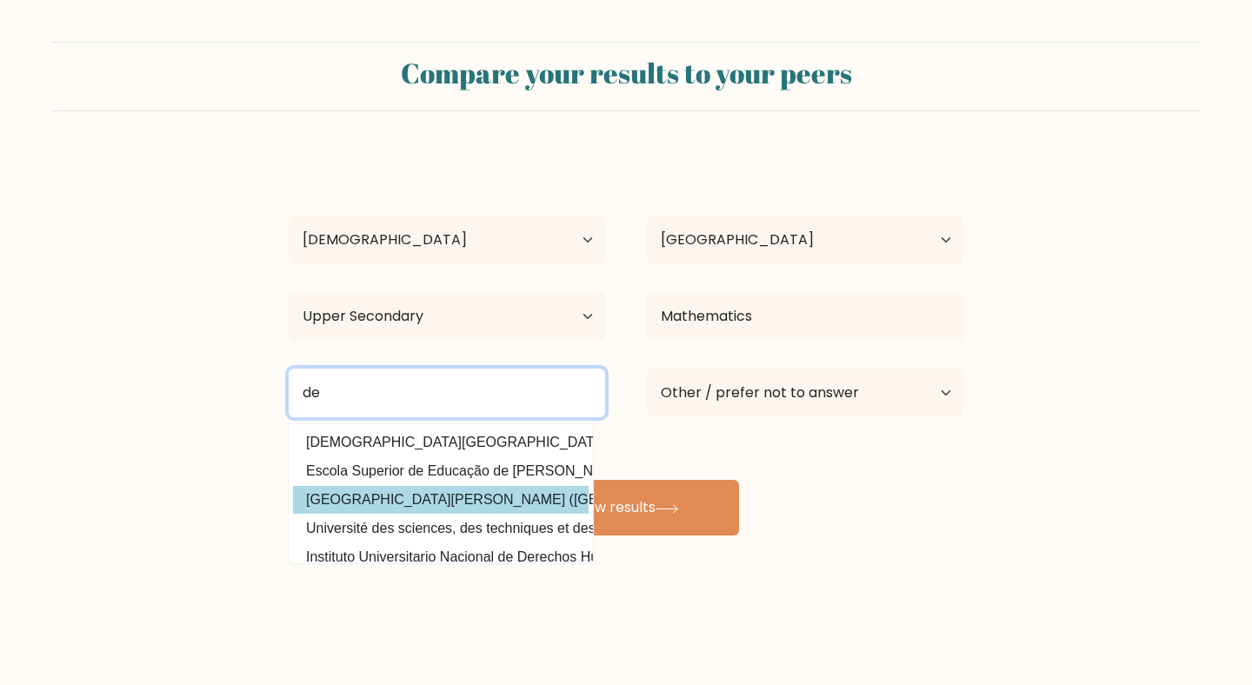
type input "d"
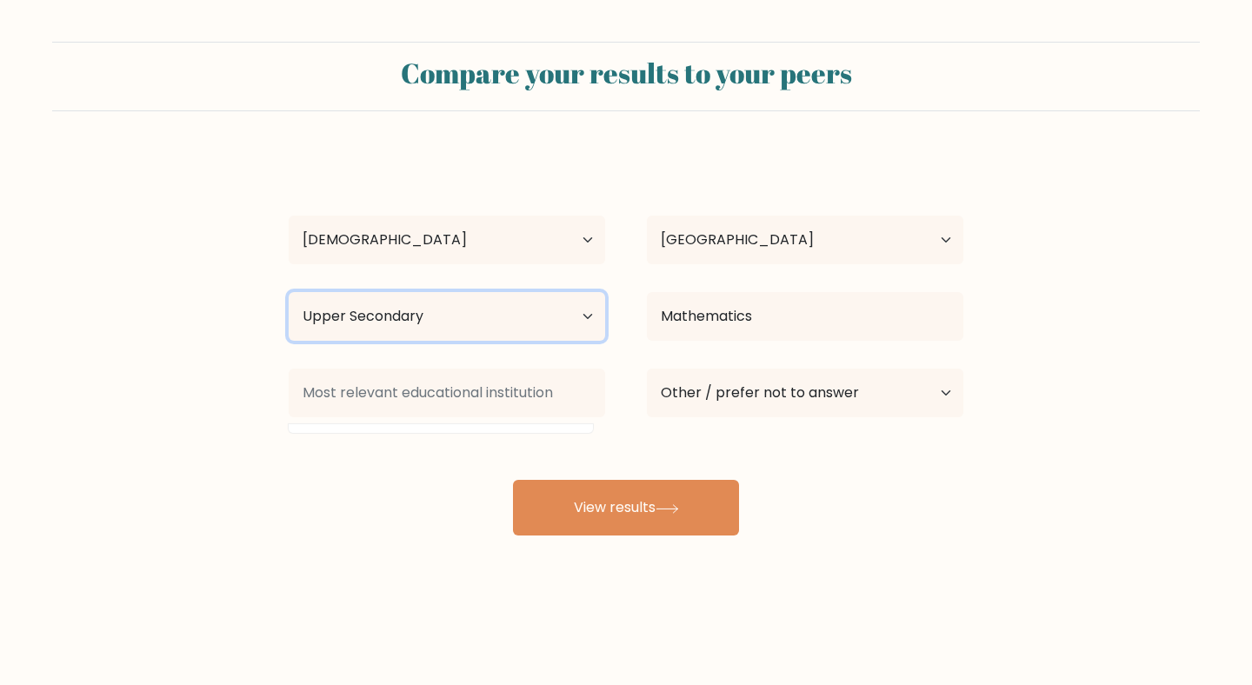
click at [537, 297] on select "Highest education level No schooling Primary Lower Secondary Upper Secondary Oc…" at bounding box center [447, 316] width 316 height 49
select select "lower_secondary"
click at [289, 292] on select "Highest education level No schooling Primary Lower Secondary Upper Secondary Oc…" at bounding box center [447, 316] width 316 height 49
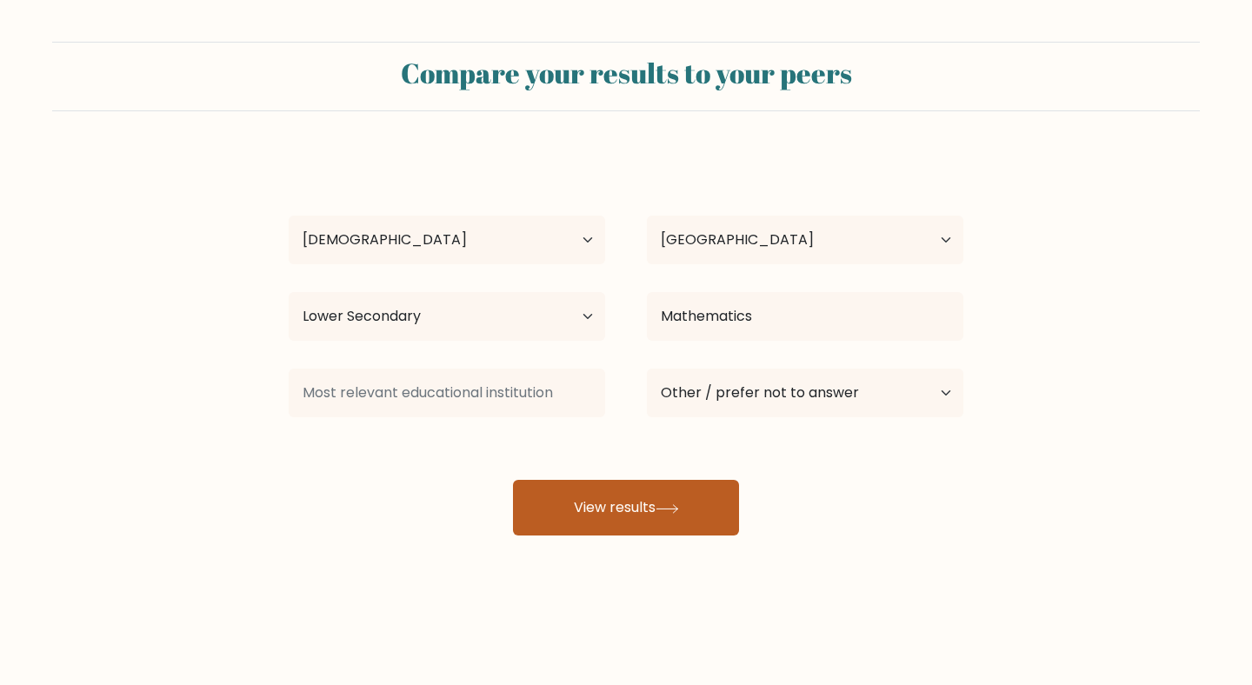
click at [670, 504] on icon at bounding box center [666, 509] width 23 height 10
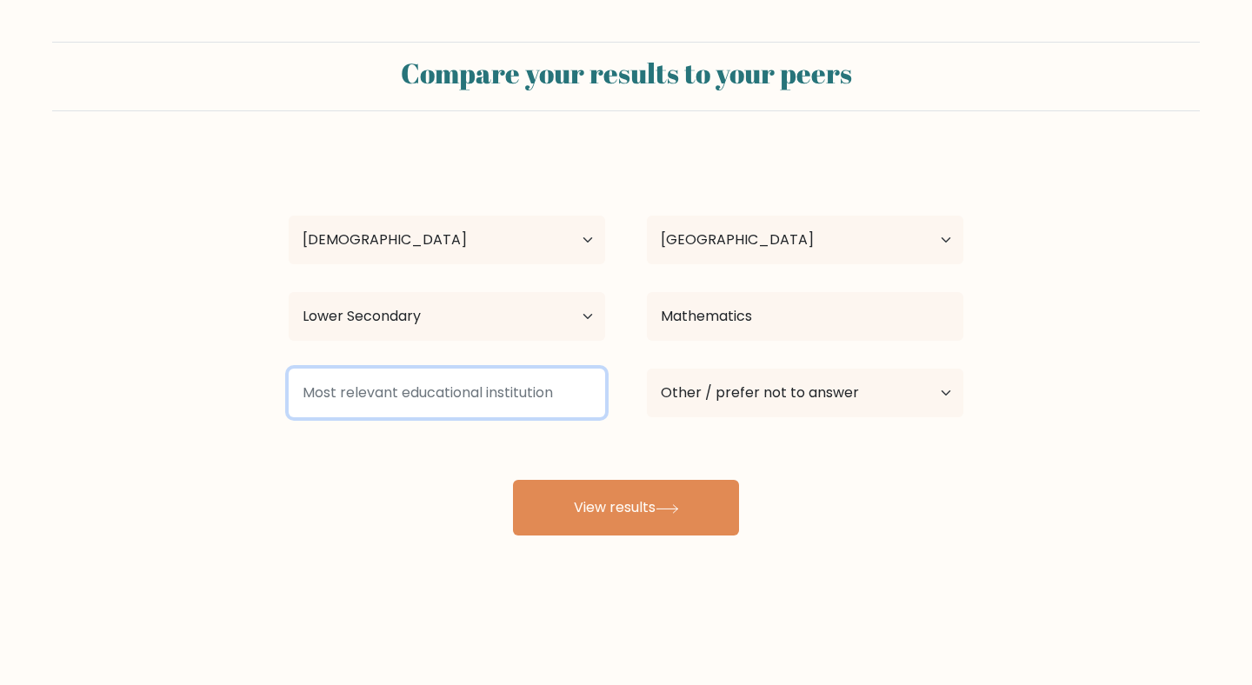
click at [502, 382] on input at bounding box center [447, 393] width 316 height 49
type input "a"
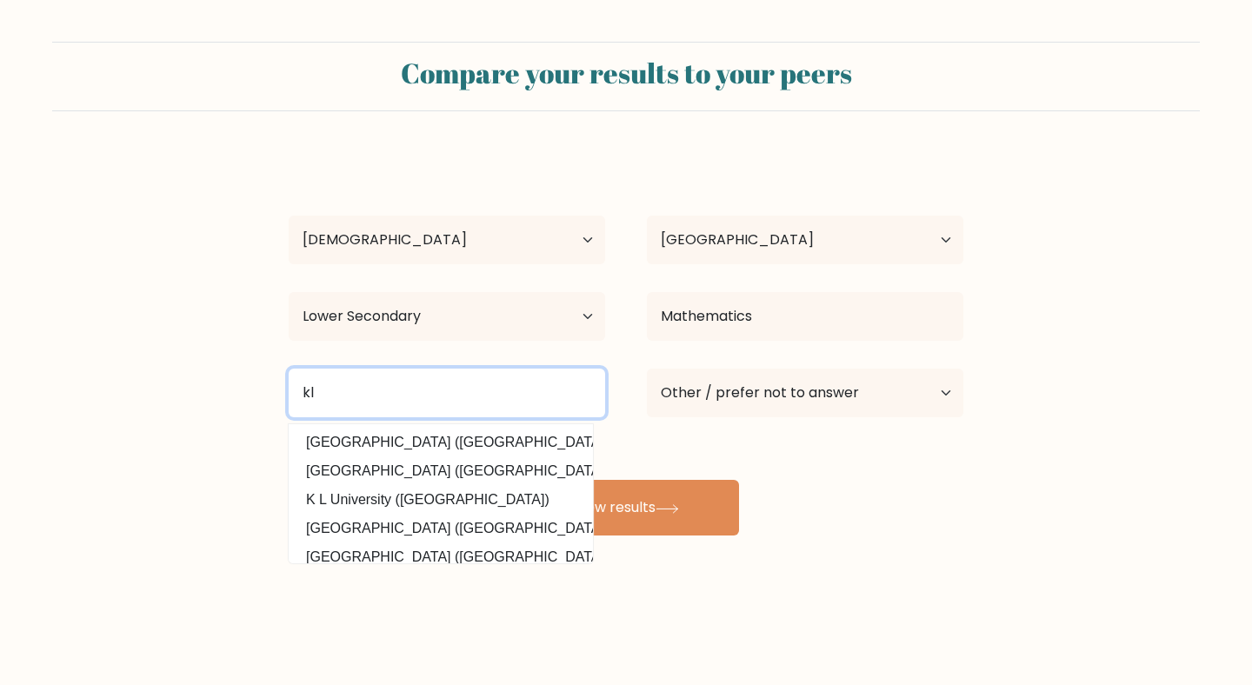
type input "k"
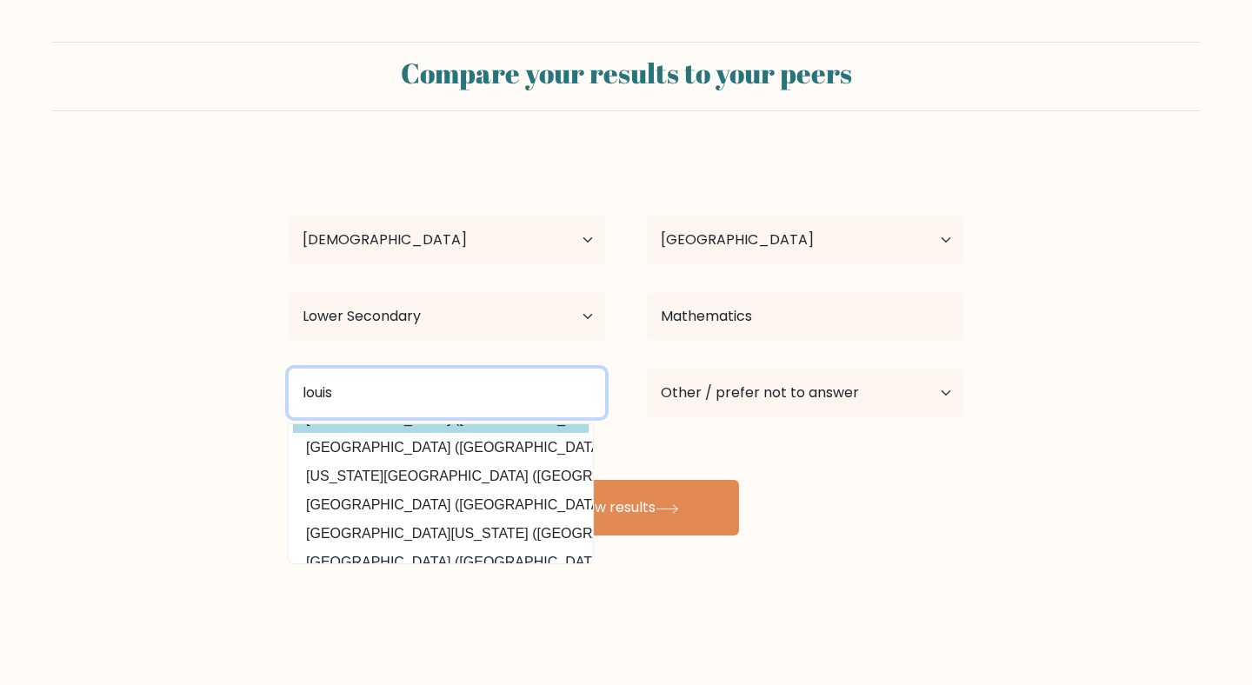
scroll to position [94, 0]
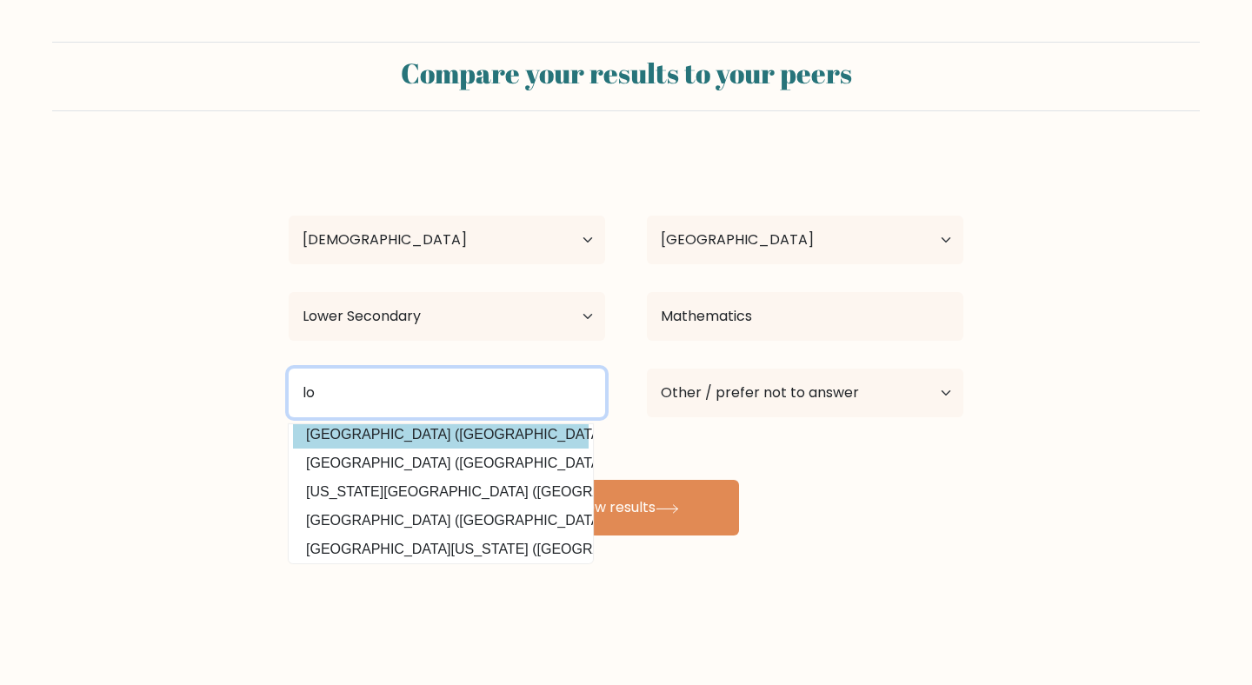
type input "l"
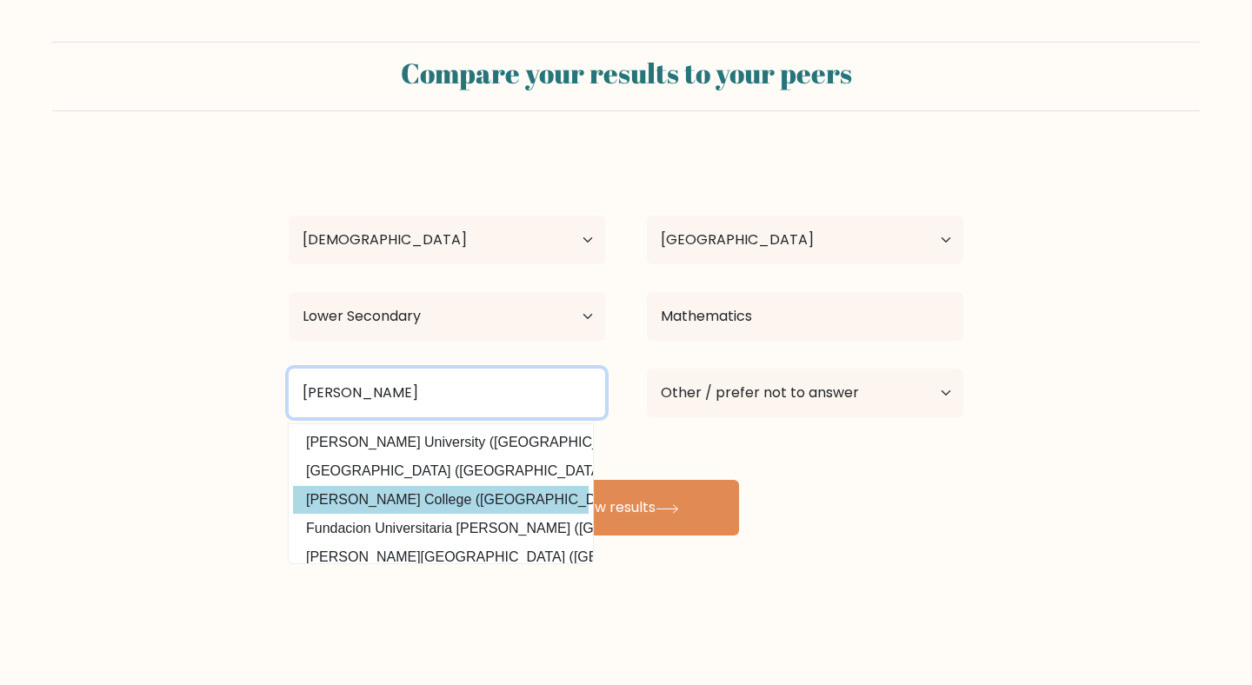
scroll to position [170, 0]
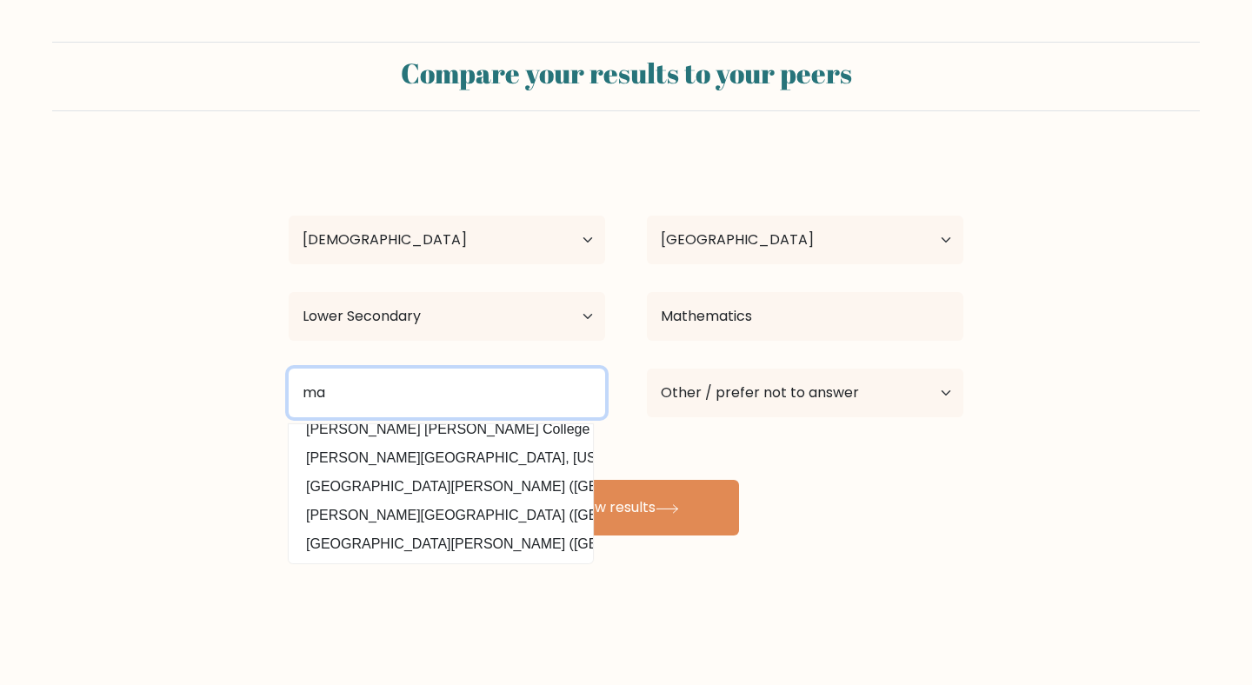
type input "m"
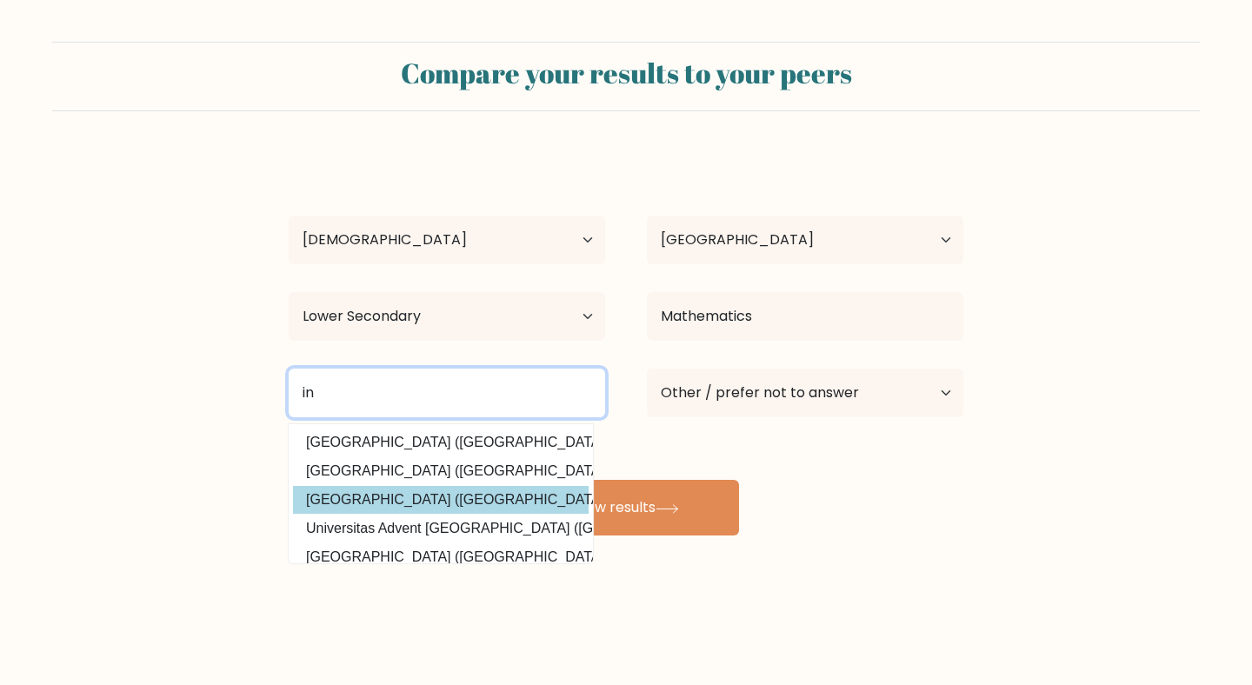
type input "i"
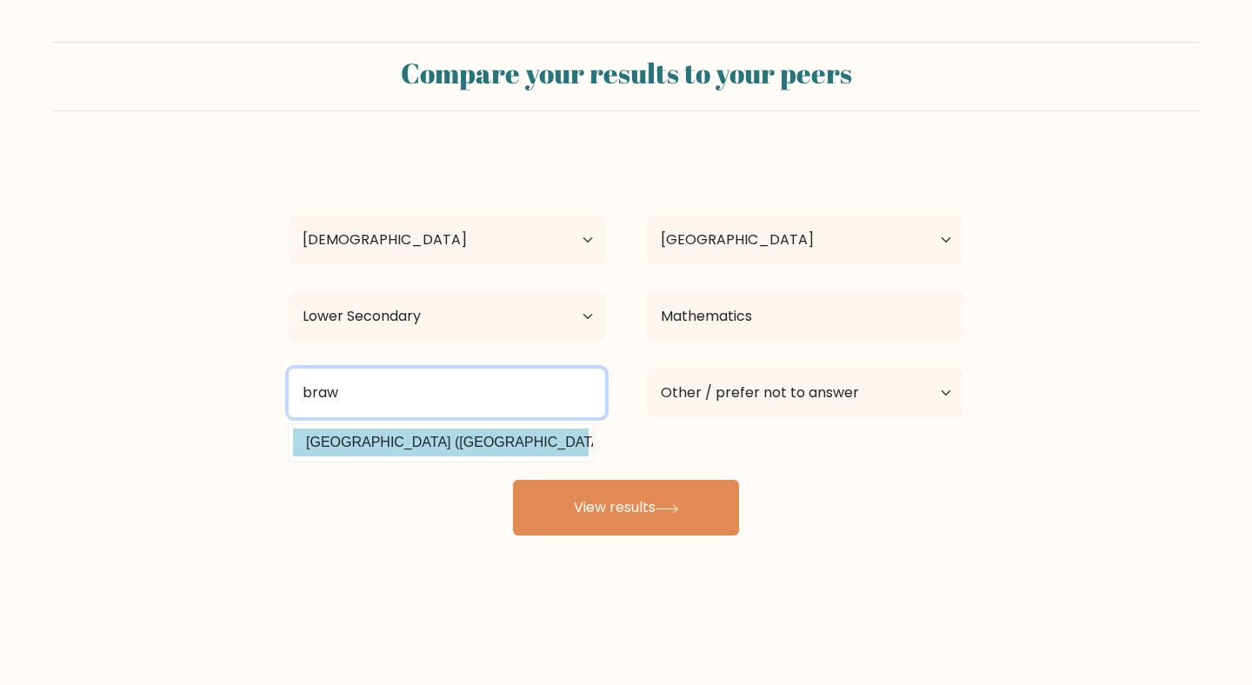
type input "braw"
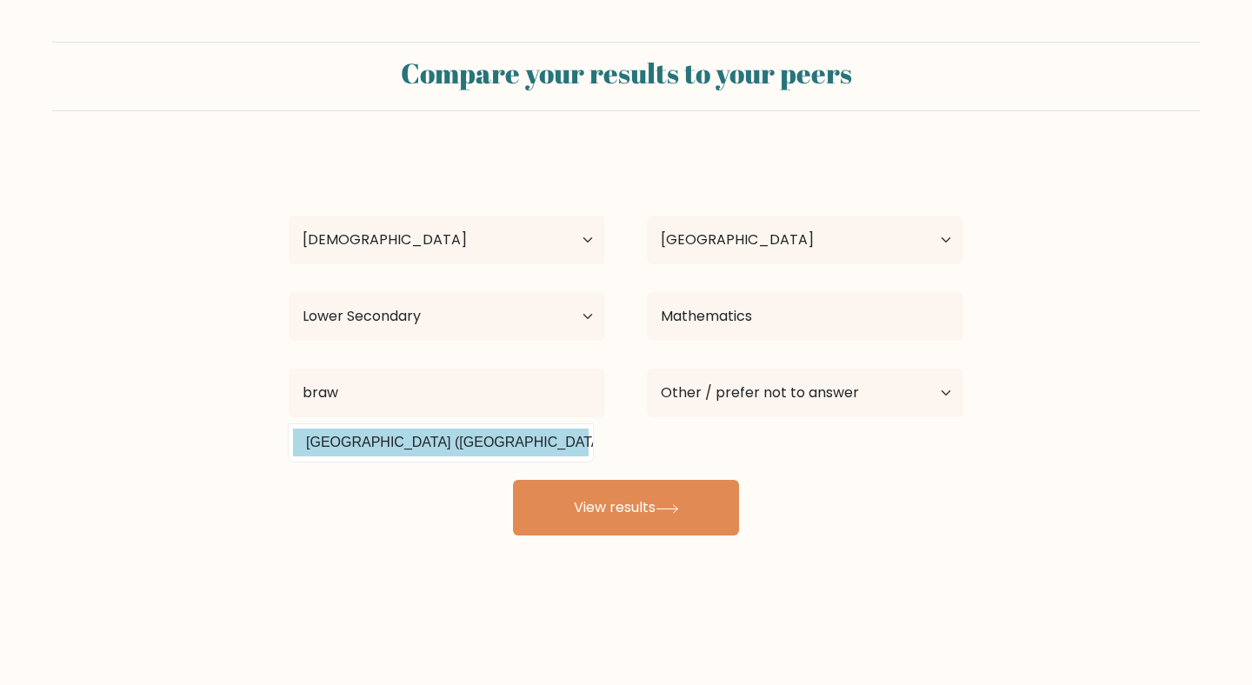
click at [450, 445] on div "albert moningka Age Under 18 years old 18-24 years old 25-34 years old 35-44 ye…" at bounding box center [625, 344] width 695 height 382
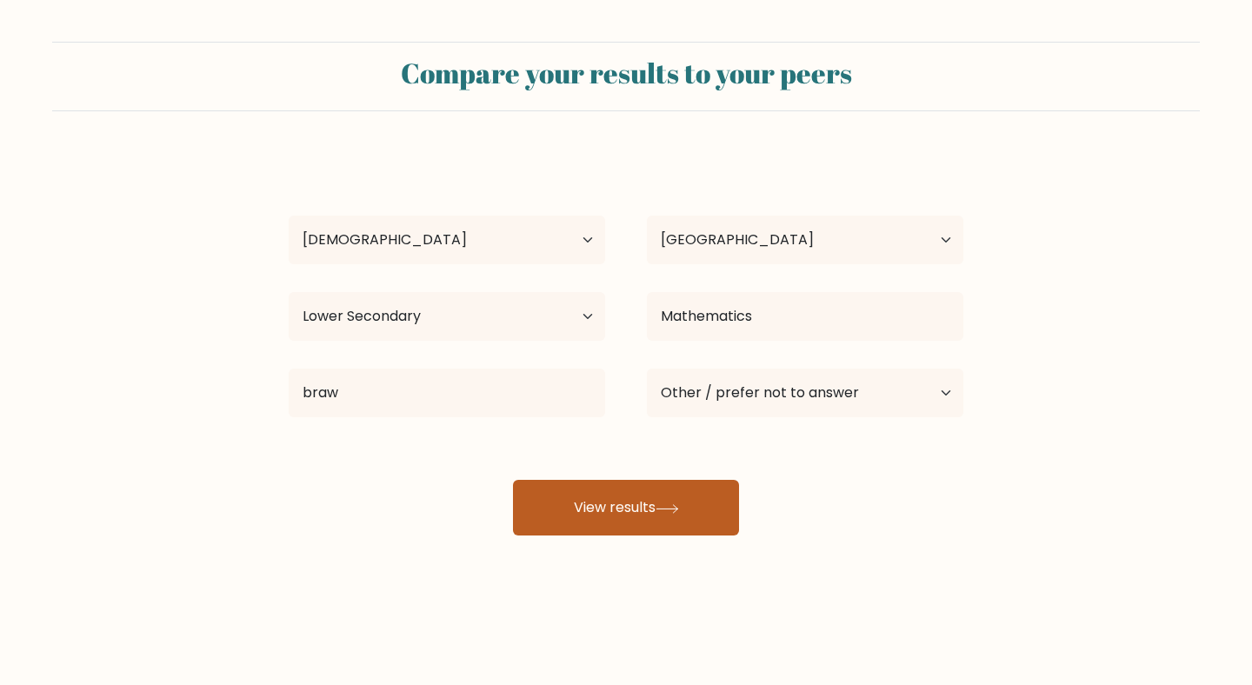
click at [637, 491] on button "View results" at bounding box center [626, 508] width 226 height 56
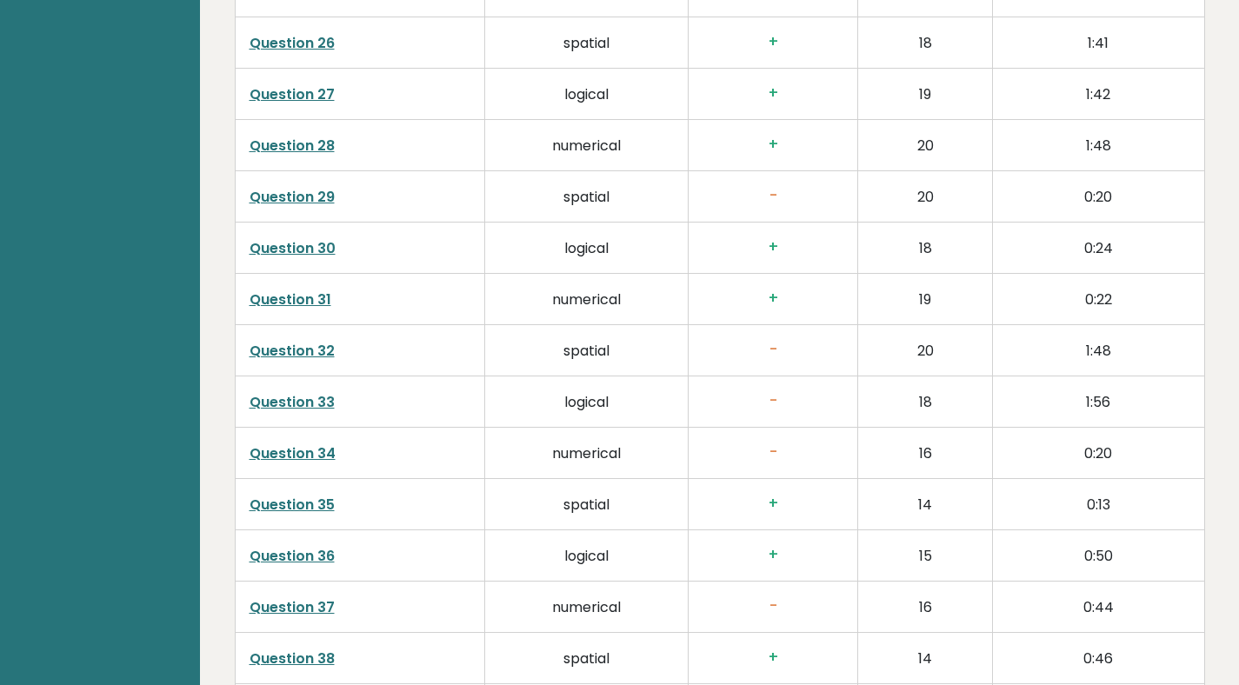
scroll to position [4411, 0]
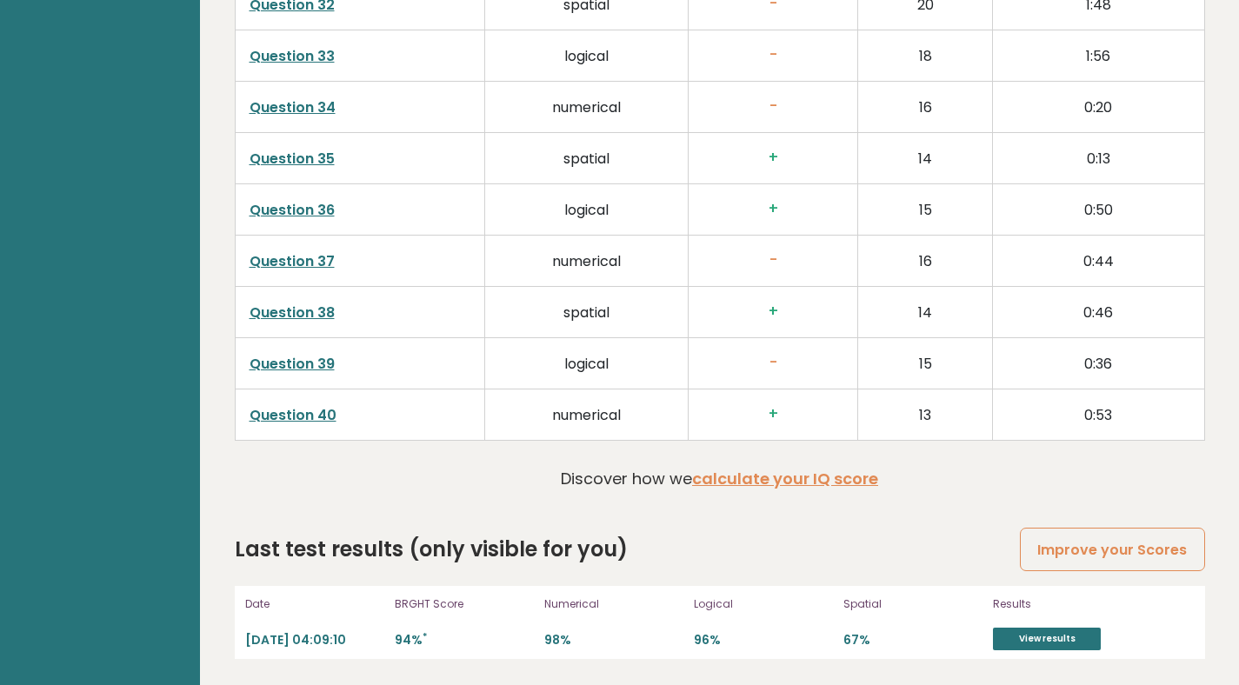
click at [774, 360] on h3 "-" at bounding box center [772, 363] width 141 height 18
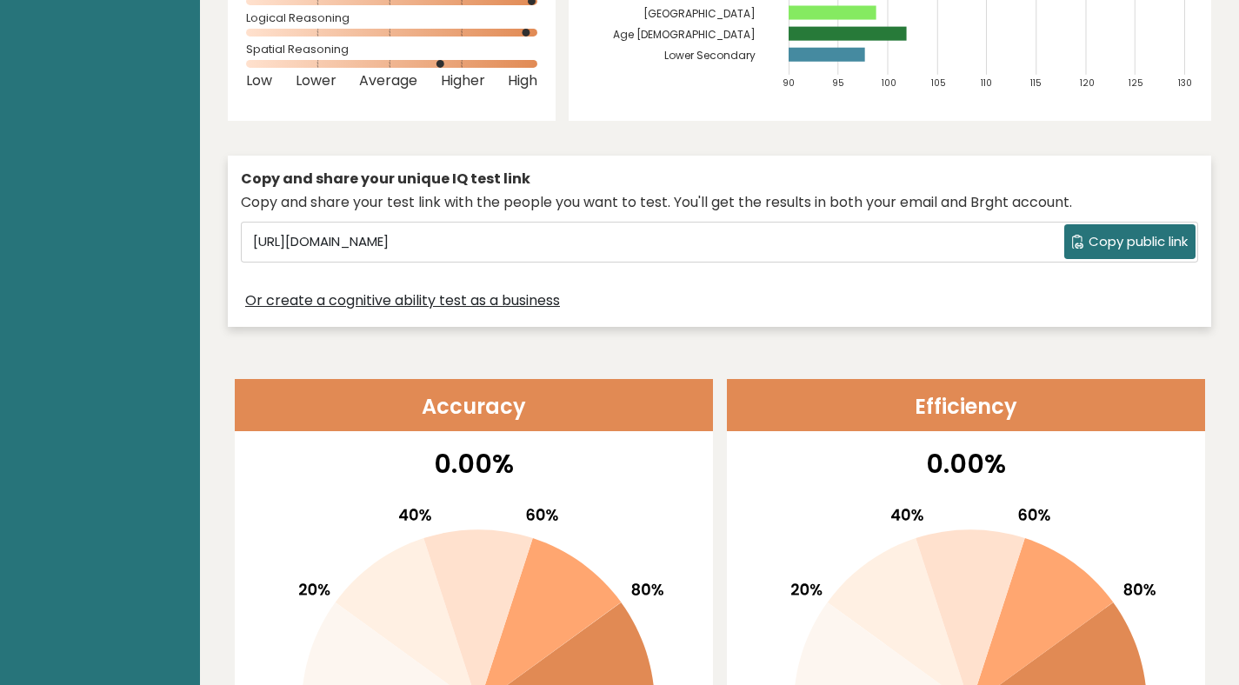
scroll to position [0, 0]
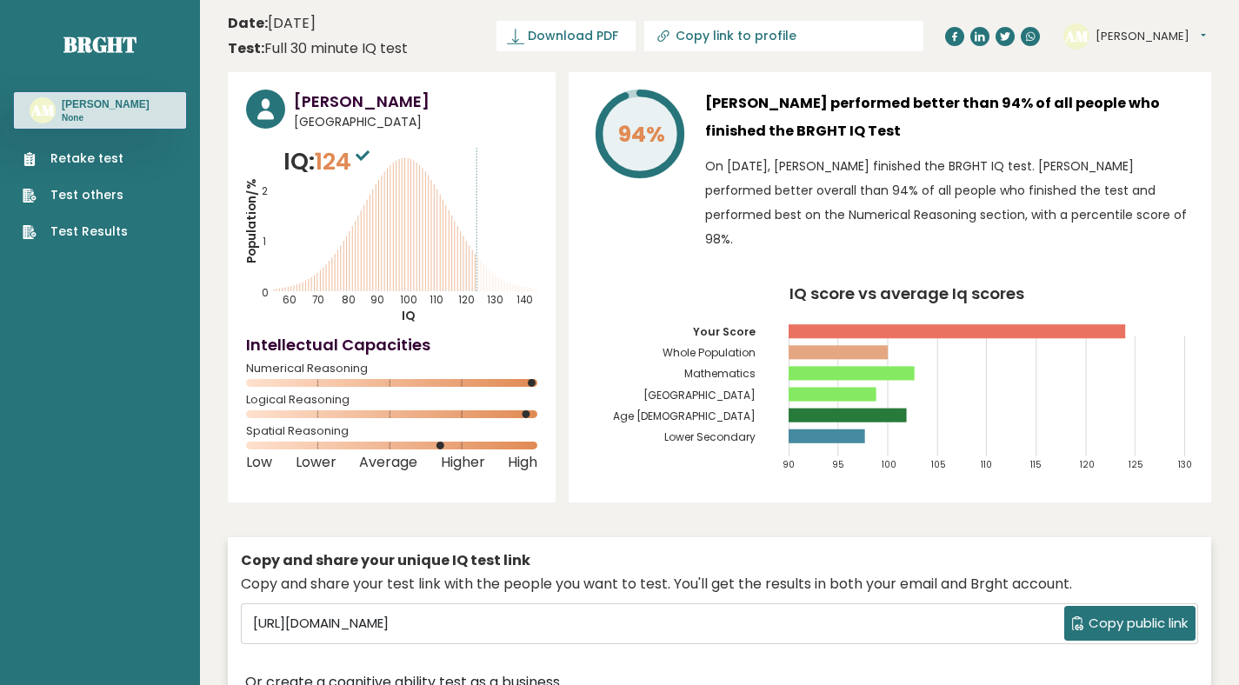
click at [1024, 326] on rect at bounding box center [956, 331] width 337 height 14
drag, startPoint x: 904, startPoint y: 190, endPoint x: 890, endPoint y: 194, distance: 14.6
click at [890, 194] on p "On [DATE], [PERSON_NAME] finished the BRGHT IQ test. [PERSON_NAME] performed be…" at bounding box center [949, 202] width 488 height 97
